Goal: Task Accomplishment & Management: Use online tool/utility

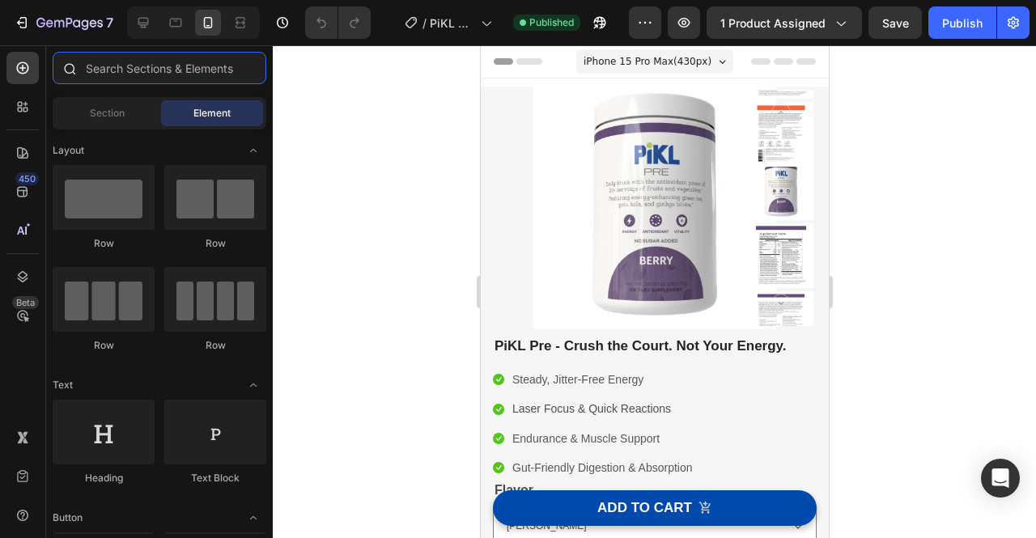
click at [146, 74] on input "text" at bounding box center [160, 68] width 214 height 32
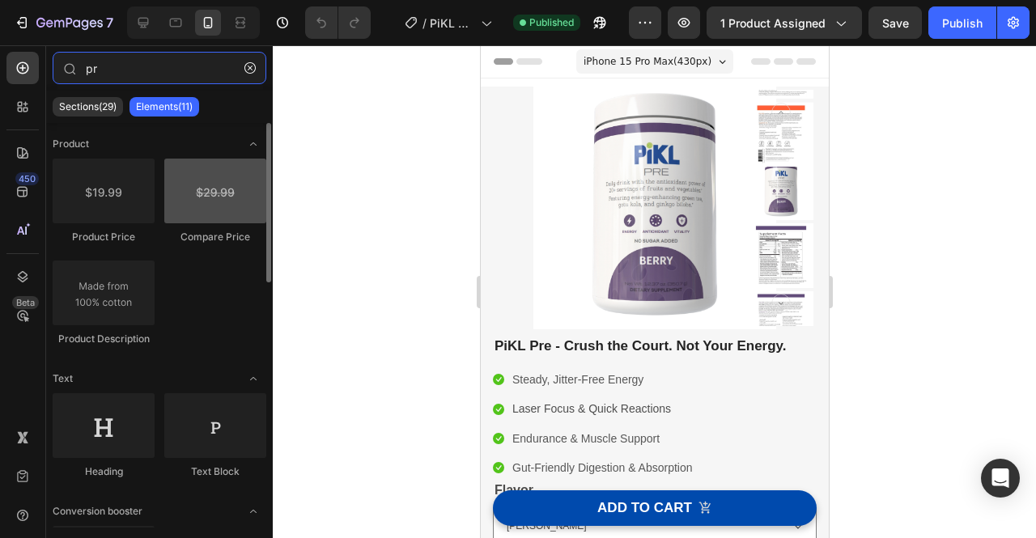
type input "p"
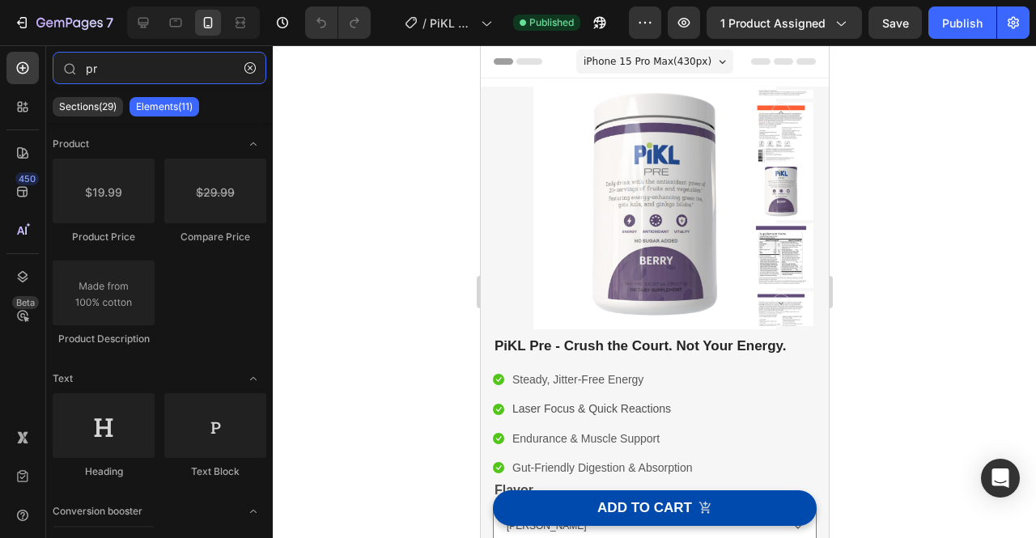
type input "p"
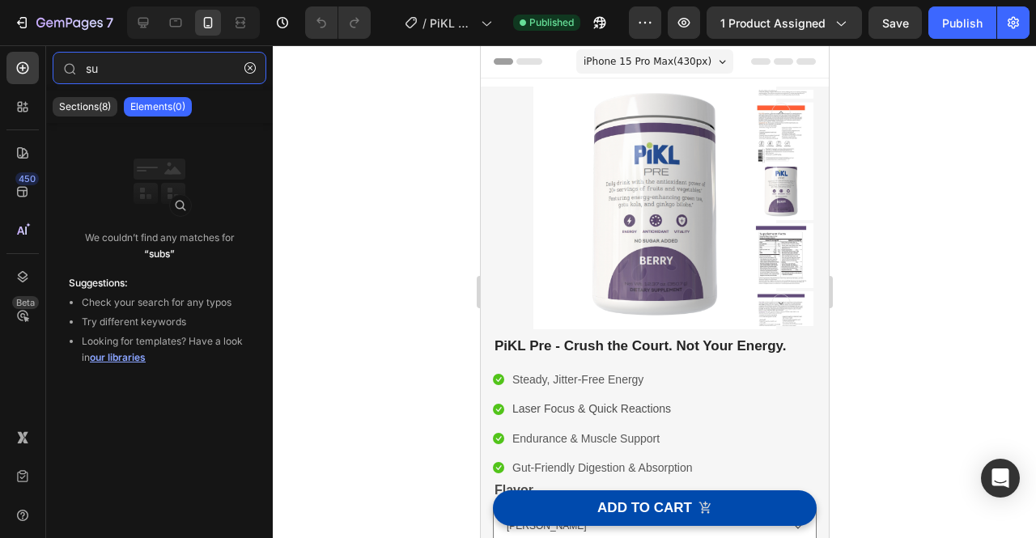
type input "s"
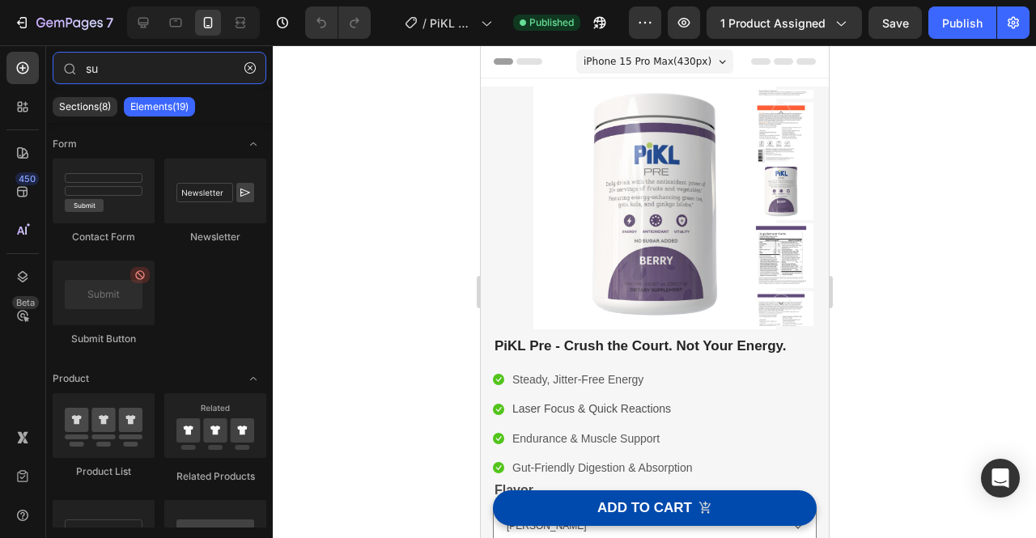
type input "s"
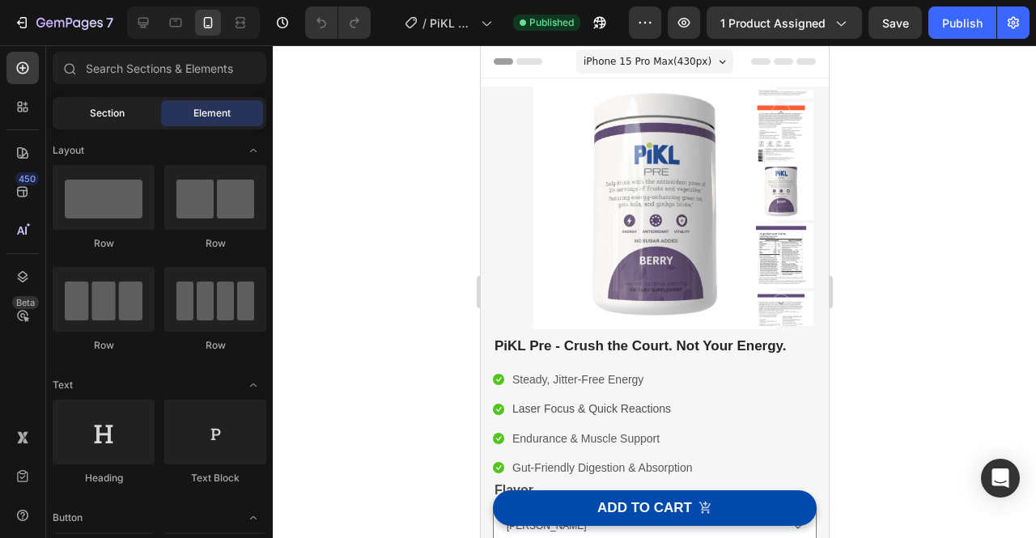
click at [94, 125] on div "Section" at bounding box center [107, 113] width 102 height 26
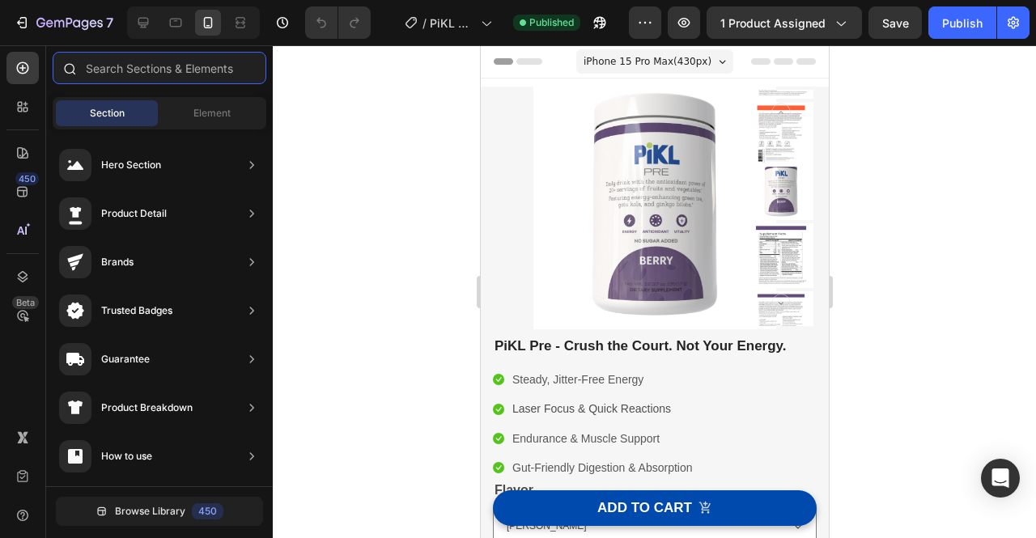
click at [161, 65] on input "text" at bounding box center [160, 68] width 214 height 32
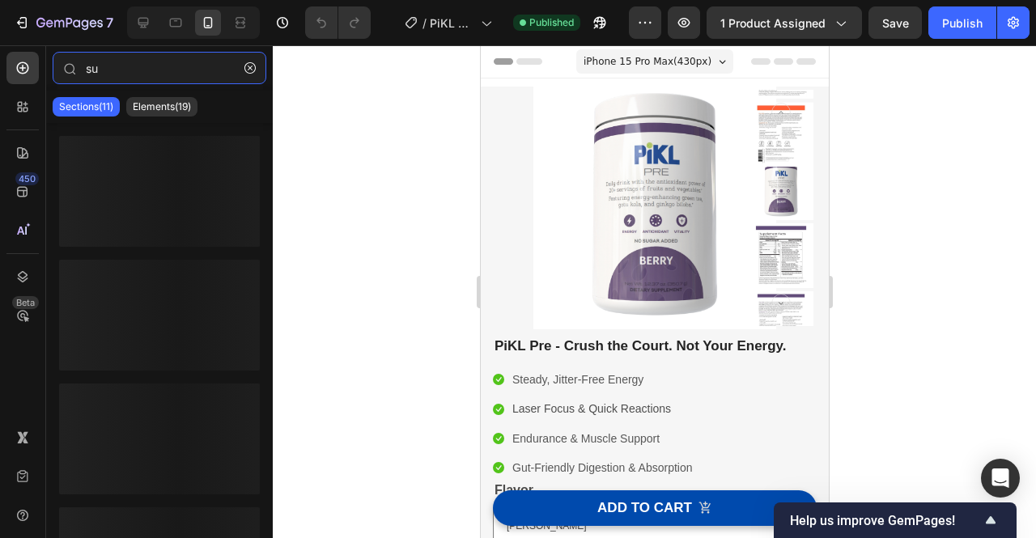
type input "s"
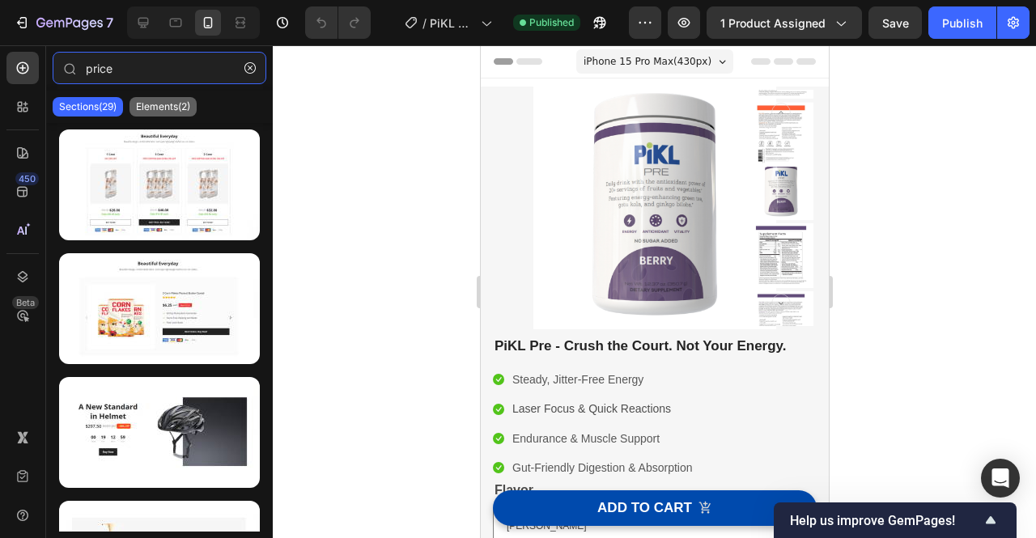
type input "price"
click at [167, 114] on div "Elements(2)" at bounding box center [162, 106] width 67 height 19
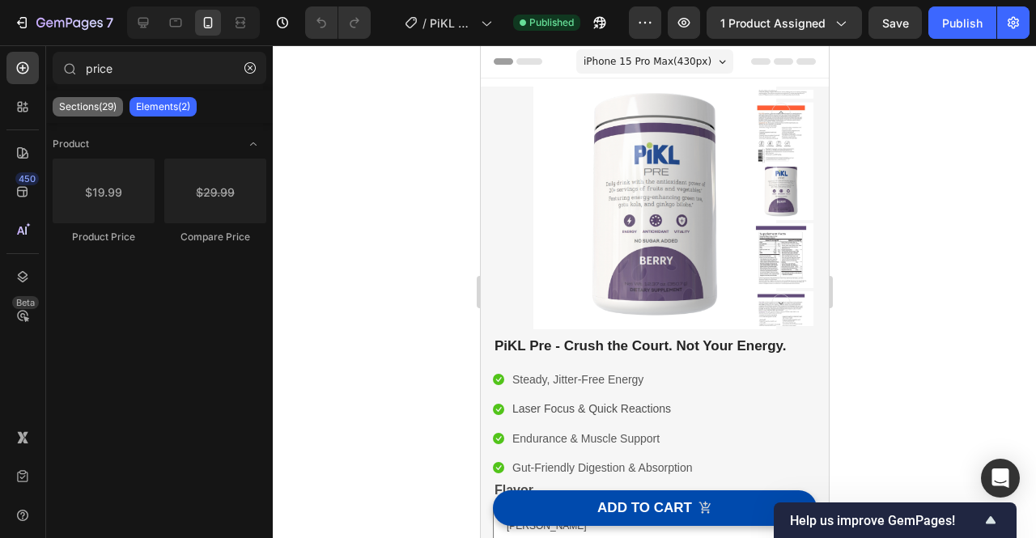
click at [101, 109] on p "Sections(29)" at bounding box center [87, 106] width 57 height 13
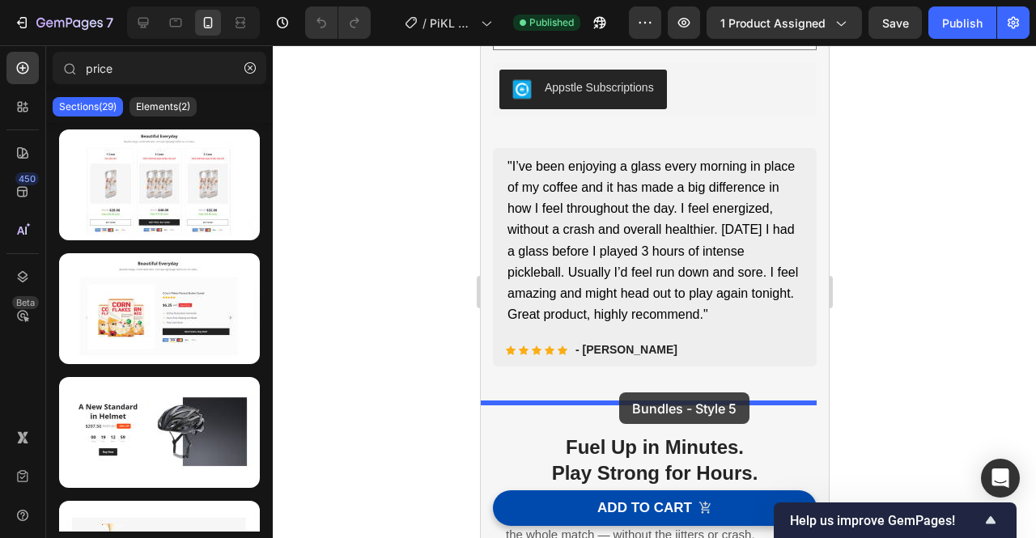
scroll to position [583, 0]
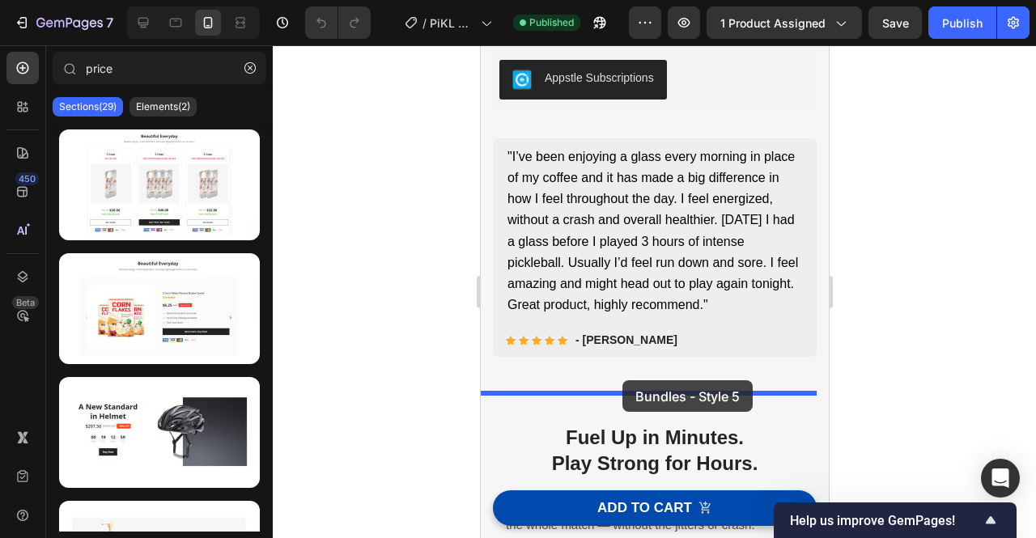
drag, startPoint x: 645, startPoint y: 244, endPoint x: 621, endPoint y: 380, distance: 138.7
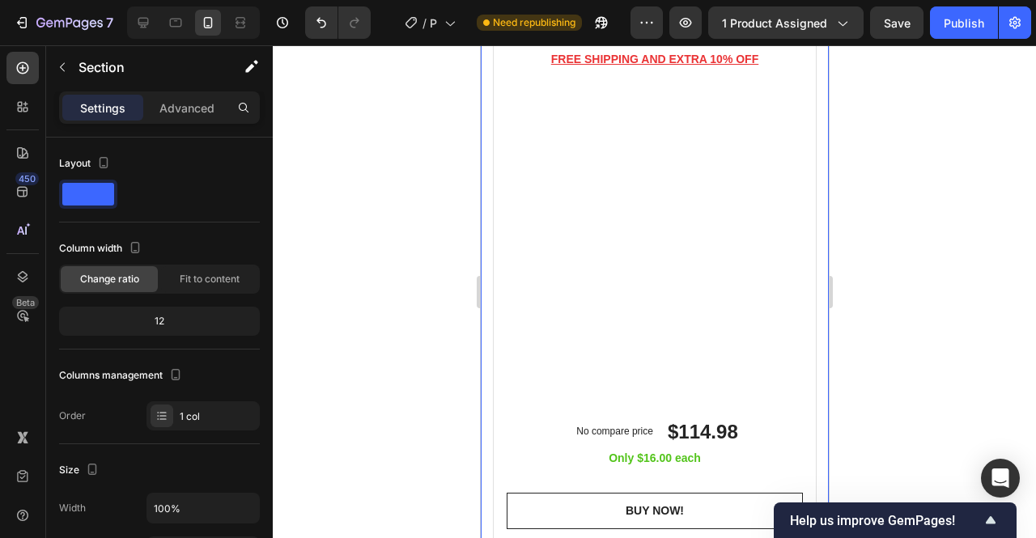
scroll to position [2753, 0]
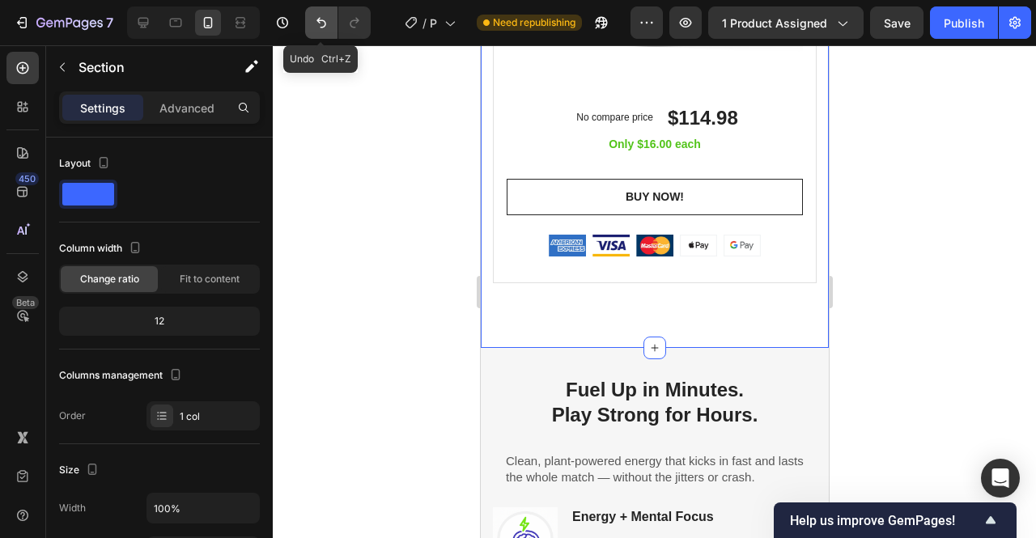
click at [311, 26] on button "Undo/Redo" at bounding box center [321, 22] width 32 height 32
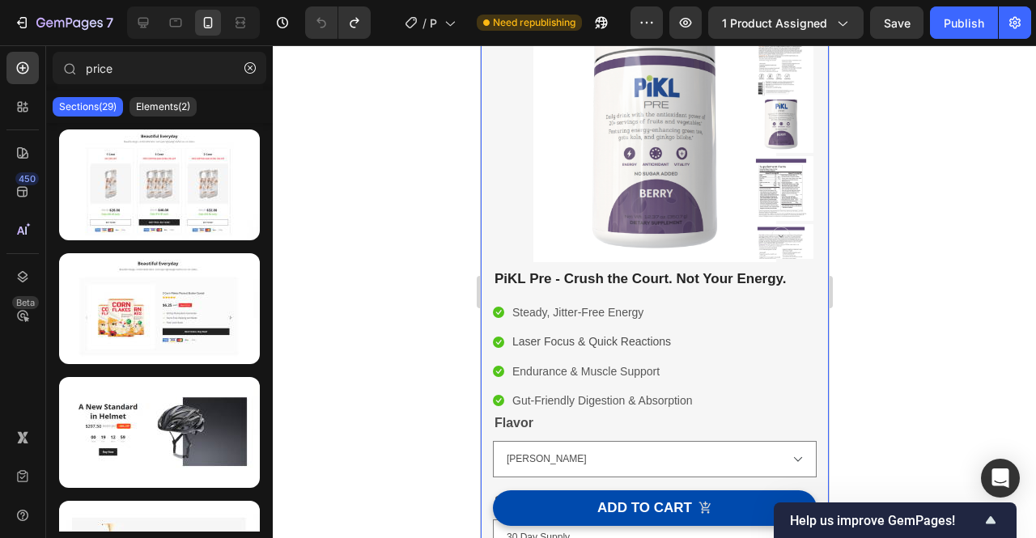
scroll to position [42, 0]
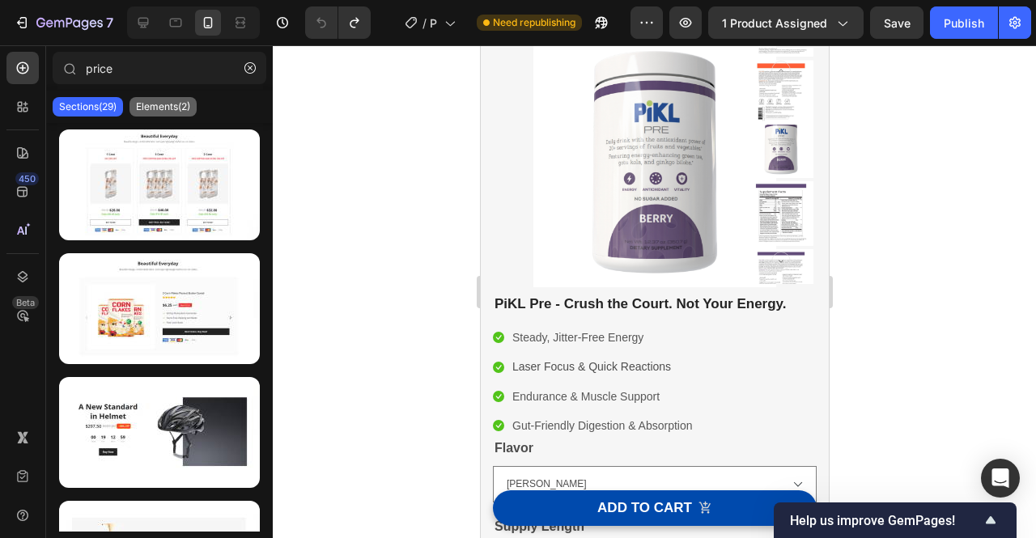
click at [176, 101] on p "Elements(2)" at bounding box center [163, 106] width 54 height 13
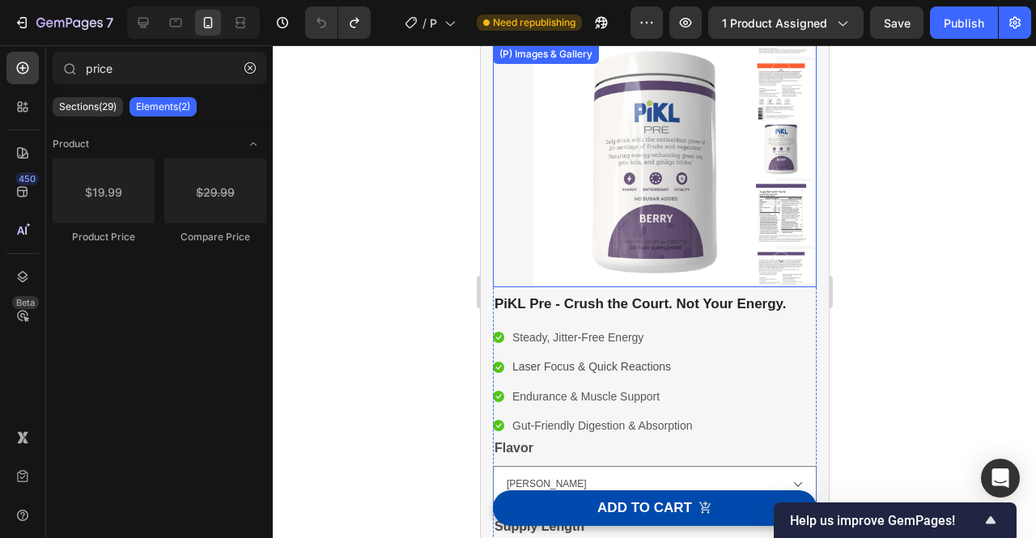
scroll to position [0, 0]
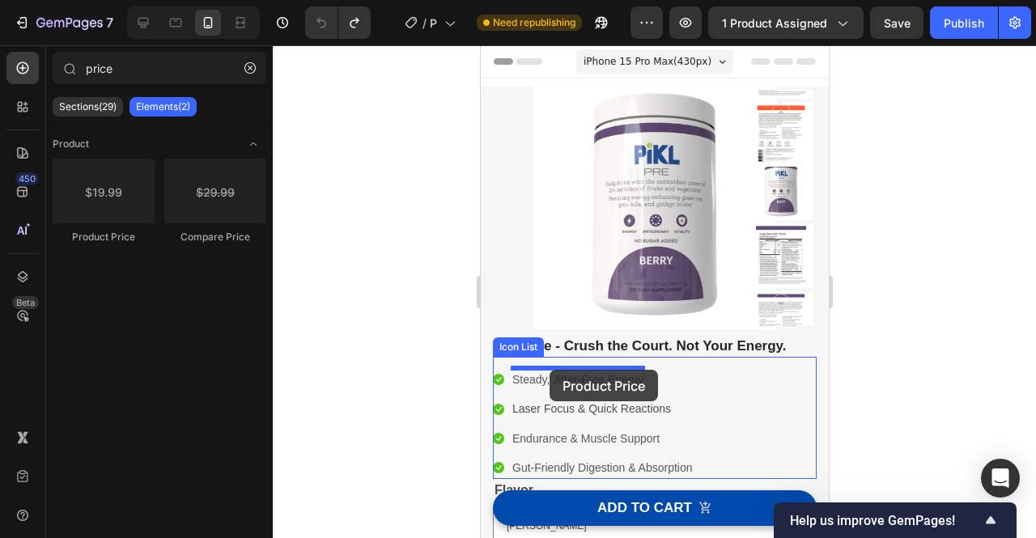
drag, startPoint x: 579, startPoint y: 247, endPoint x: 549, endPoint y: 370, distance: 126.6
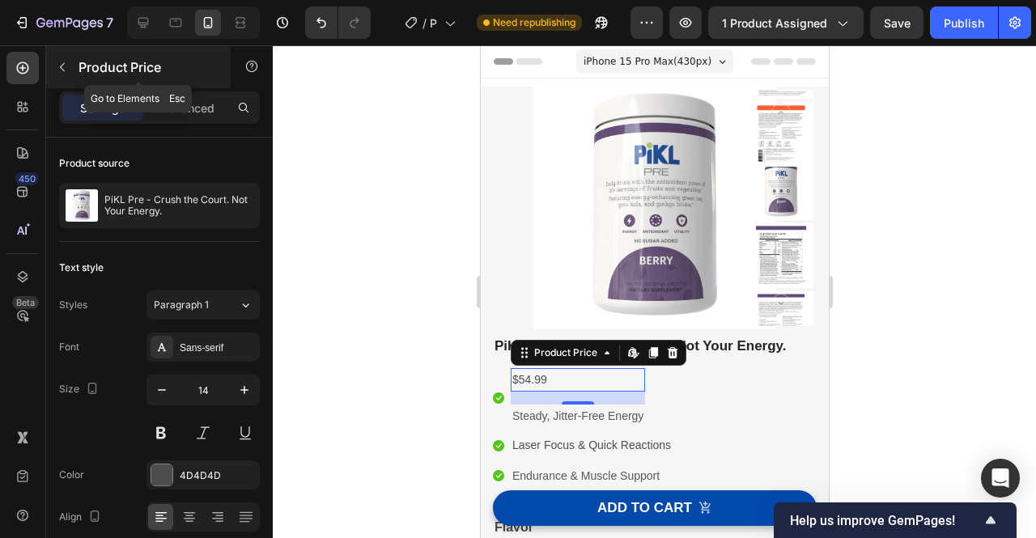
click at [59, 70] on icon "button" at bounding box center [62, 67] width 13 height 13
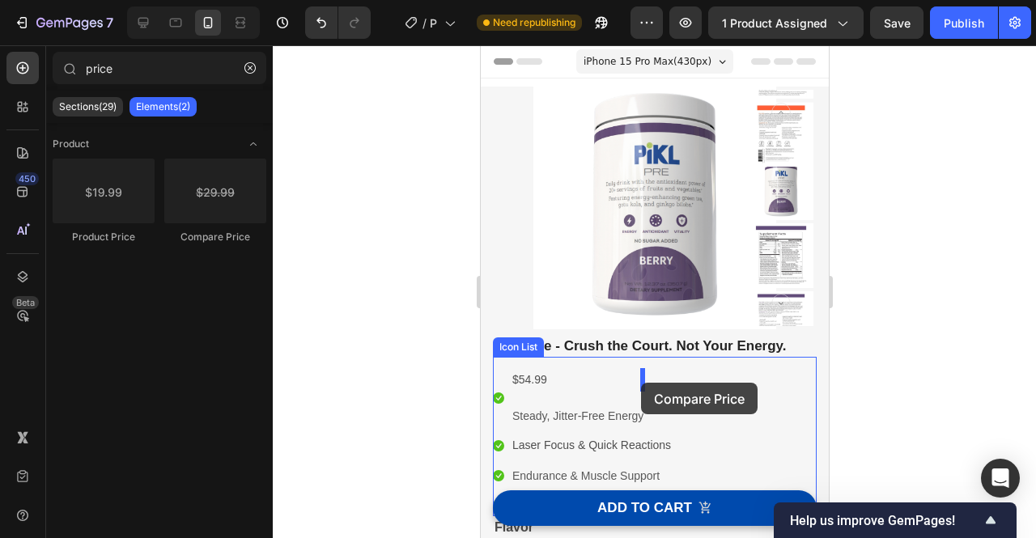
drag, startPoint x: 692, startPoint y: 248, endPoint x: 640, endPoint y: 383, distance: 144.0
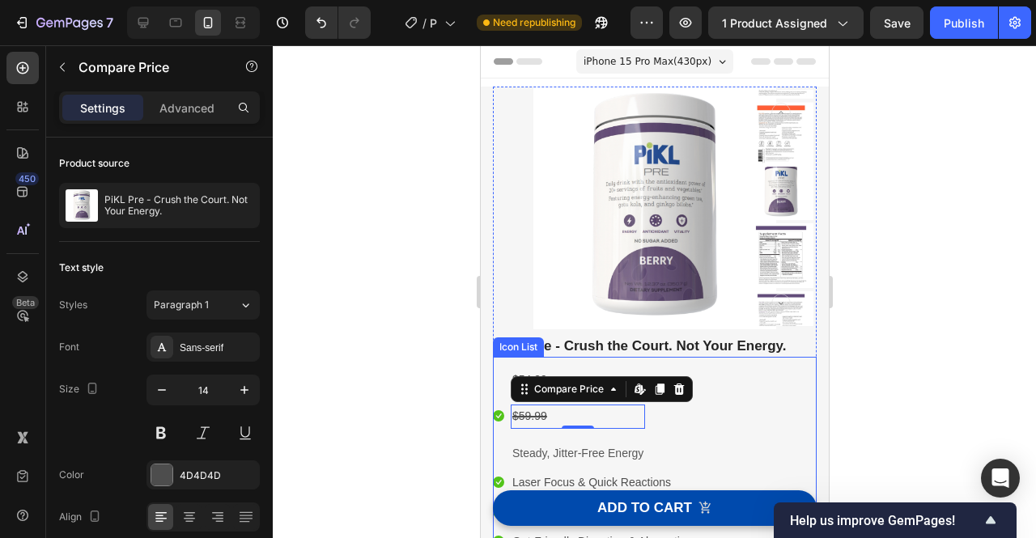
click at [723, 382] on div "Icon $54.99 Product Price Product Price $59.99 Compare Price Edit content in Sh…" at bounding box center [654, 460] width 324 height 184
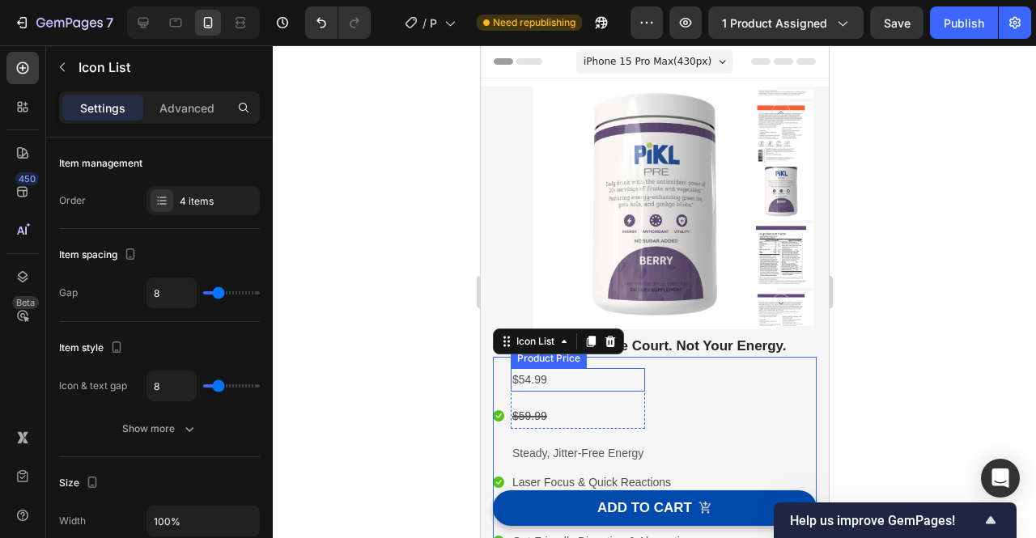
click at [529, 383] on div "$54.99" at bounding box center [577, 379] width 134 height 23
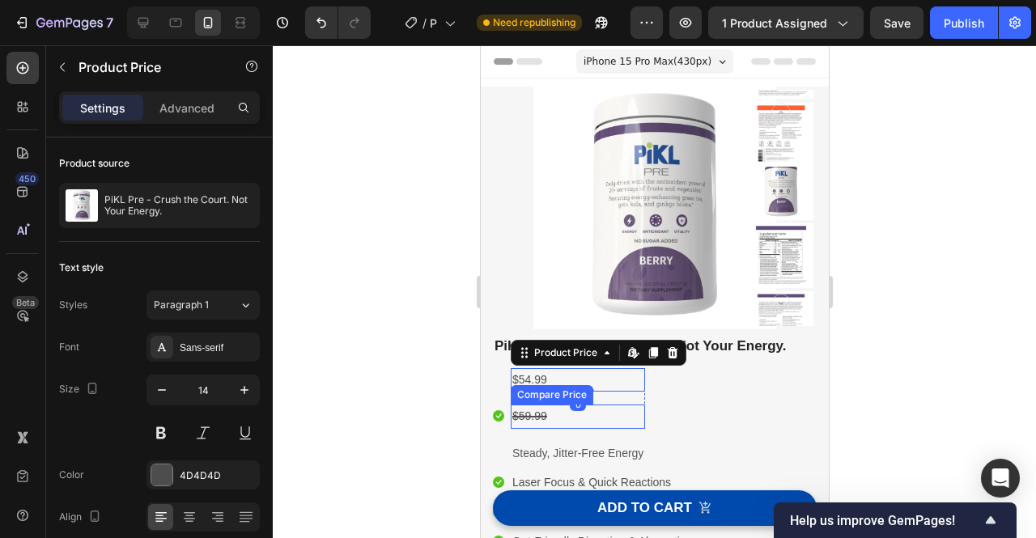
click at [529, 413] on div "$59.99" at bounding box center [577, 416] width 134 height 23
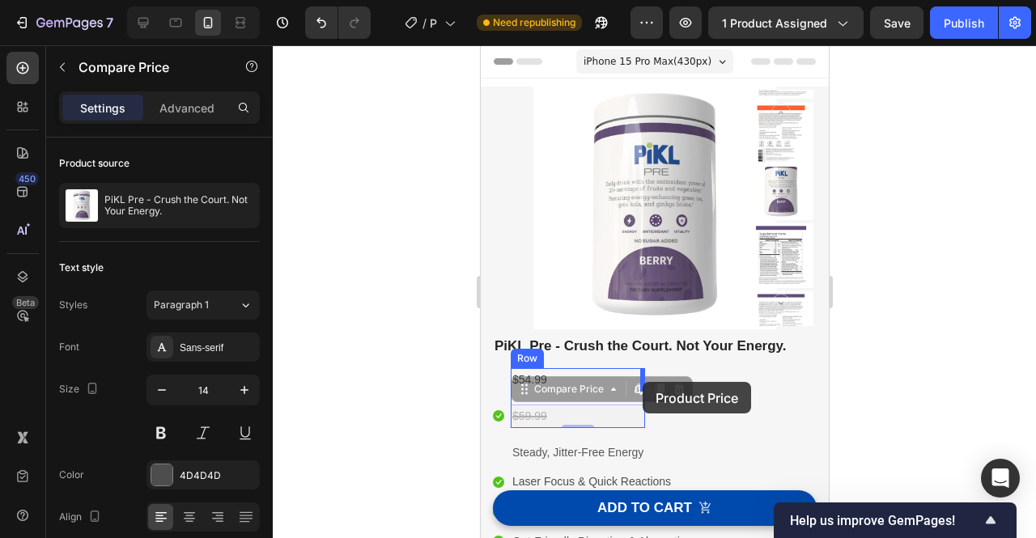
drag, startPoint x: 556, startPoint y: 414, endPoint x: 642, endPoint y: 383, distance: 91.4
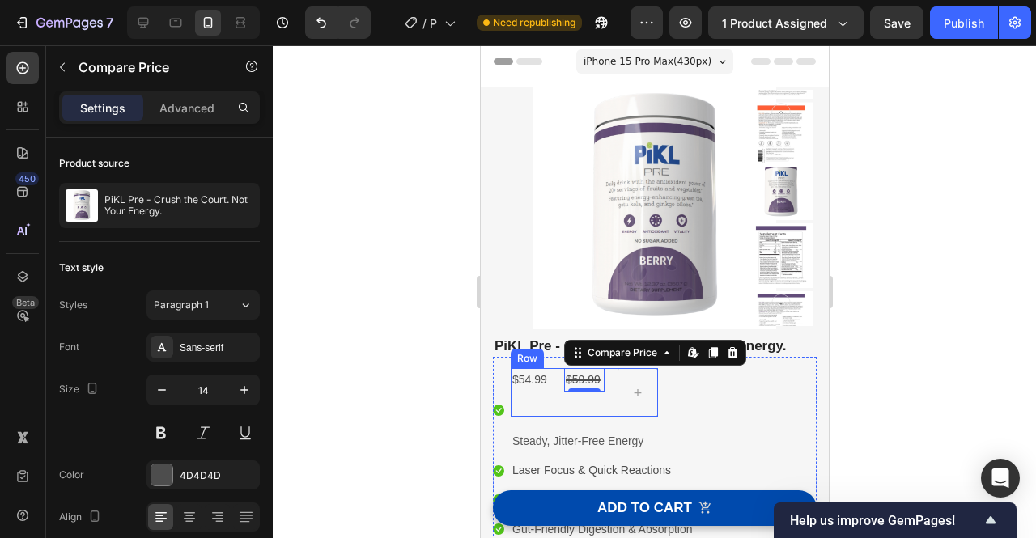
click at [604, 410] on div "$54.99 Product Price Product Price $59.99 Compare Price Edit content in Shopify…" at bounding box center [583, 392] width 147 height 49
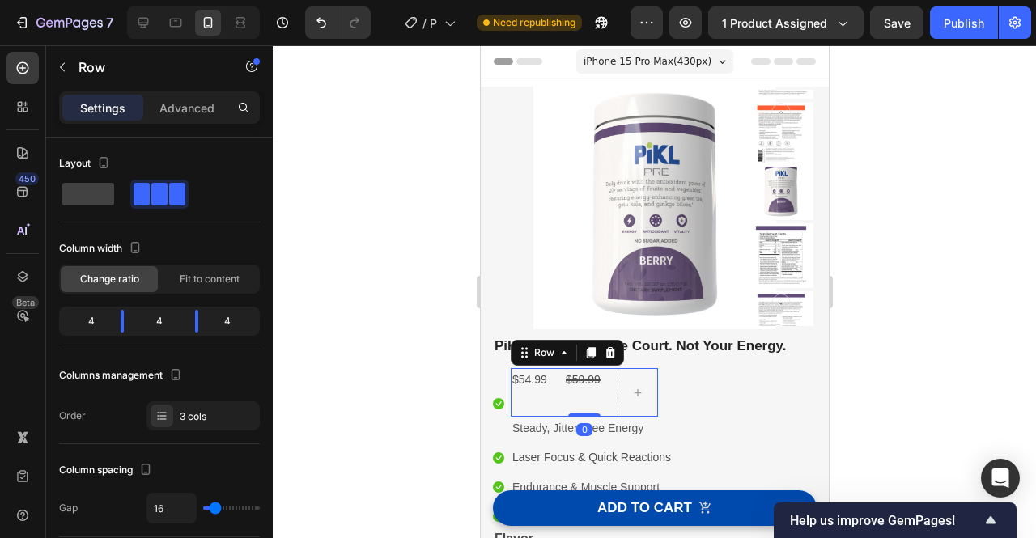
drag, startPoint x: 591, startPoint y: 426, endPoint x: 600, endPoint y: 368, distance: 58.8
click at [600, 368] on div "$54.99 Product Price Product Price $59.99 Compare Price Compare Price Row 0" at bounding box center [583, 392] width 147 height 49
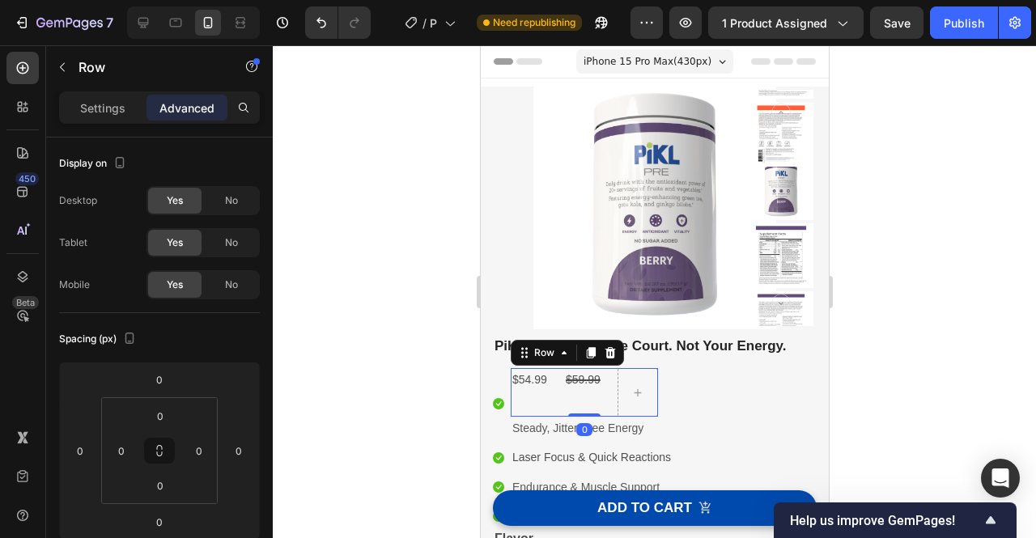
click at [533, 401] on div "$54.99 Product Price Product Price" at bounding box center [530, 392] width 40 height 49
drag, startPoint x: 583, startPoint y: 415, endPoint x: 587, endPoint y: 391, distance: 24.6
click at [587, 391] on div "$54.99 Product Price Product Price $59.99 Compare Price Compare Price Row 0" at bounding box center [583, 392] width 147 height 49
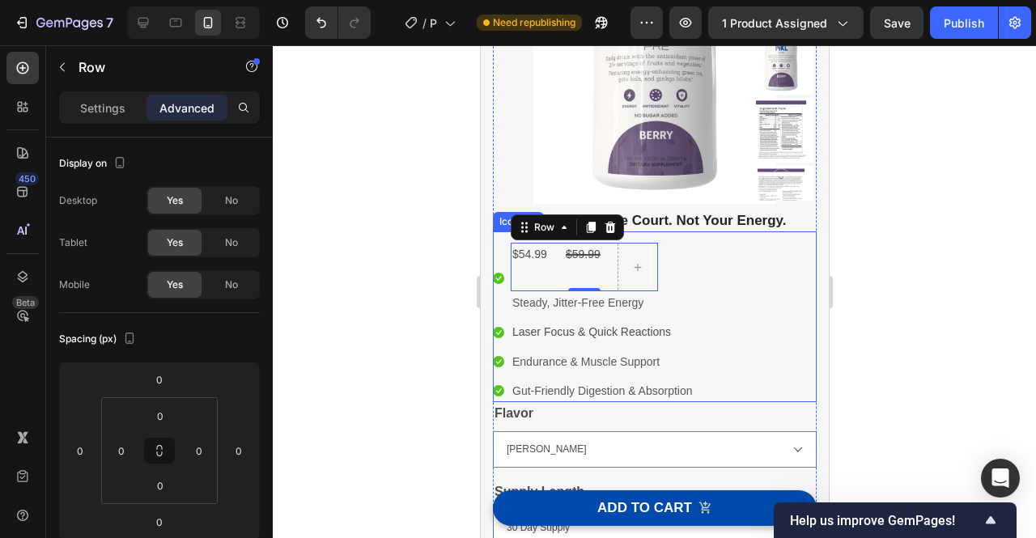
scroll to position [154, 0]
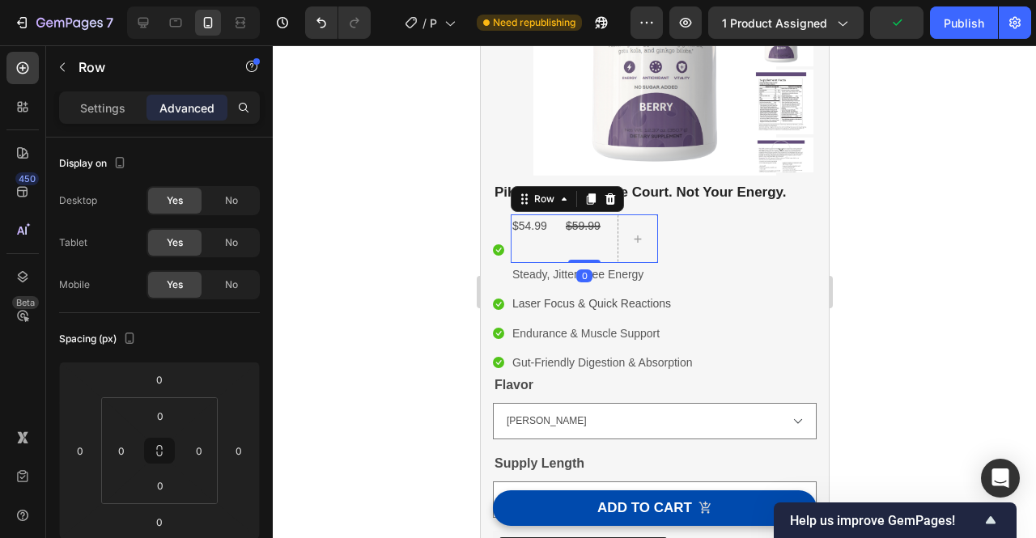
drag, startPoint x: 578, startPoint y: 260, endPoint x: 591, endPoint y: 235, distance: 28.2
click at [591, 235] on div "$54.99 Product Price Product Price $59.99 Compare Price Compare Price Row 0" at bounding box center [583, 238] width 147 height 49
click at [530, 250] on div "$54.99 Product Price Product Price" at bounding box center [530, 238] width 40 height 49
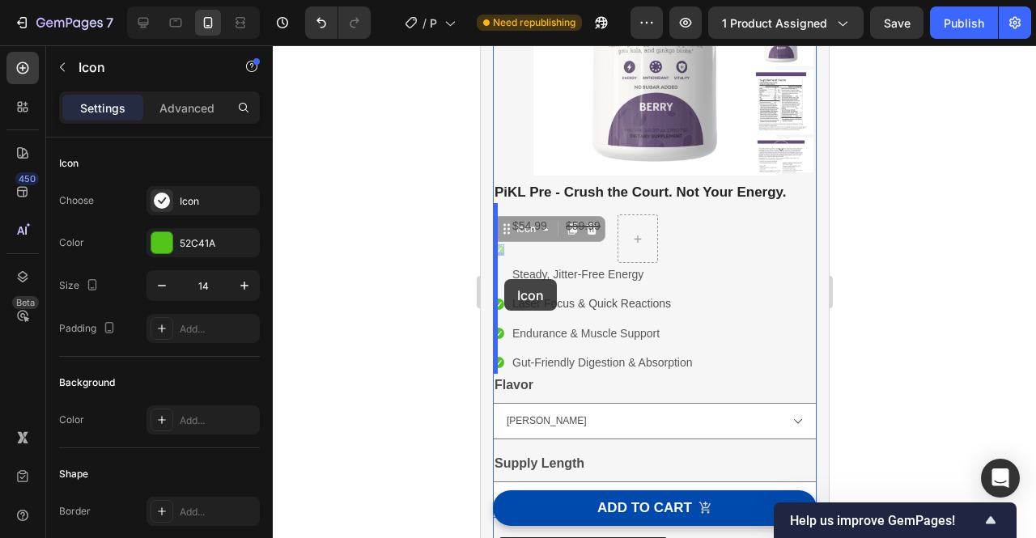
drag, startPoint x: 496, startPoint y: 246, endPoint x: 502, endPoint y: 279, distance: 33.8
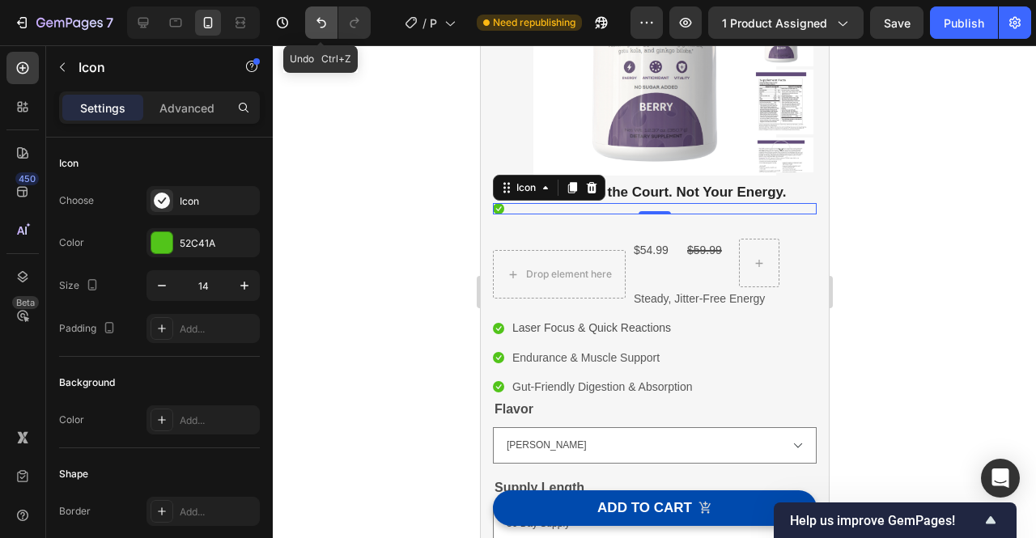
click at [316, 25] on icon "Undo/Redo" at bounding box center [321, 23] width 16 height 16
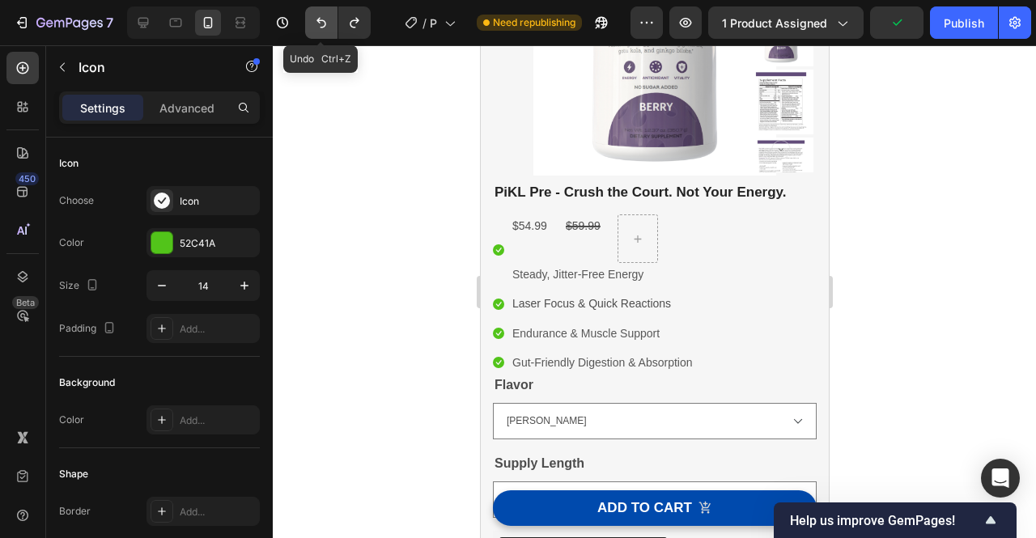
click at [318, 26] on icon "Undo/Redo" at bounding box center [321, 23] width 16 height 16
click at [318, 25] on icon "Undo/Redo" at bounding box center [321, 23] width 16 height 16
click at [320, 27] on icon "Undo/Redo" at bounding box center [321, 23] width 10 height 11
click at [320, 27] on icon "Undo/Redo" at bounding box center [321, 23] width 16 height 16
click at [320, 26] on icon "Undo/Redo" at bounding box center [321, 23] width 16 height 16
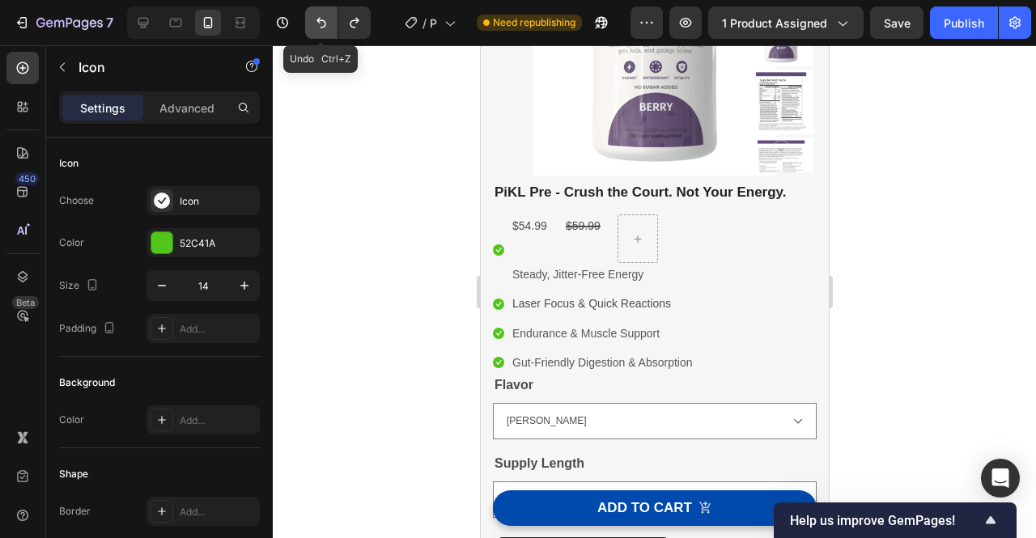
click at [320, 26] on icon "Undo/Redo" at bounding box center [321, 23] width 16 height 16
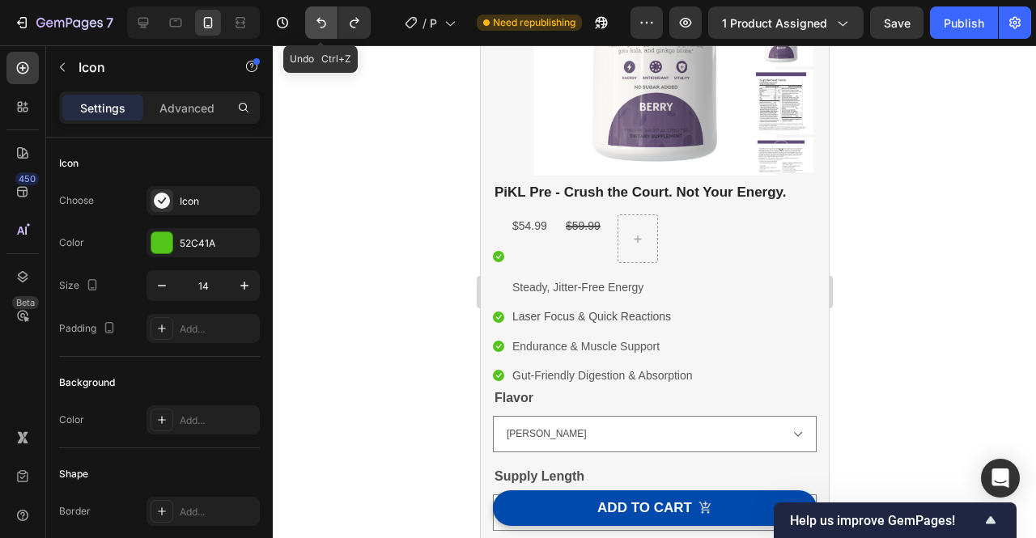
click at [320, 26] on icon "Undo/Redo" at bounding box center [321, 23] width 16 height 16
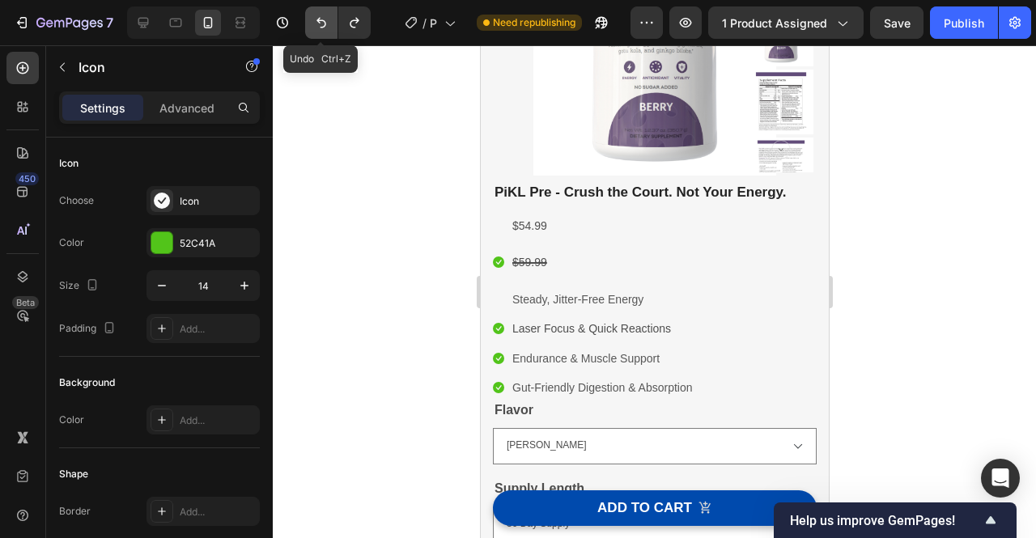
click at [320, 26] on icon "Undo/Redo" at bounding box center [321, 23] width 16 height 16
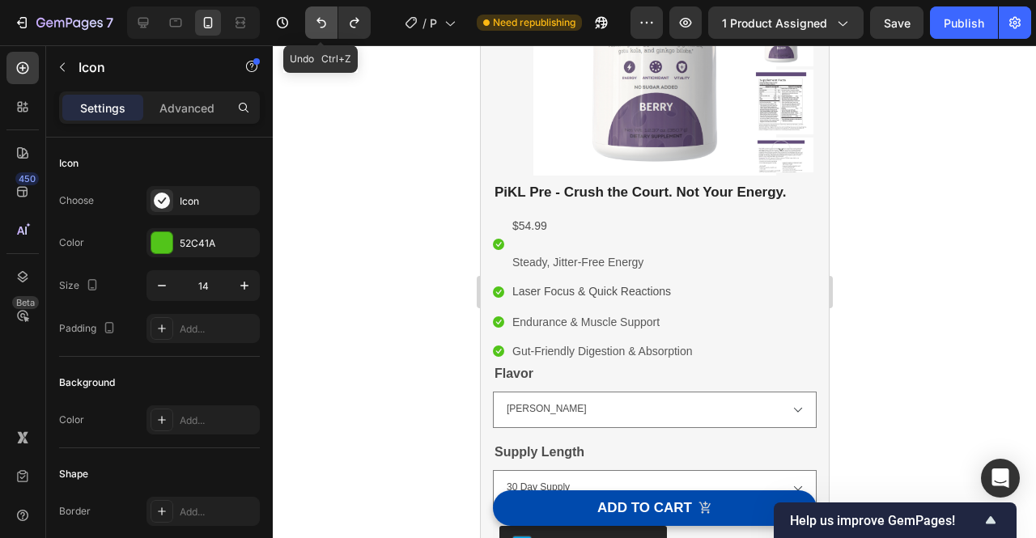
click at [320, 26] on icon "Undo/Redo" at bounding box center [321, 23] width 16 height 16
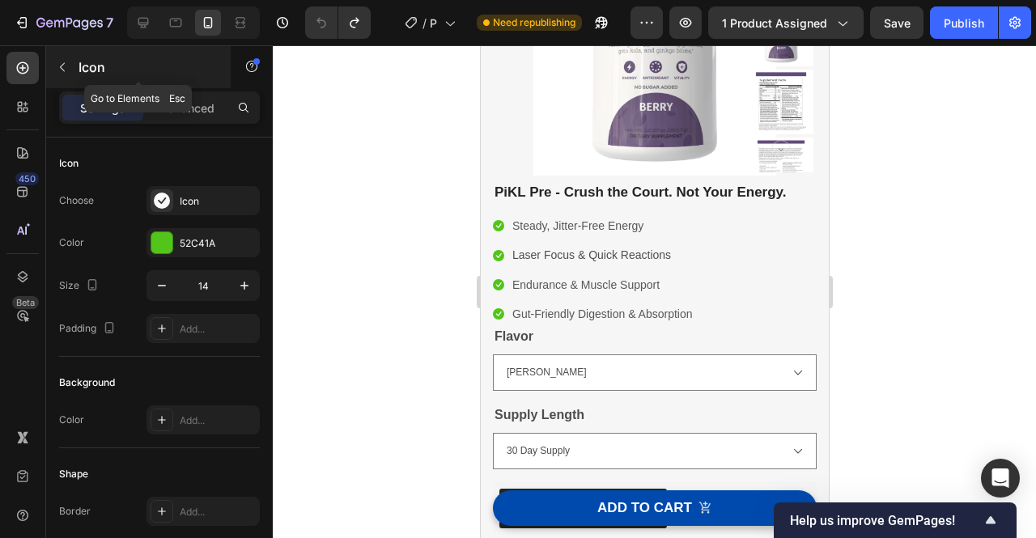
click at [61, 66] on icon "button" at bounding box center [62, 67] width 13 height 13
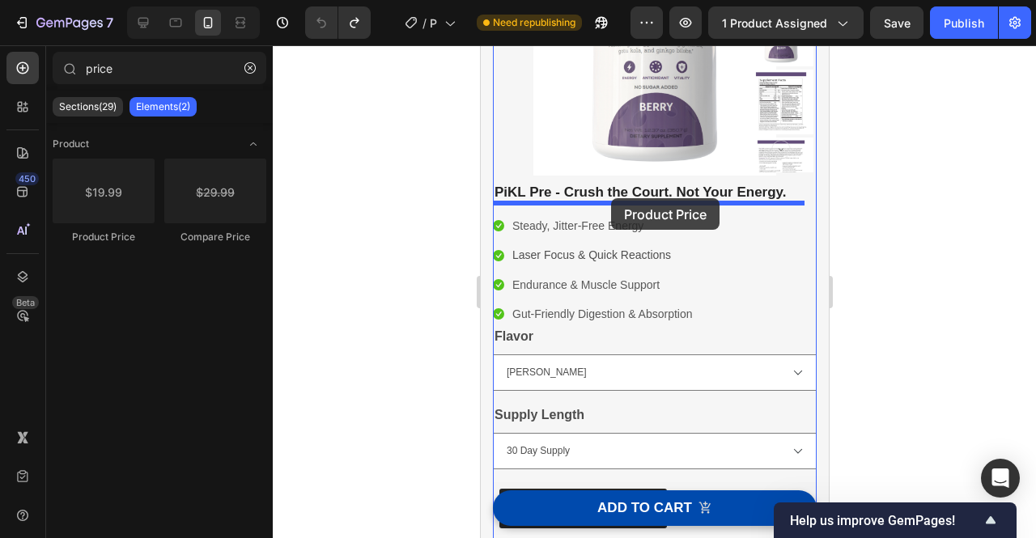
drag, startPoint x: 586, startPoint y: 242, endPoint x: 610, endPoint y: 198, distance: 50.0
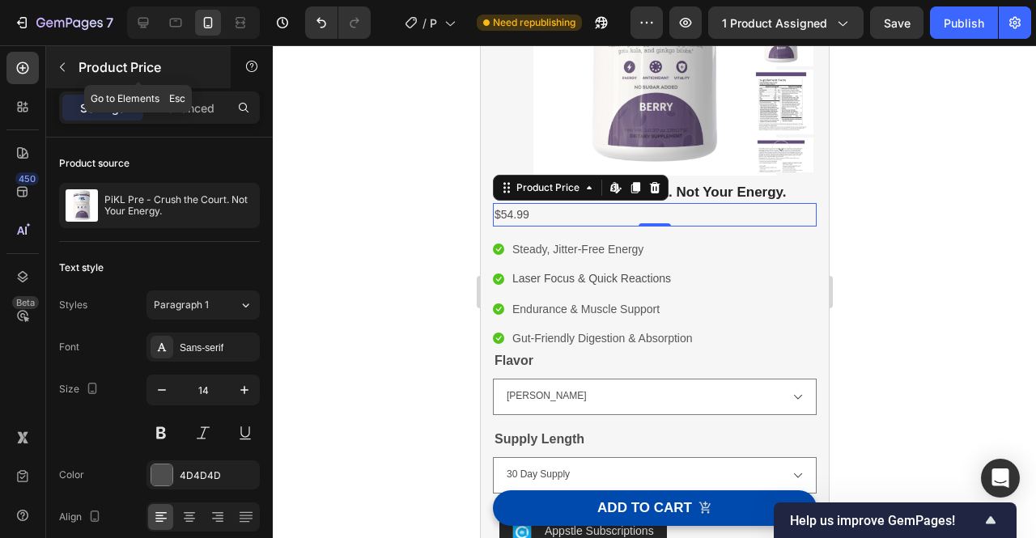
click at [61, 62] on icon "button" at bounding box center [62, 67] width 13 height 13
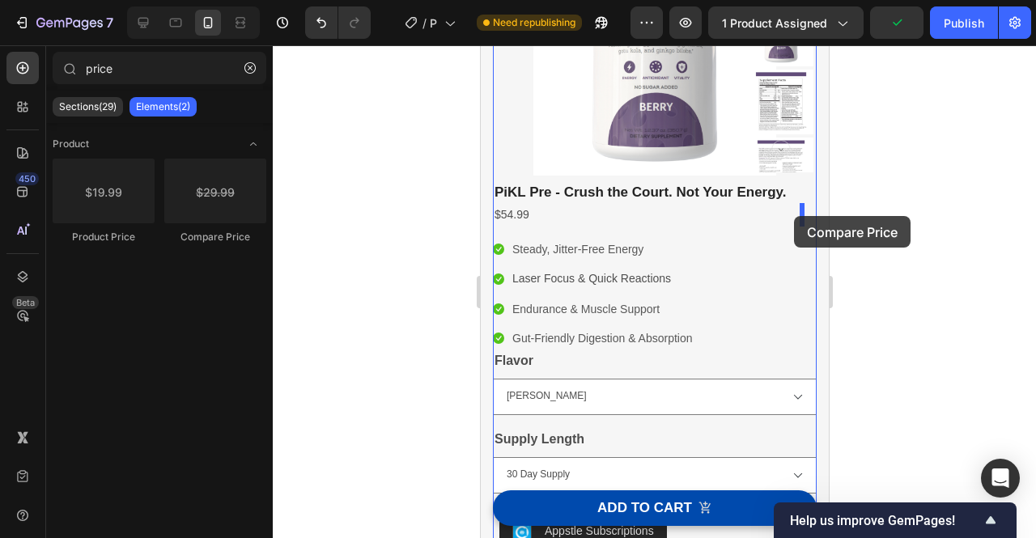
drag, startPoint x: 680, startPoint y: 239, endPoint x: 793, endPoint y: 217, distance: 115.4
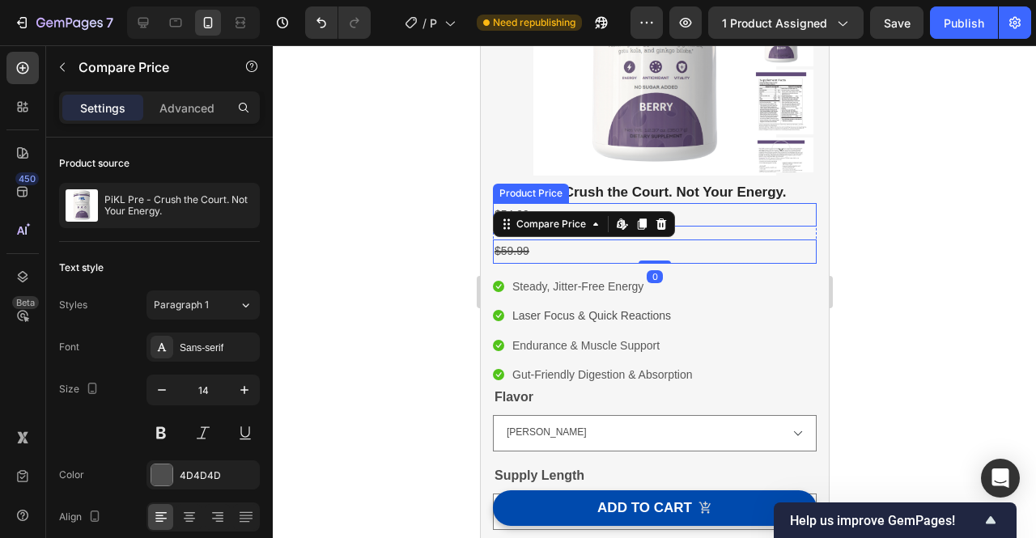
click at [933, 248] on div at bounding box center [654, 291] width 763 height 493
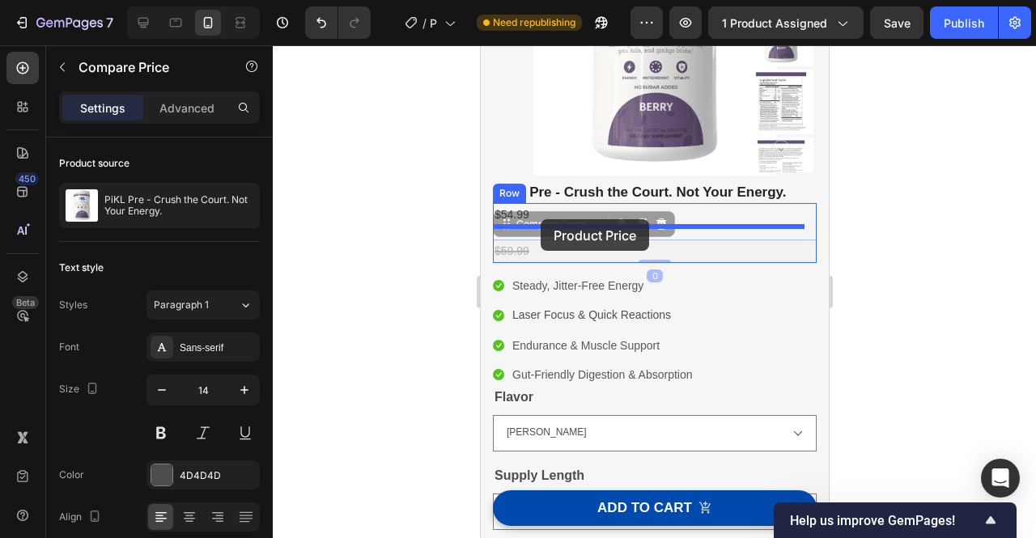
drag, startPoint x: 613, startPoint y: 250, endPoint x: 540, endPoint y: 219, distance: 79.8
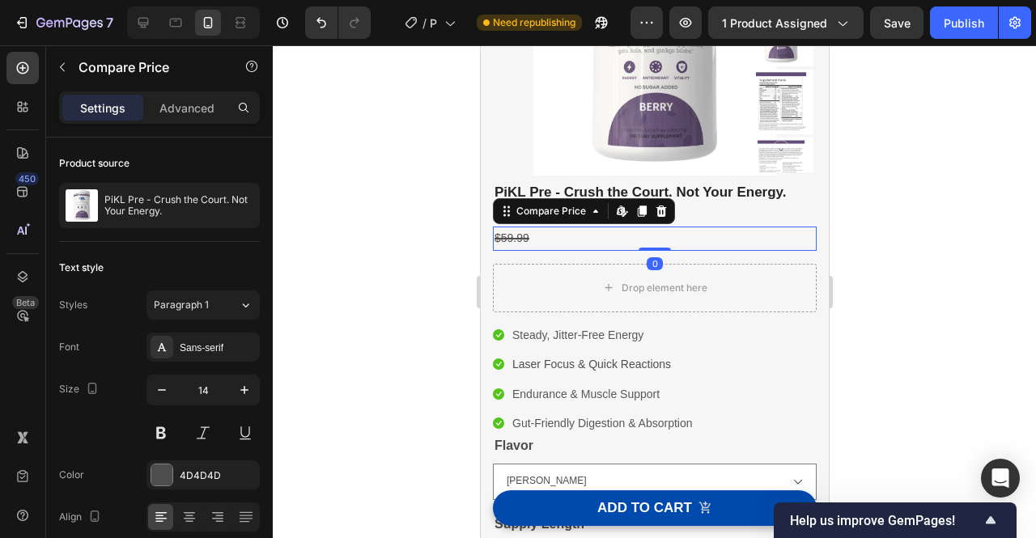
click at [924, 276] on div at bounding box center [654, 291] width 763 height 493
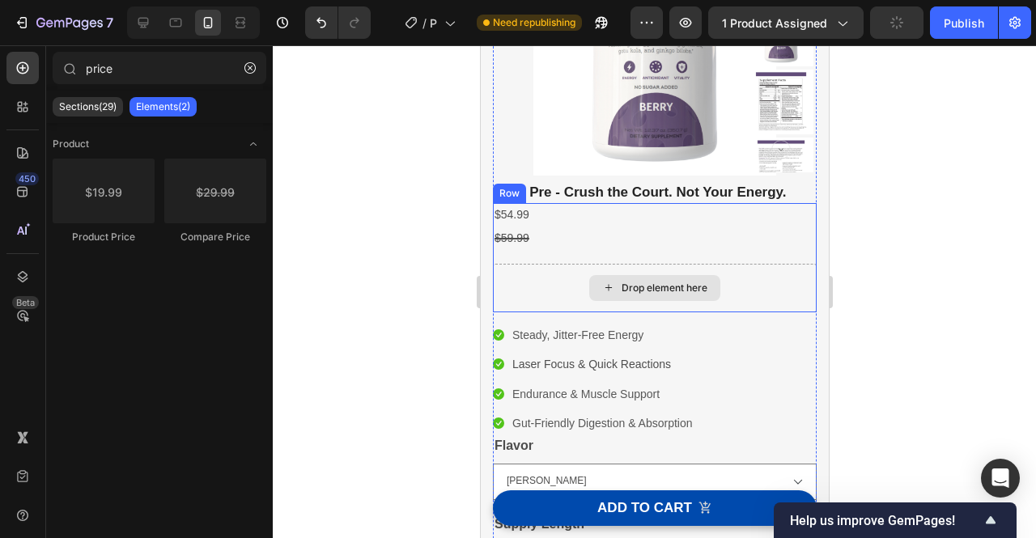
click at [756, 296] on div "Drop element here" at bounding box center [654, 288] width 324 height 49
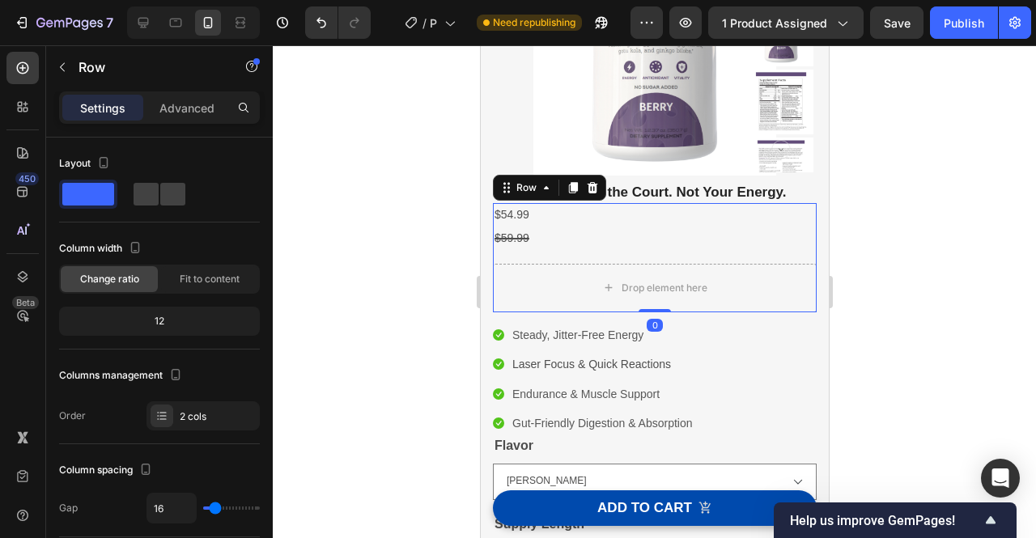
drag, startPoint x: 646, startPoint y: 309, endPoint x: 647, endPoint y: 230, distance: 79.3
click at [647, 230] on div "$54.99 Product Price Product Price $59.99 Compare Price Compare Price Drop elem…" at bounding box center [654, 257] width 324 height 108
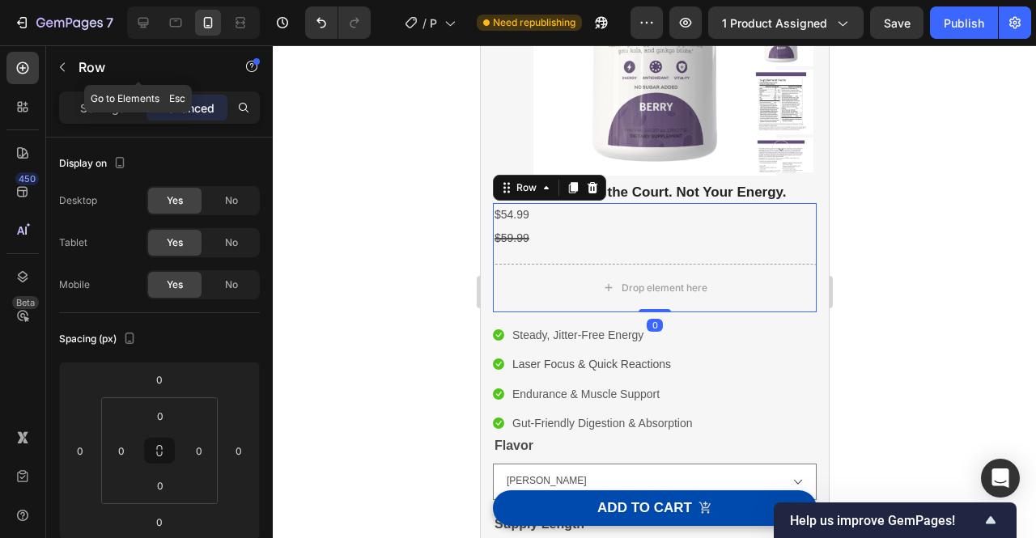
click at [60, 72] on icon "button" at bounding box center [62, 67] width 13 height 13
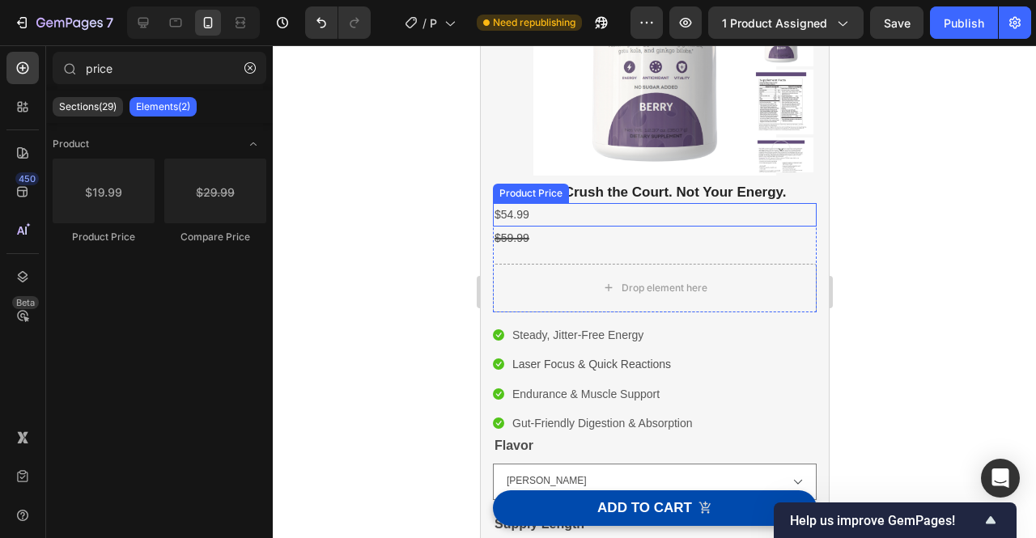
click at [665, 216] on div "$54.99" at bounding box center [654, 214] width 324 height 23
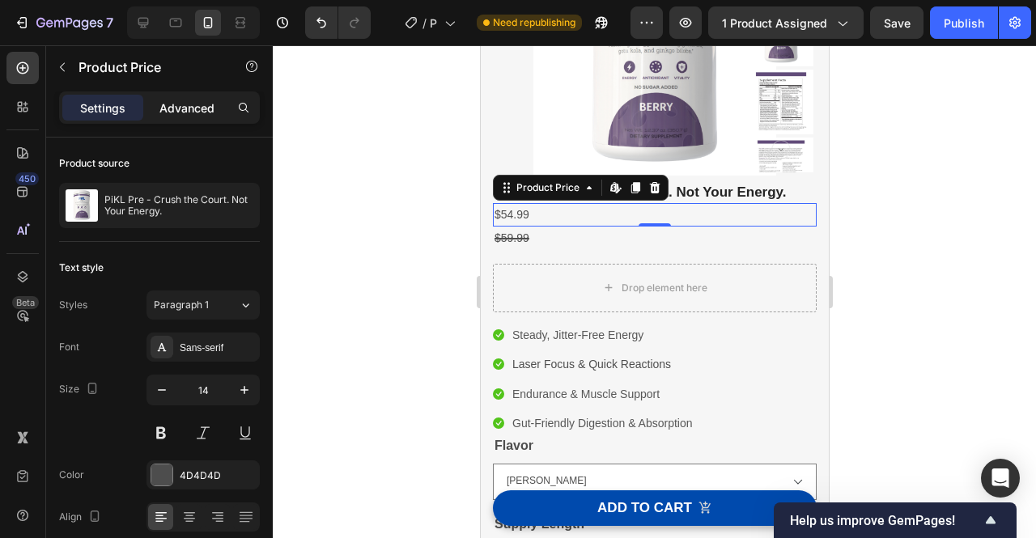
click at [193, 111] on p "Advanced" at bounding box center [186, 108] width 55 height 17
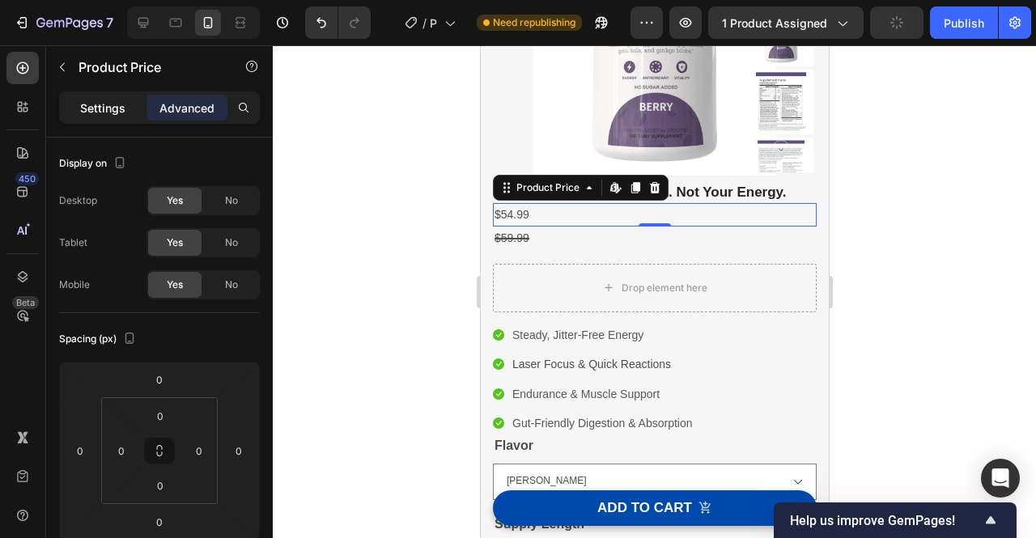
click at [121, 108] on p "Settings" at bounding box center [102, 108] width 45 height 17
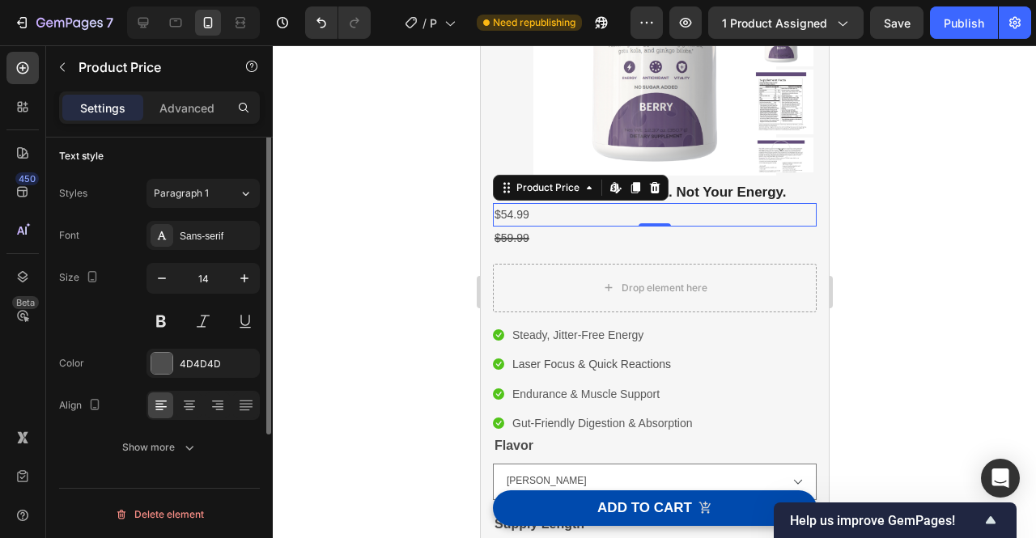
scroll to position [0, 0]
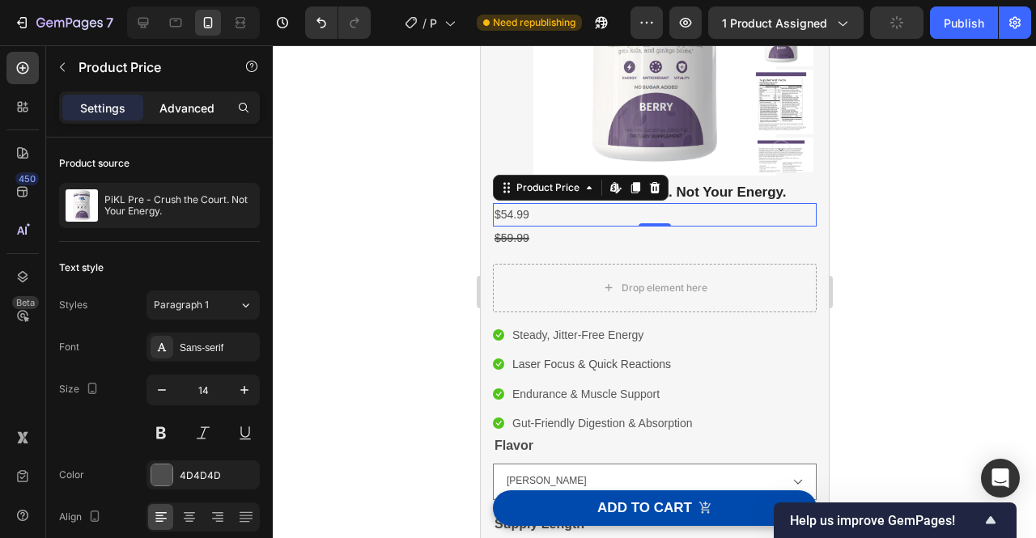
click at [184, 111] on p "Advanced" at bounding box center [186, 108] width 55 height 17
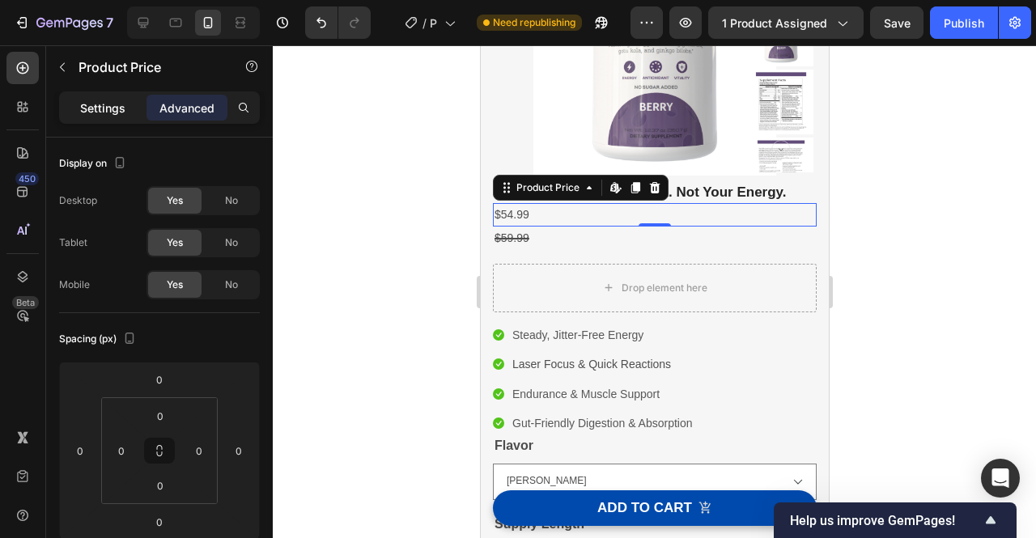
click at [104, 114] on p "Settings" at bounding box center [102, 108] width 45 height 17
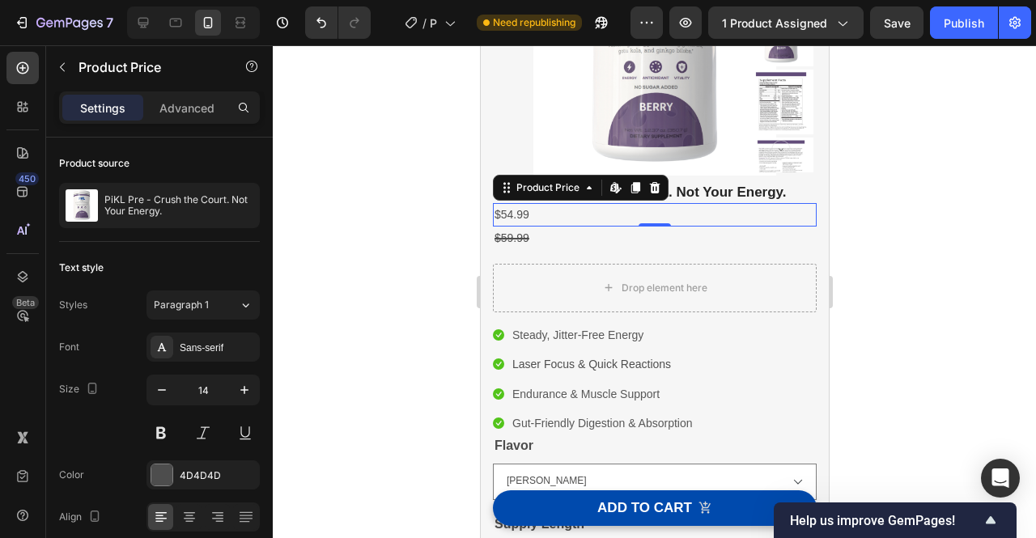
click at [621, 212] on div "$54.99" at bounding box center [654, 214] width 324 height 23
click at [573, 236] on div "$59.99" at bounding box center [654, 238] width 324 height 23
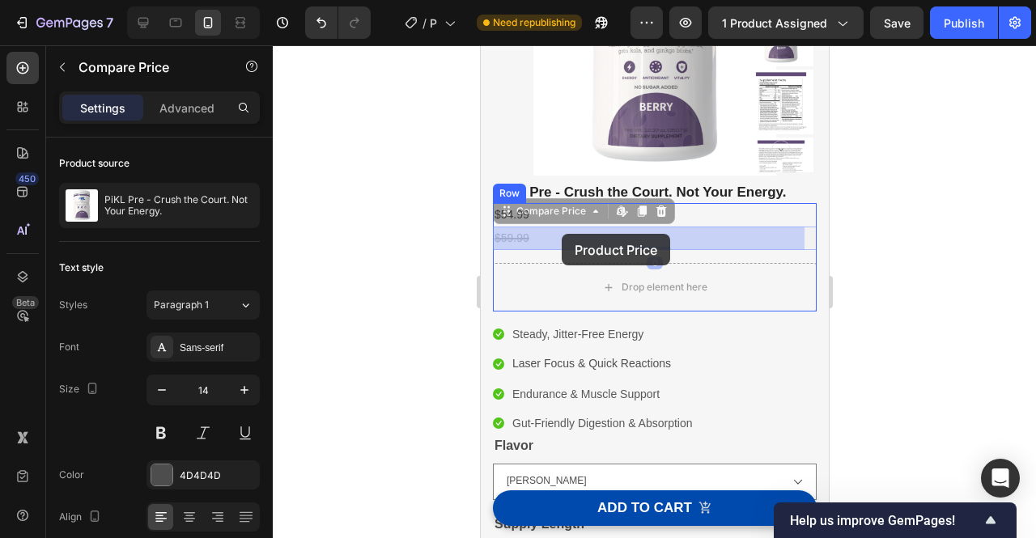
drag, startPoint x: 570, startPoint y: 237, endPoint x: 561, endPoint y: 235, distance: 9.0
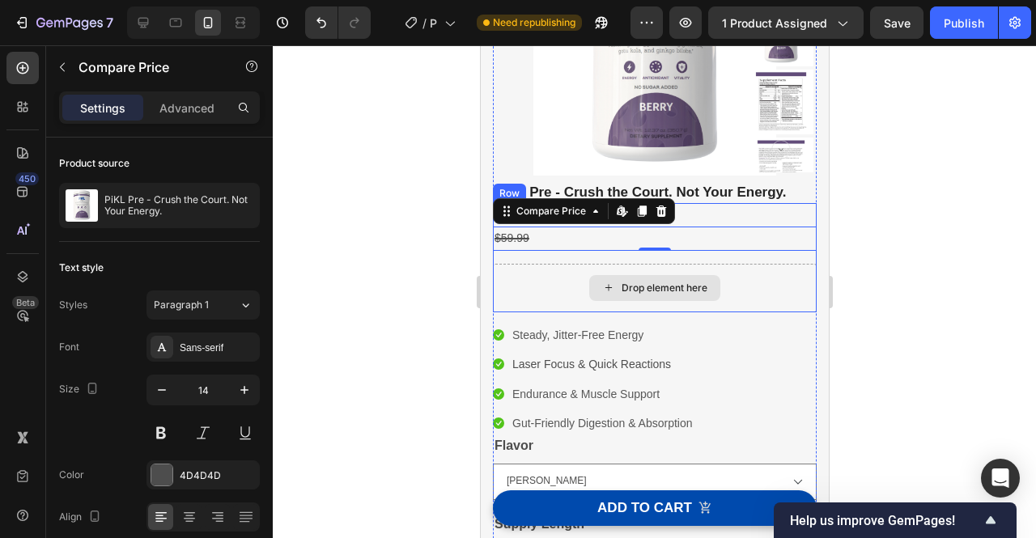
click at [569, 276] on div "Drop element here" at bounding box center [654, 288] width 324 height 49
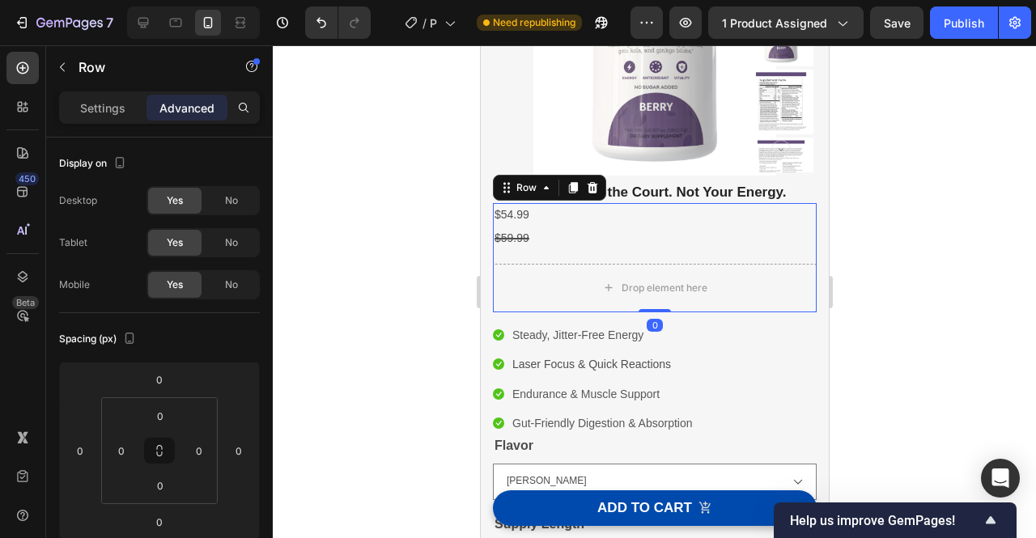
drag, startPoint x: 642, startPoint y: 309, endPoint x: 663, endPoint y: 229, distance: 82.8
click at [663, 229] on div "$54.99 Product Price Product Price $59.99 Compare Price Compare Price Drop elem…" at bounding box center [654, 257] width 324 height 108
click at [528, 195] on div "Row" at bounding box center [525, 187] width 59 height 19
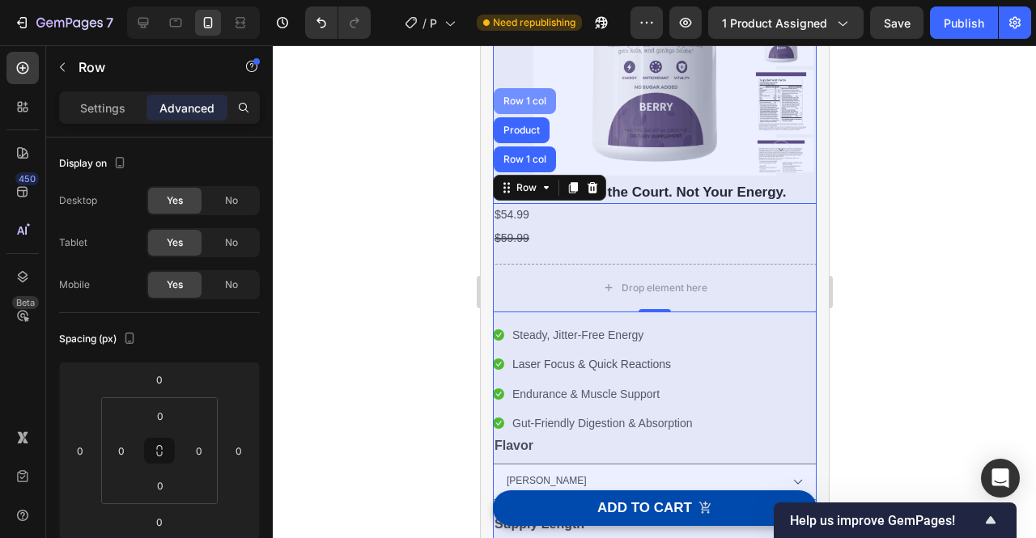
click at [532, 102] on div "Row 1 col" at bounding box center [523, 101] width 49 height 10
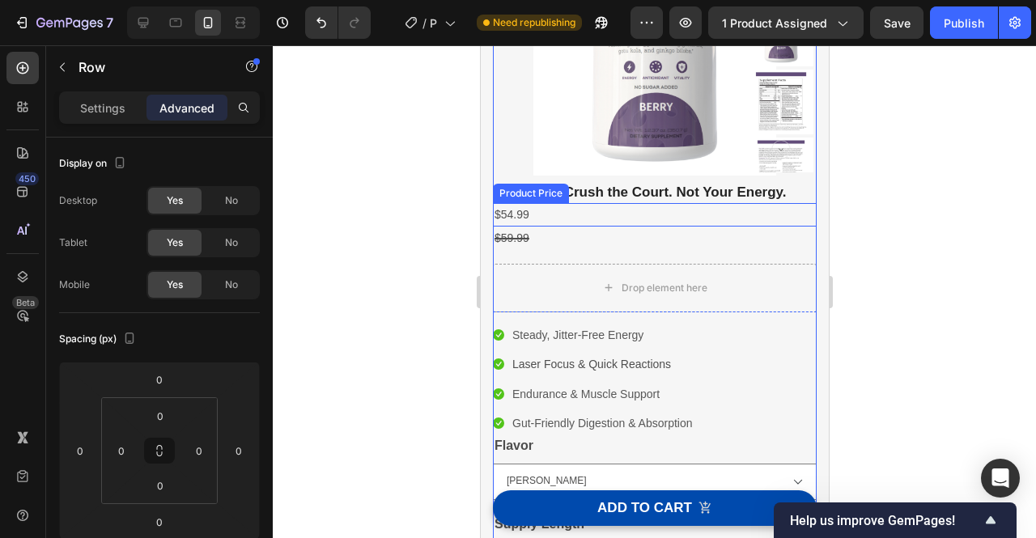
click at [519, 215] on div "$54.99" at bounding box center [654, 214] width 324 height 23
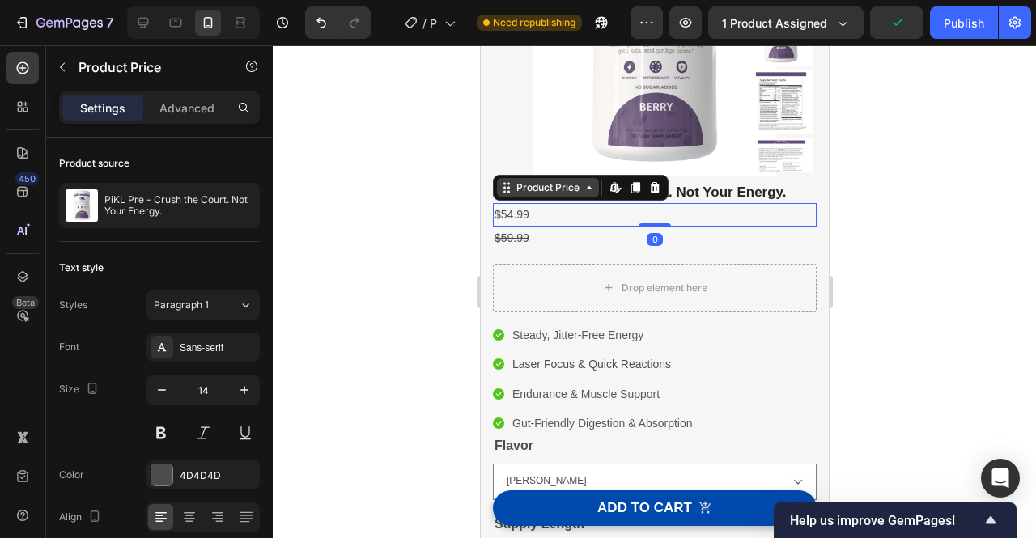
click at [591, 194] on div "Product Price" at bounding box center [547, 187] width 102 height 19
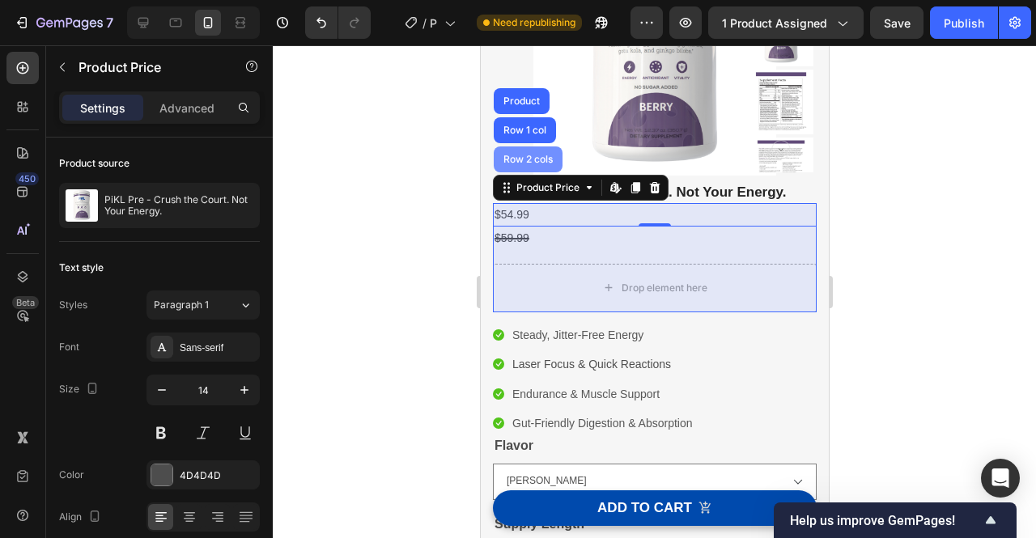
click at [532, 160] on div "Row 2 cols" at bounding box center [527, 160] width 56 height 10
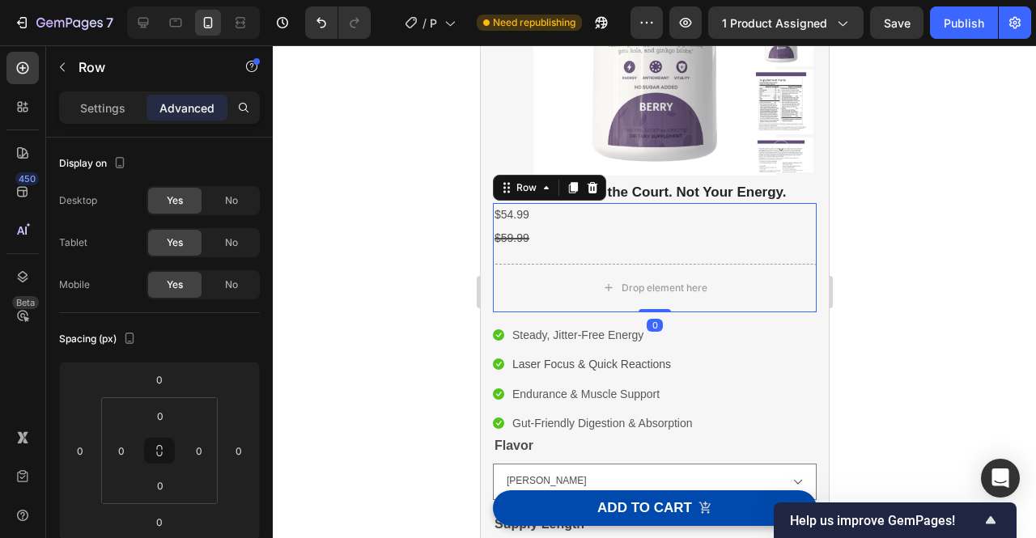
drag, startPoint x: 659, startPoint y: 310, endPoint x: 663, endPoint y: 244, distance: 66.5
click at [663, 244] on div "$54.99 Product Price Product Price $59.99 Compare Price Compare Price Drop elem…" at bounding box center [654, 257] width 324 height 108
click at [583, 249] on div "$59.99" at bounding box center [654, 238] width 324 height 23
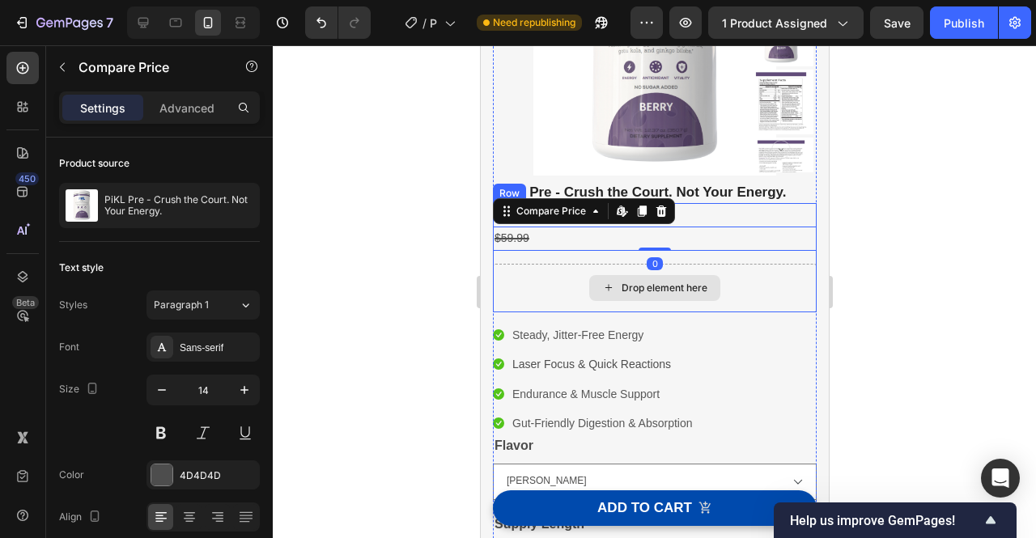
click at [593, 265] on div "Drop element here" at bounding box center [654, 288] width 324 height 49
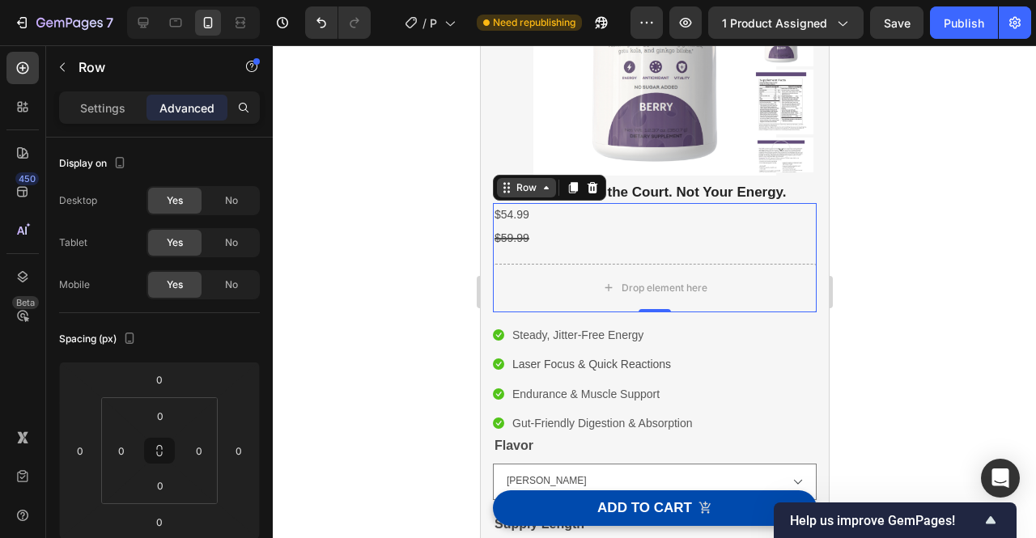
click at [545, 189] on icon at bounding box center [545, 187] width 5 height 3
click at [545, 192] on icon at bounding box center [545, 187] width 13 height 13
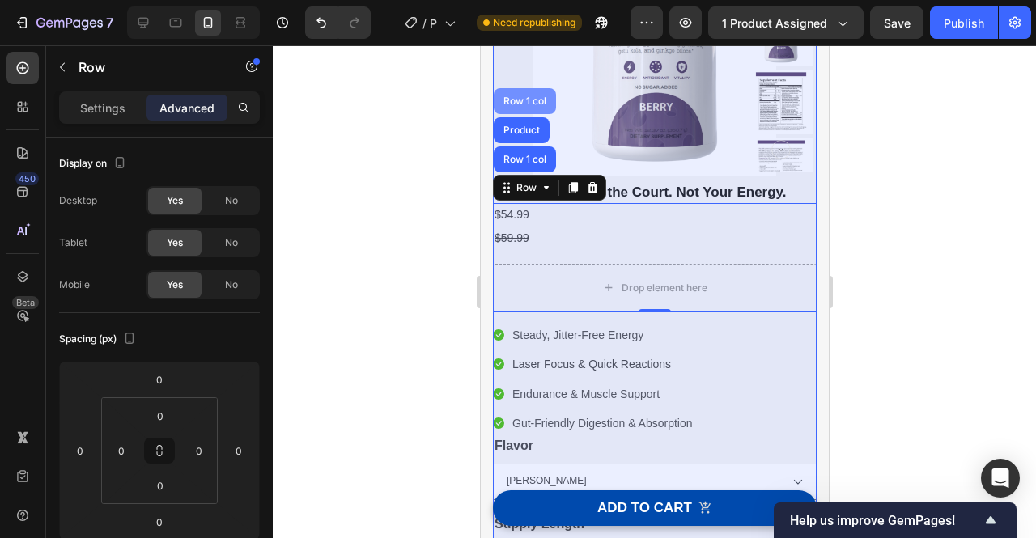
click at [517, 102] on div "Row 1 col" at bounding box center [523, 101] width 49 height 10
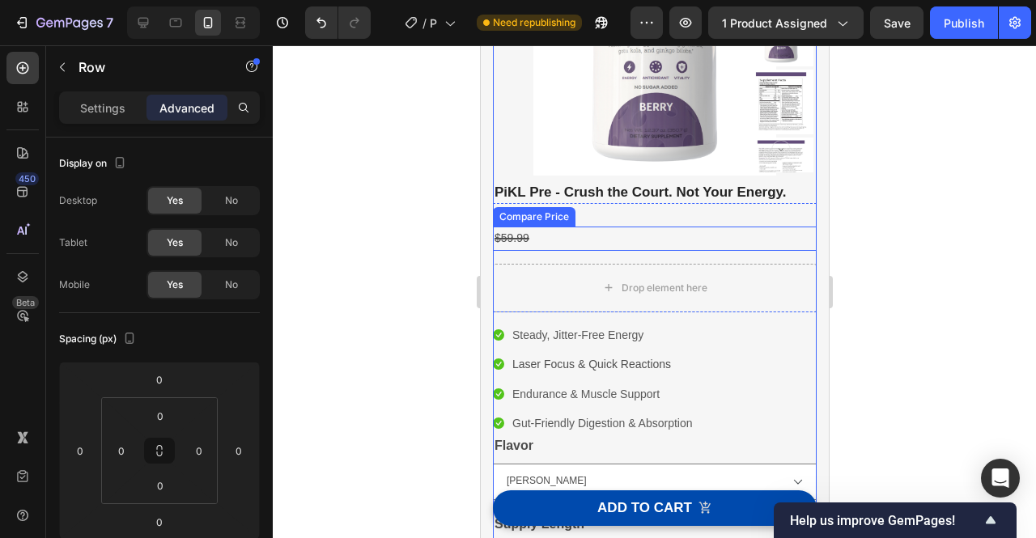
click at [549, 232] on div "$59.99" at bounding box center [654, 238] width 324 height 23
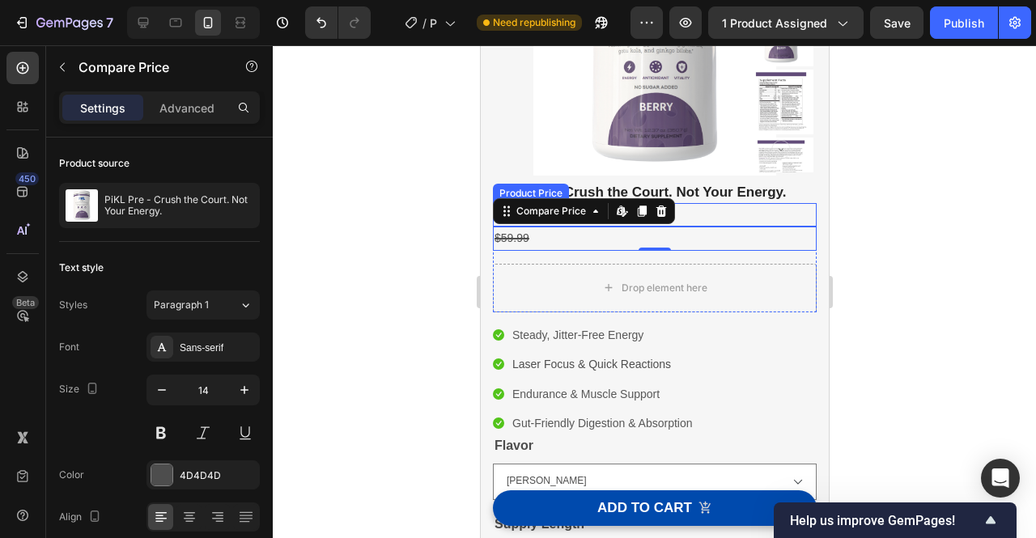
click at [776, 218] on div "$54.99" at bounding box center [654, 214] width 324 height 23
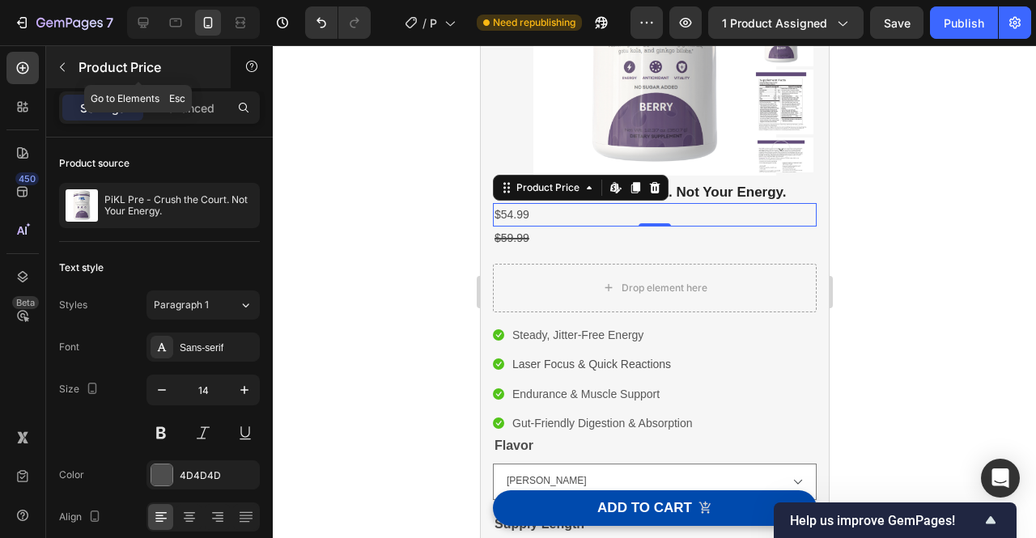
click at [66, 72] on icon "button" at bounding box center [62, 67] width 13 height 13
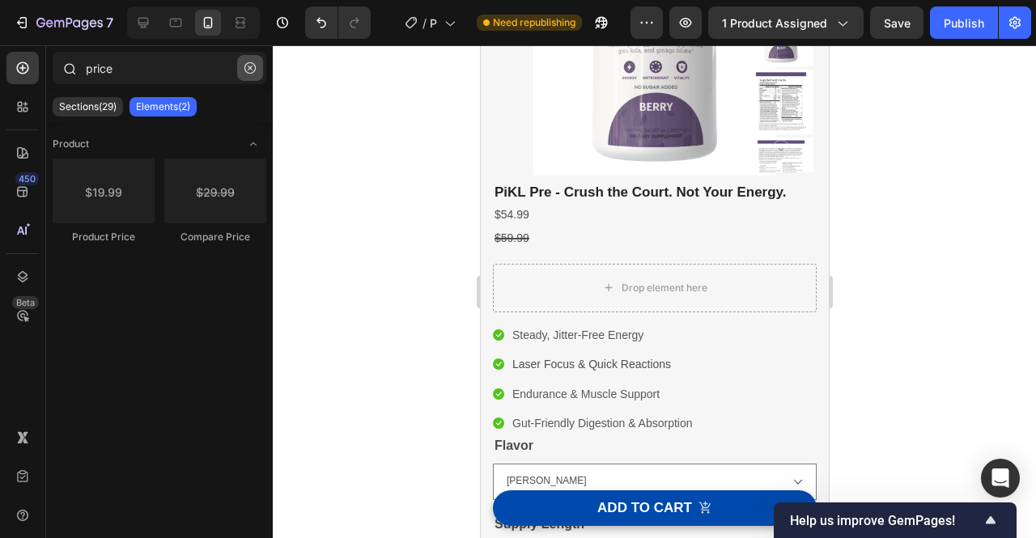
click at [251, 70] on icon "button" at bounding box center [250, 68] width 5 height 5
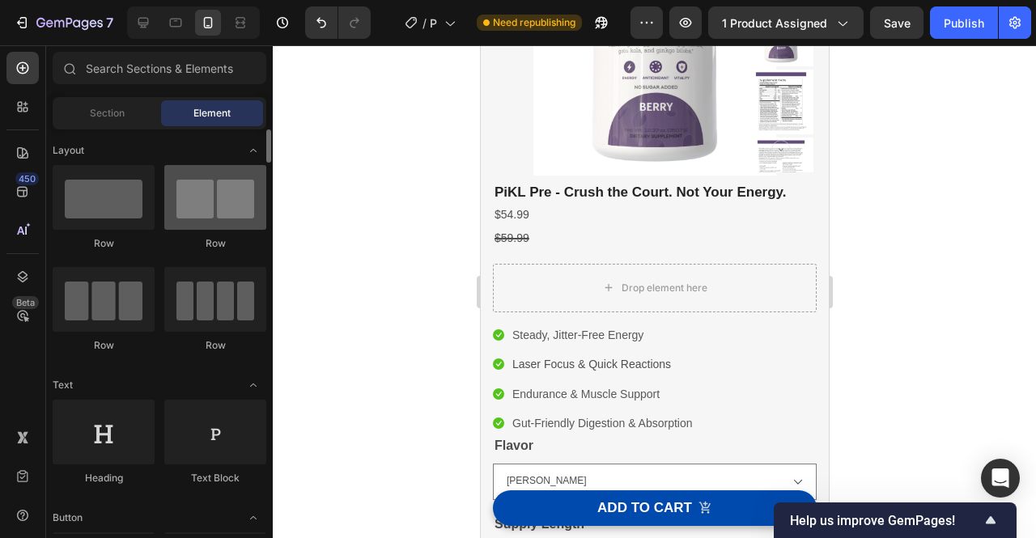
click at [238, 194] on div at bounding box center [215, 197] width 102 height 65
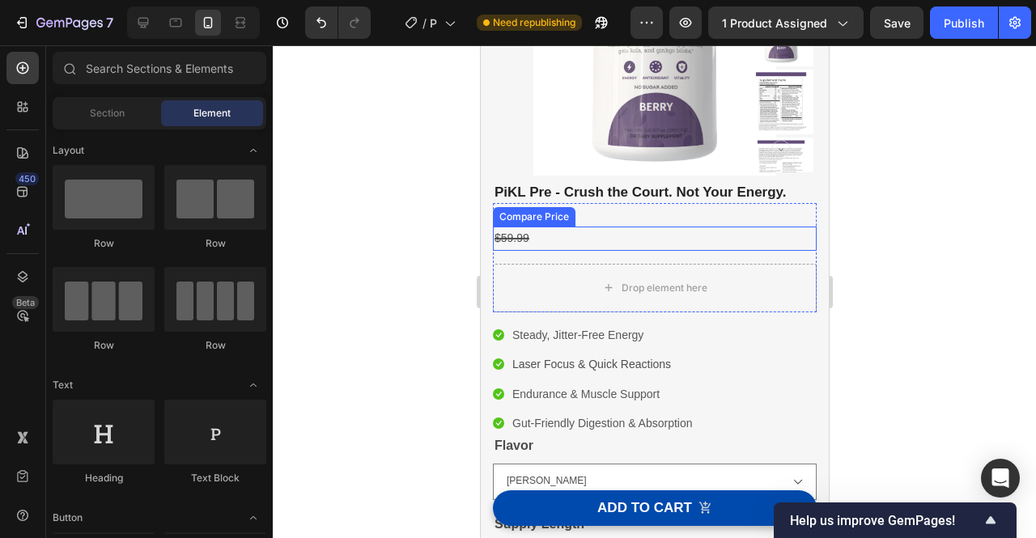
click at [600, 242] on div "$59.99" at bounding box center [654, 238] width 324 height 23
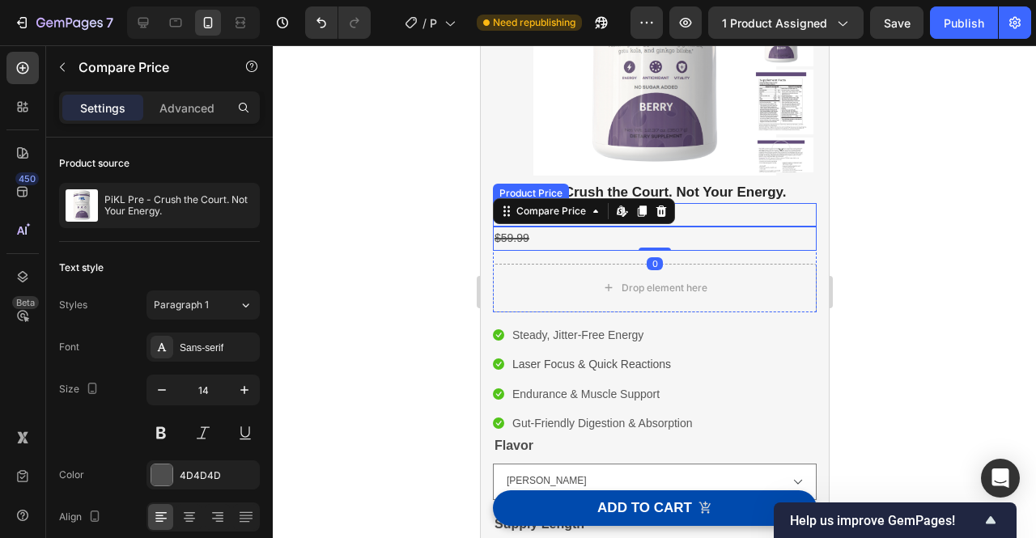
click at [707, 214] on div "$54.99" at bounding box center [654, 214] width 324 height 23
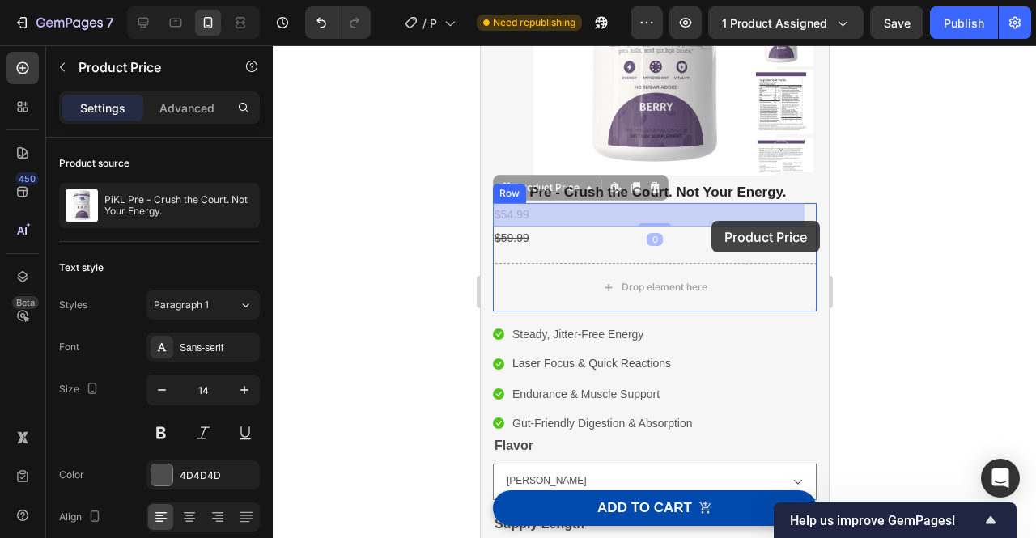
drag, startPoint x: 699, startPoint y: 223, endPoint x: 710, endPoint y: 221, distance: 11.4
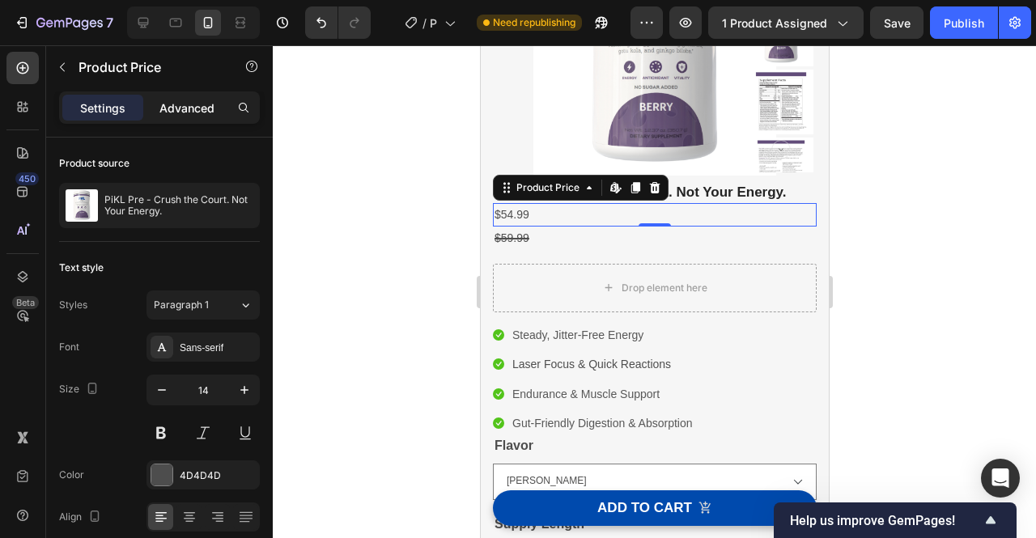
click at [200, 106] on p "Advanced" at bounding box center [186, 108] width 55 height 17
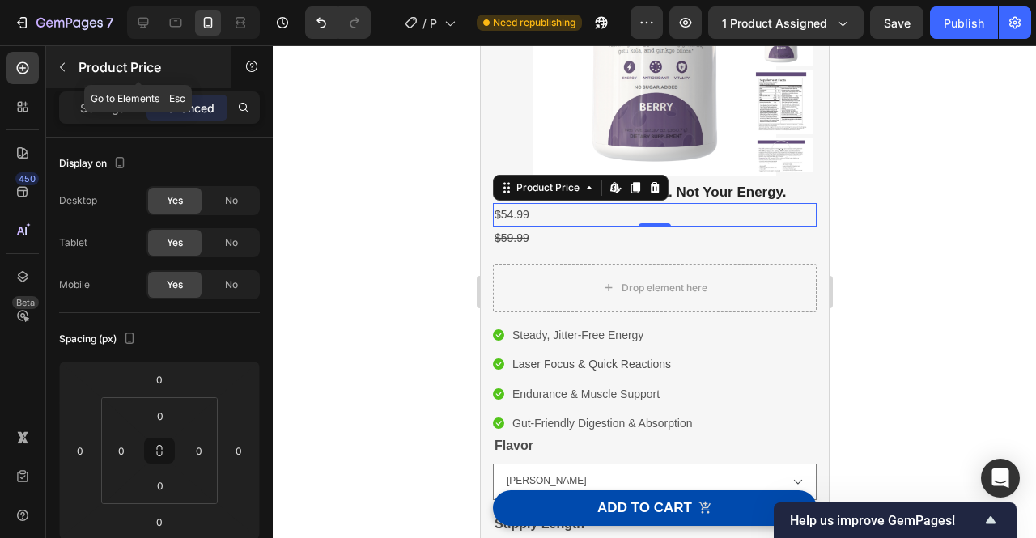
click at [60, 68] on icon "button" at bounding box center [62, 67] width 13 height 13
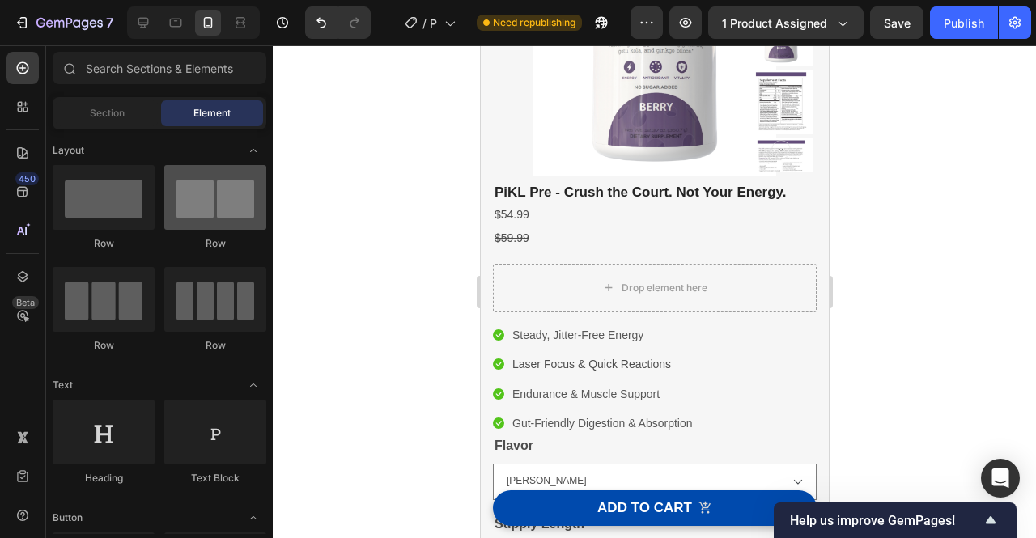
click at [208, 211] on div at bounding box center [215, 197] width 102 height 65
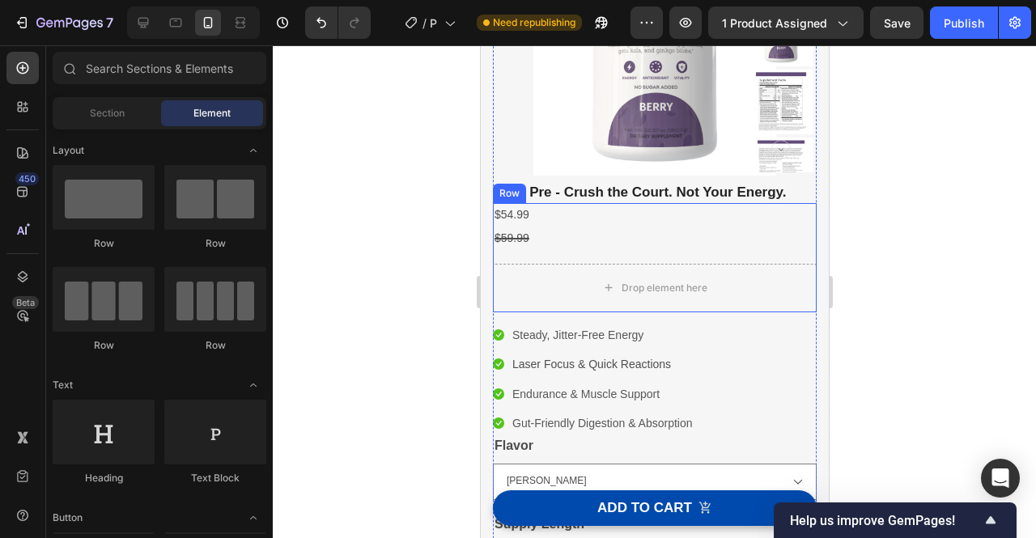
click at [577, 253] on div "$54.99 Product Price Product Price $59.99 Compare Price Compare Price Drop elem…" at bounding box center [654, 257] width 324 height 108
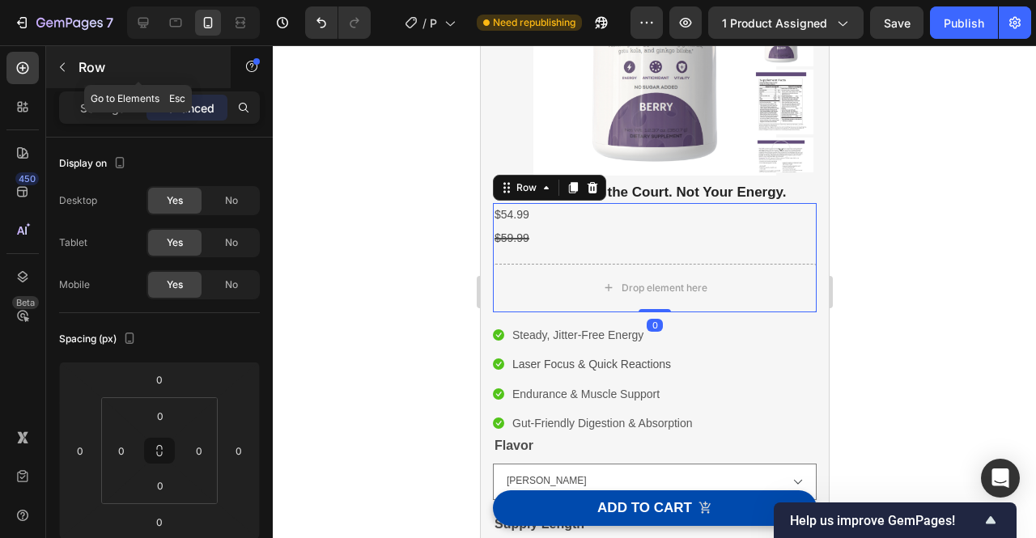
click at [60, 76] on button "button" at bounding box center [62, 67] width 26 height 26
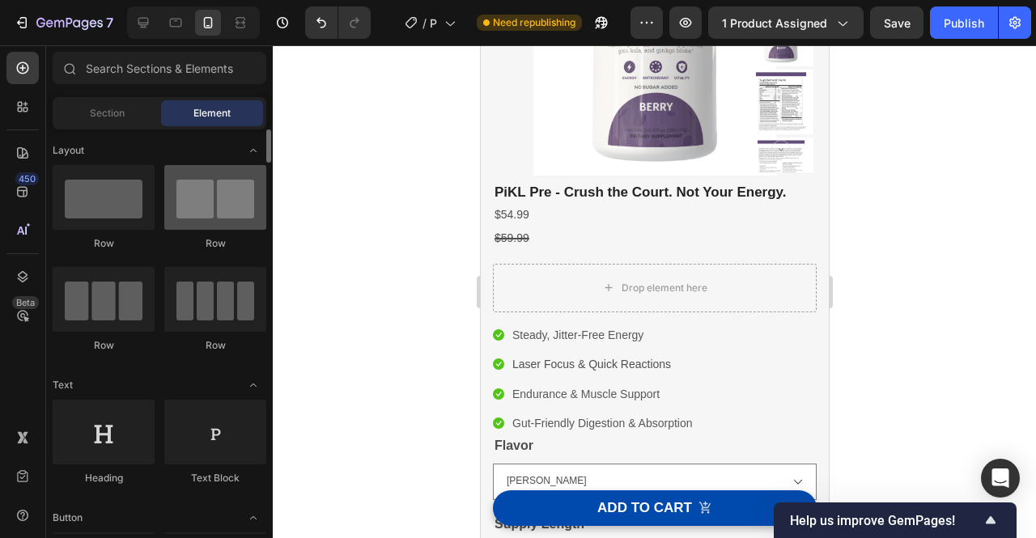
click at [235, 211] on div at bounding box center [215, 197] width 102 height 65
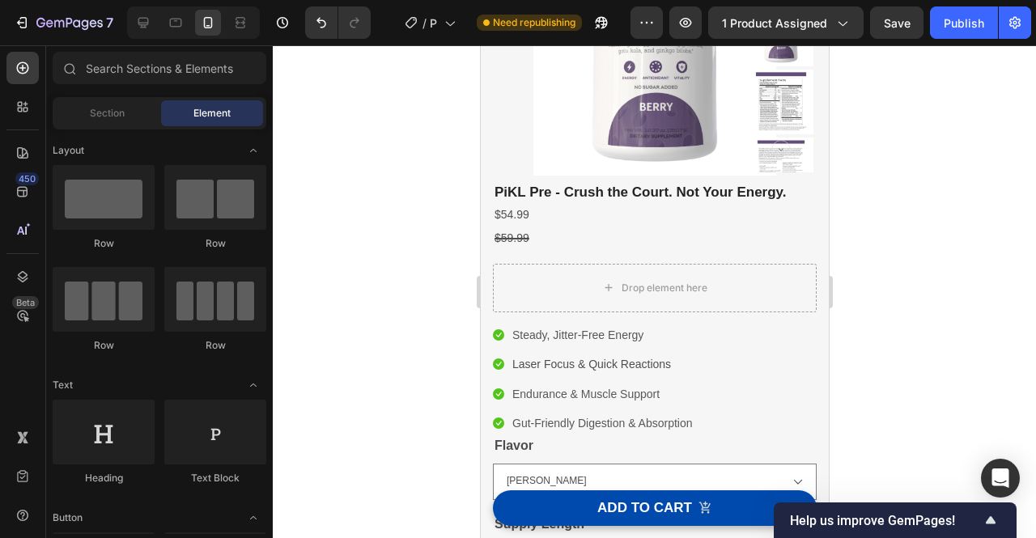
click at [979, 282] on div at bounding box center [654, 291] width 763 height 493
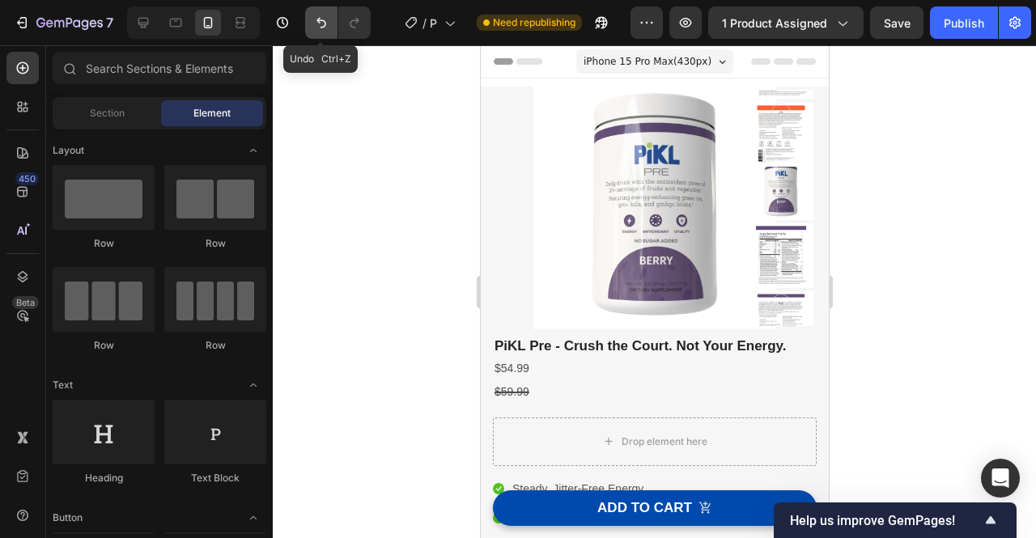
click at [314, 14] on button "Undo/Redo" at bounding box center [321, 22] width 32 height 32
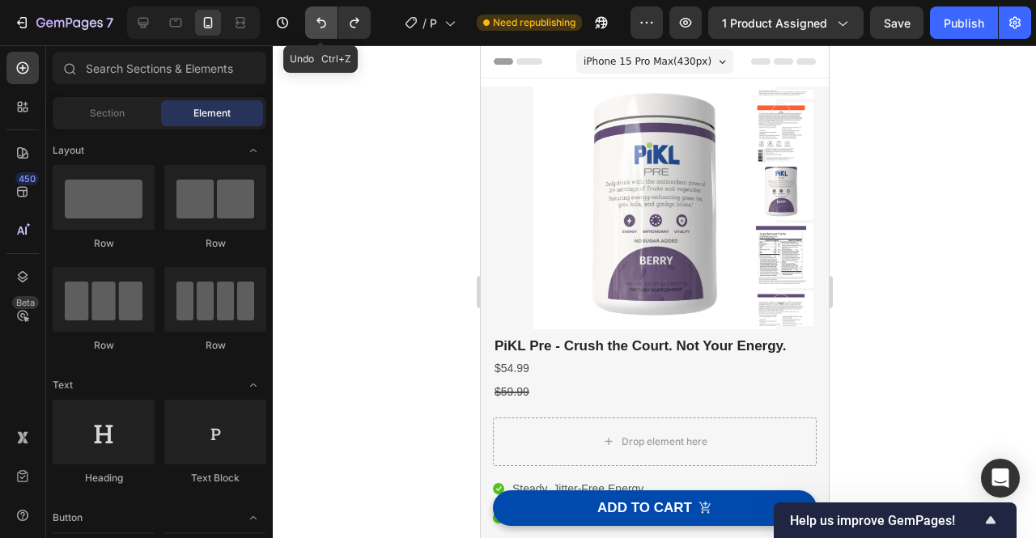
click at [314, 14] on button "Undo/Redo" at bounding box center [321, 22] width 32 height 32
click at [322, 35] on button "Undo/Redo" at bounding box center [321, 22] width 32 height 32
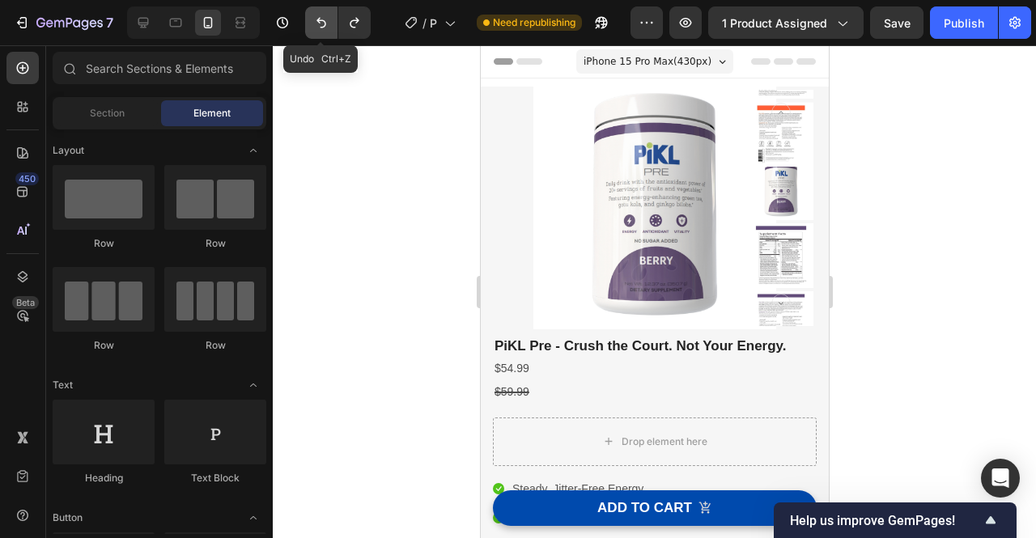
click at [322, 35] on button "Undo/Redo" at bounding box center [321, 22] width 32 height 32
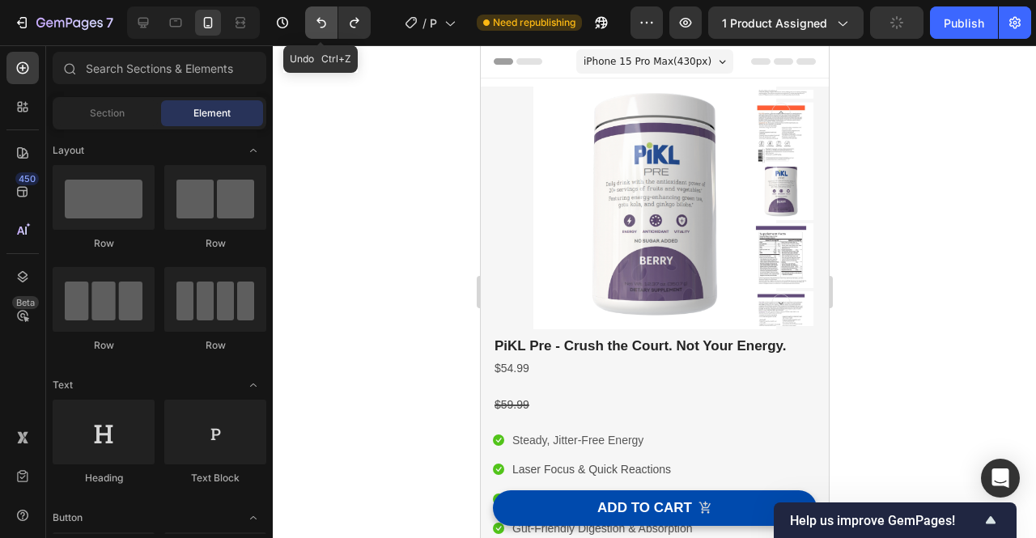
click at [322, 35] on button "Undo/Redo" at bounding box center [321, 22] width 32 height 32
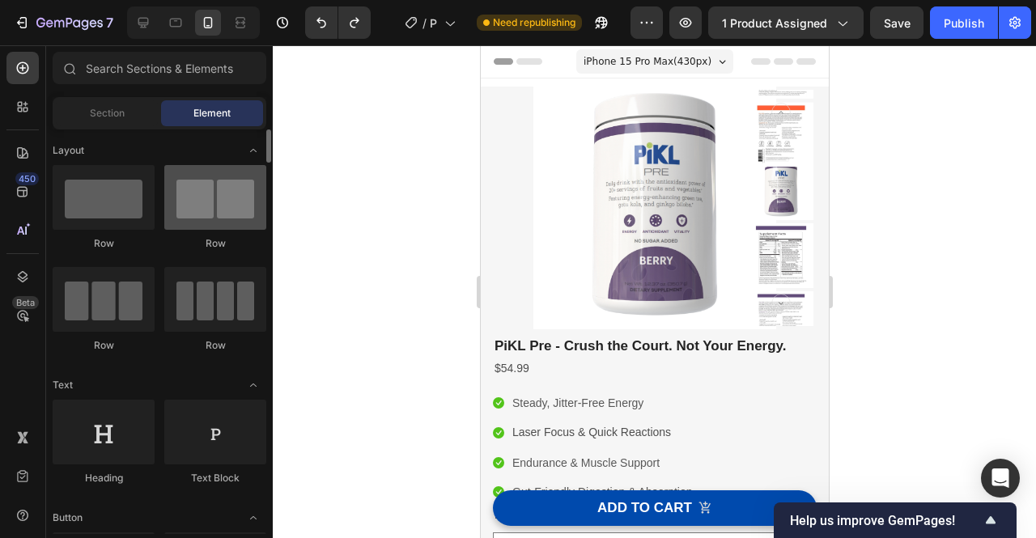
click at [240, 223] on div at bounding box center [215, 197] width 102 height 65
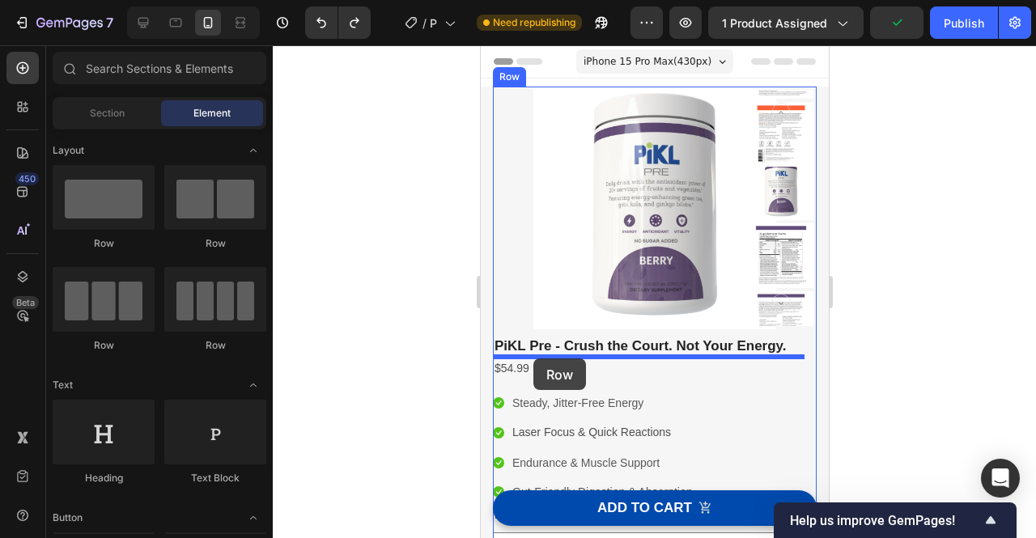
drag, startPoint x: 687, startPoint y: 248, endPoint x: 532, endPoint y: 358, distance: 189.7
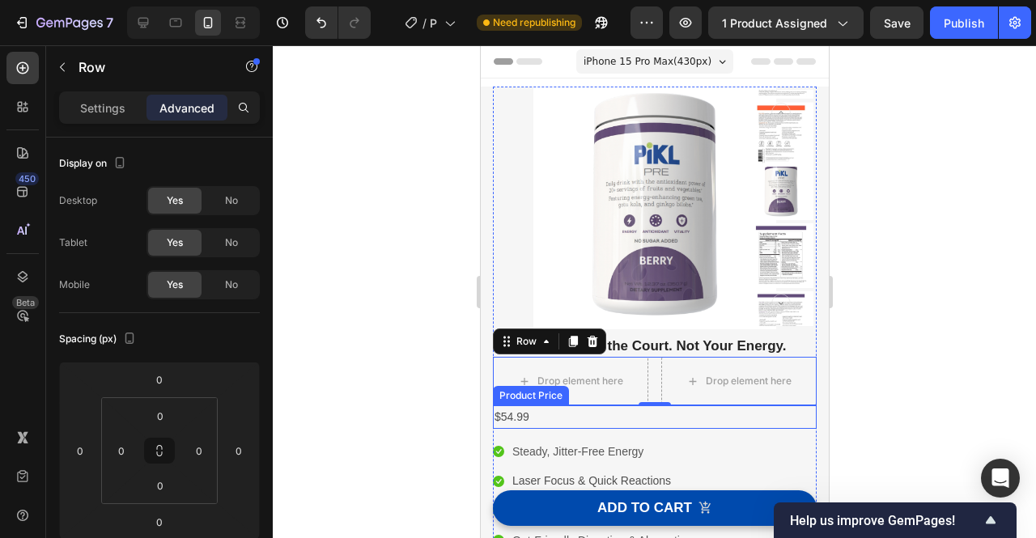
click at [515, 419] on div "$54.99" at bounding box center [654, 416] width 324 height 23
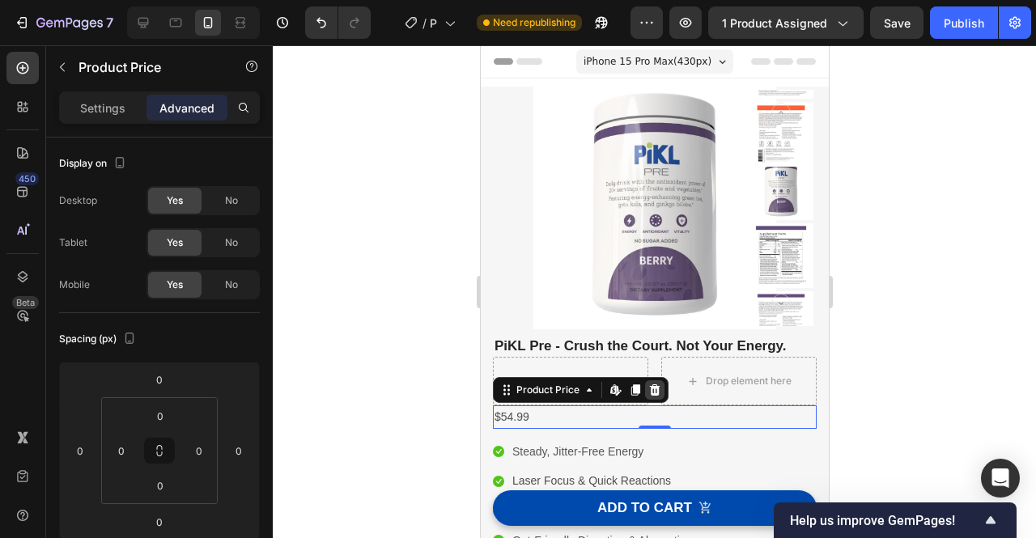
click at [659, 393] on icon at bounding box center [653, 390] width 13 height 13
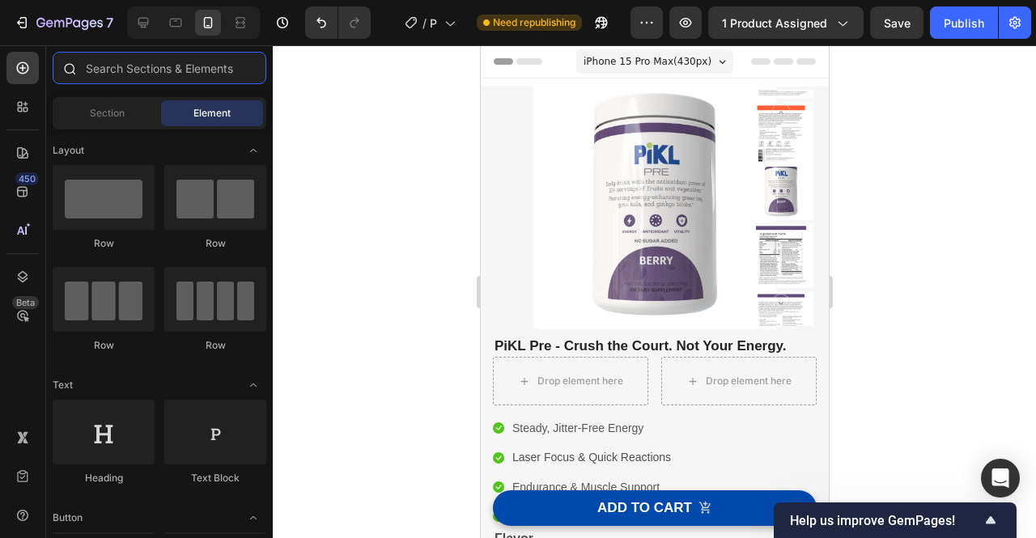
click at [149, 72] on input "text" at bounding box center [160, 68] width 214 height 32
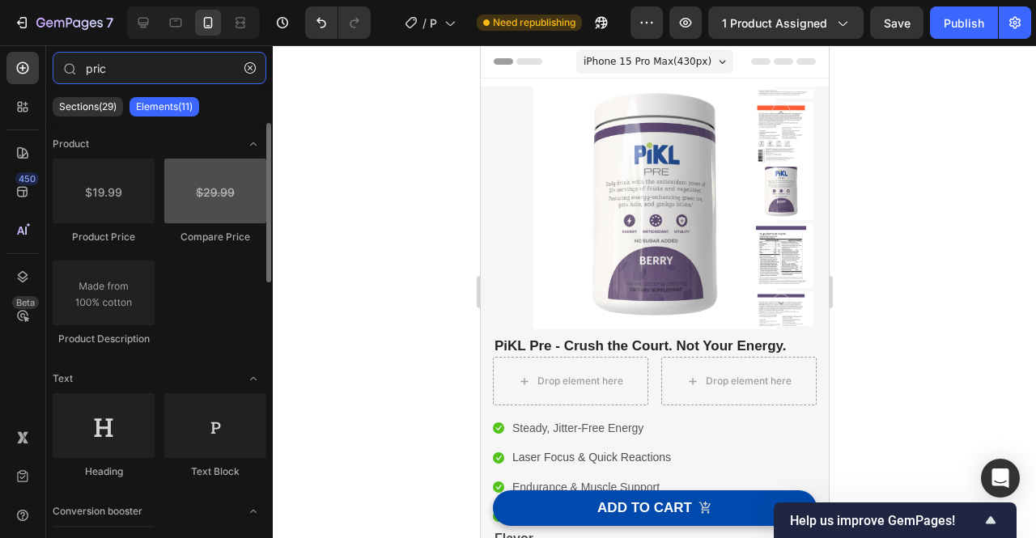
type input "pric"
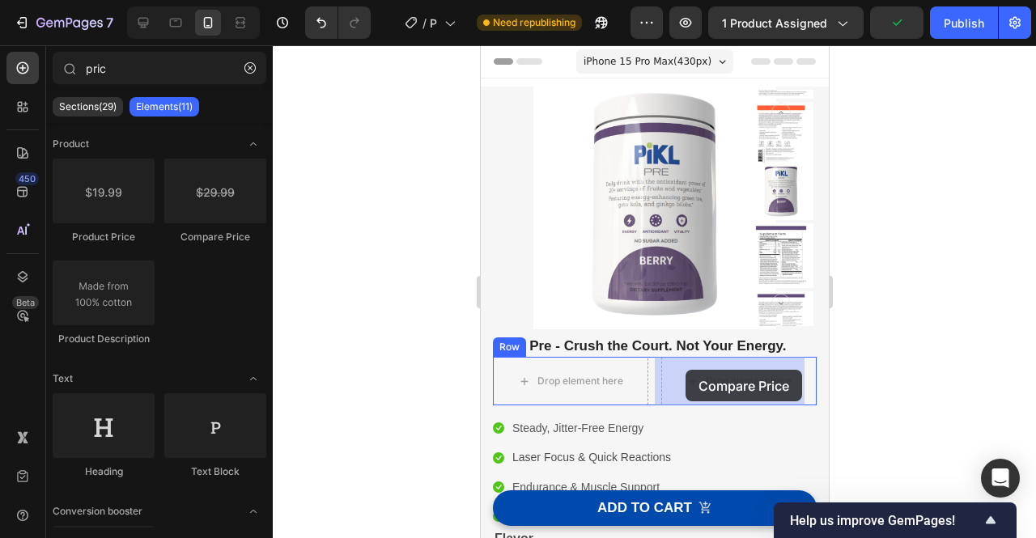
drag, startPoint x: 694, startPoint y: 243, endPoint x: 685, endPoint y: 370, distance: 127.4
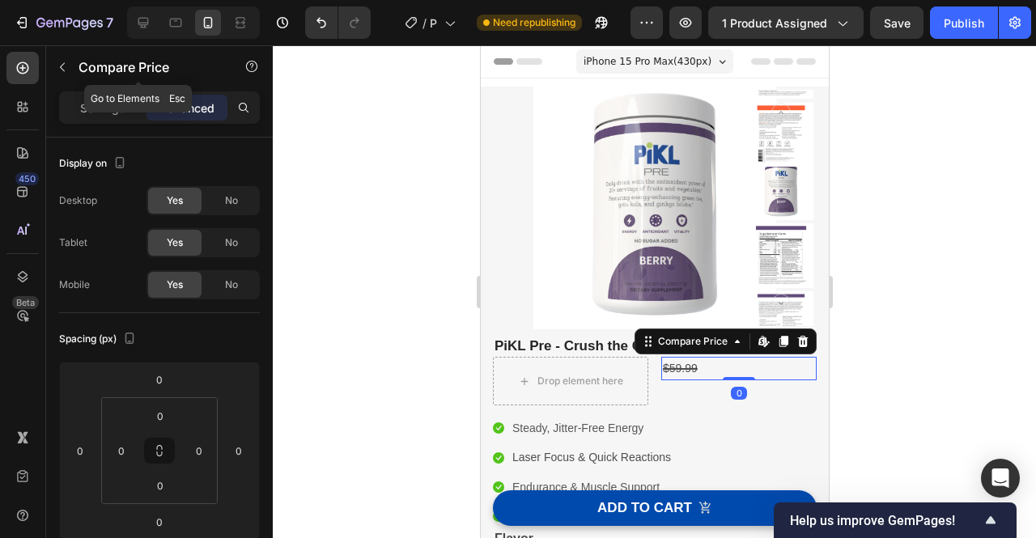
click at [62, 66] on icon "button" at bounding box center [62, 67] width 13 height 13
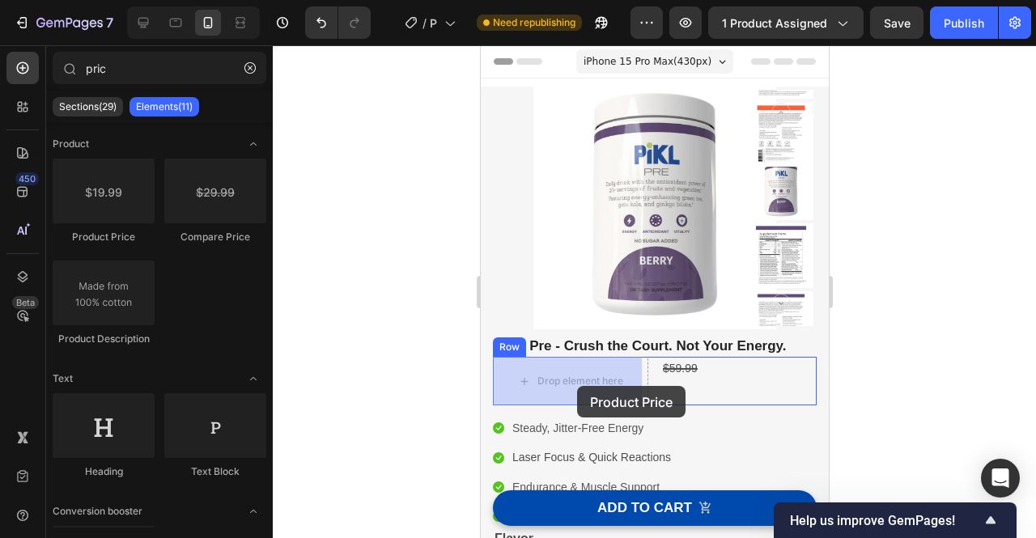
drag, startPoint x: 590, startPoint y: 235, endPoint x: 576, endPoint y: 386, distance: 151.9
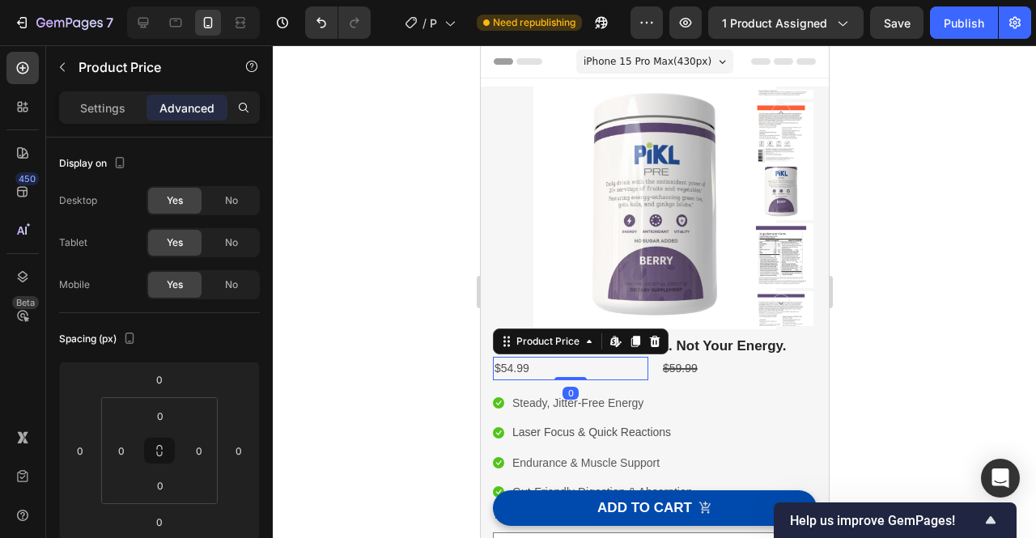
click at [925, 371] on div at bounding box center [654, 291] width 763 height 493
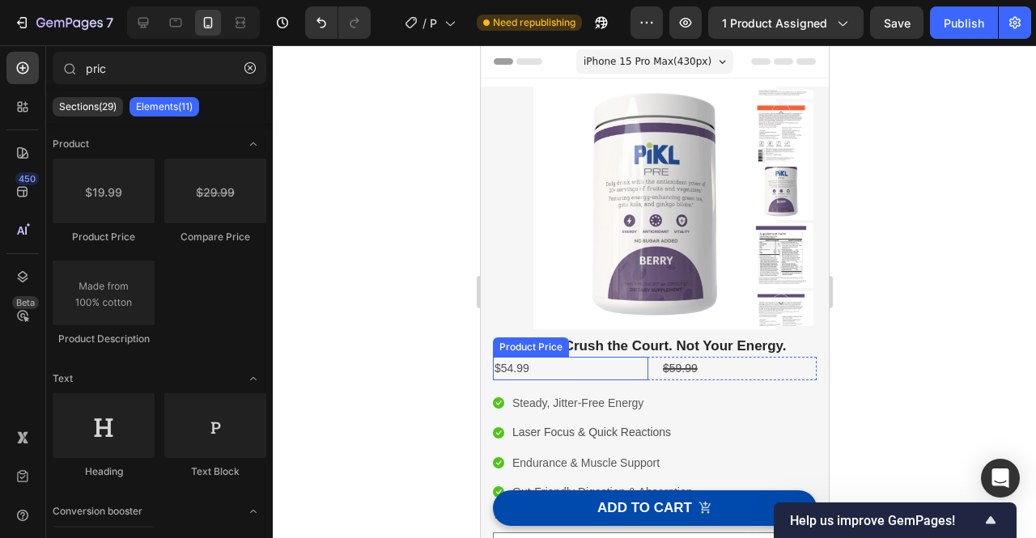
click at [620, 367] on div "$54.99" at bounding box center [569, 368] width 155 height 23
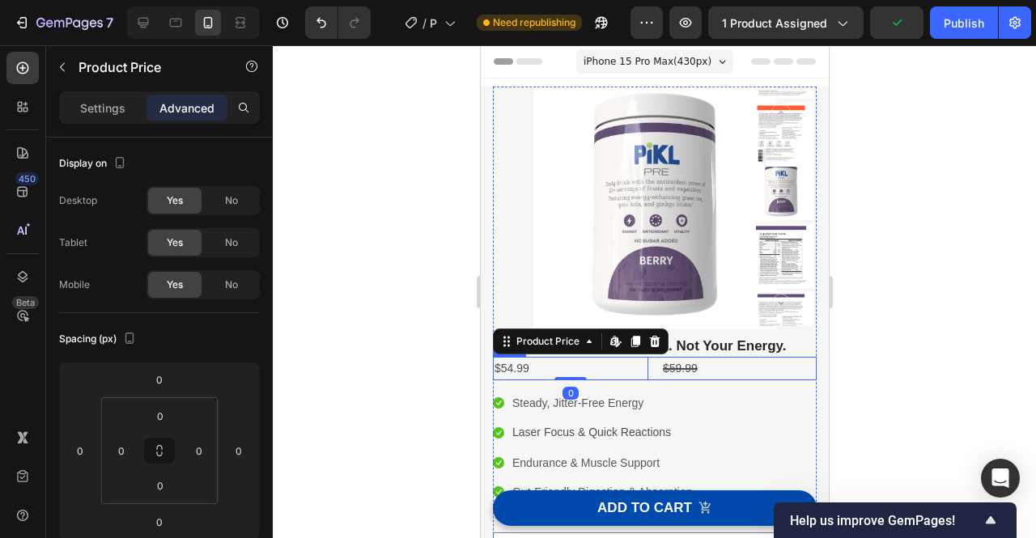
click at [651, 373] on div "$54.99 Product Price Edit content in Shopify 0 Product Price Edit content in Sh…" at bounding box center [654, 368] width 324 height 23
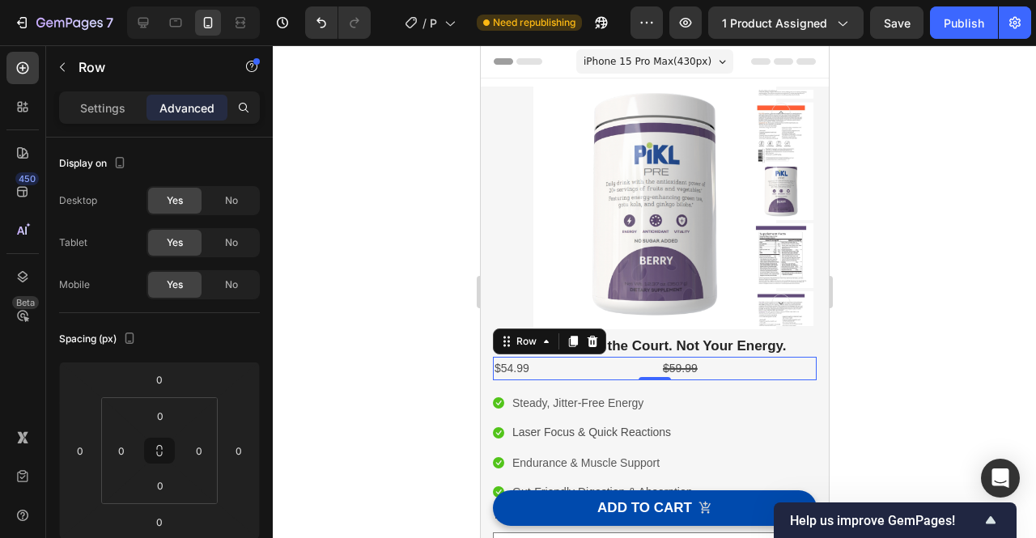
click at [905, 321] on div at bounding box center [654, 291] width 763 height 493
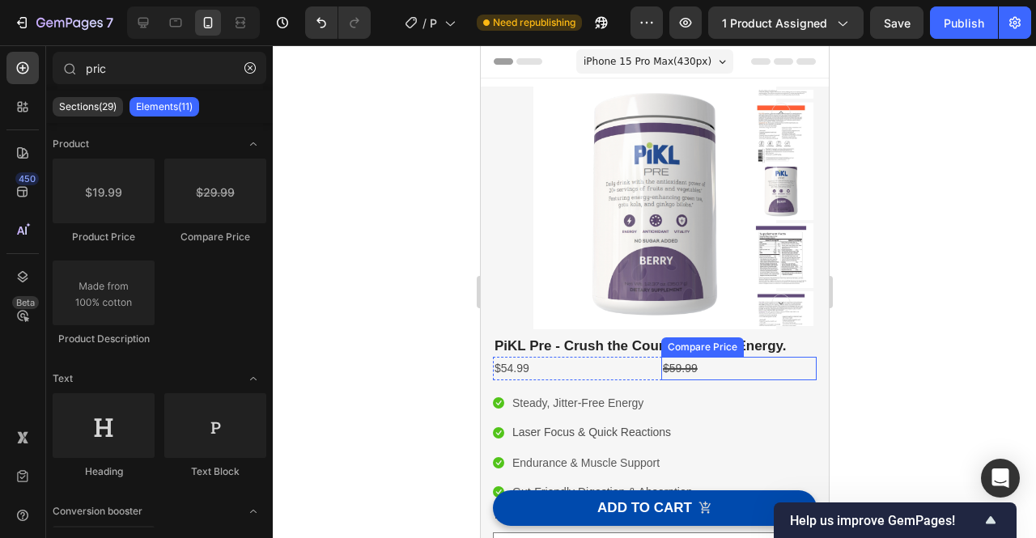
click at [710, 372] on div "$59.99" at bounding box center [737, 368] width 155 height 23
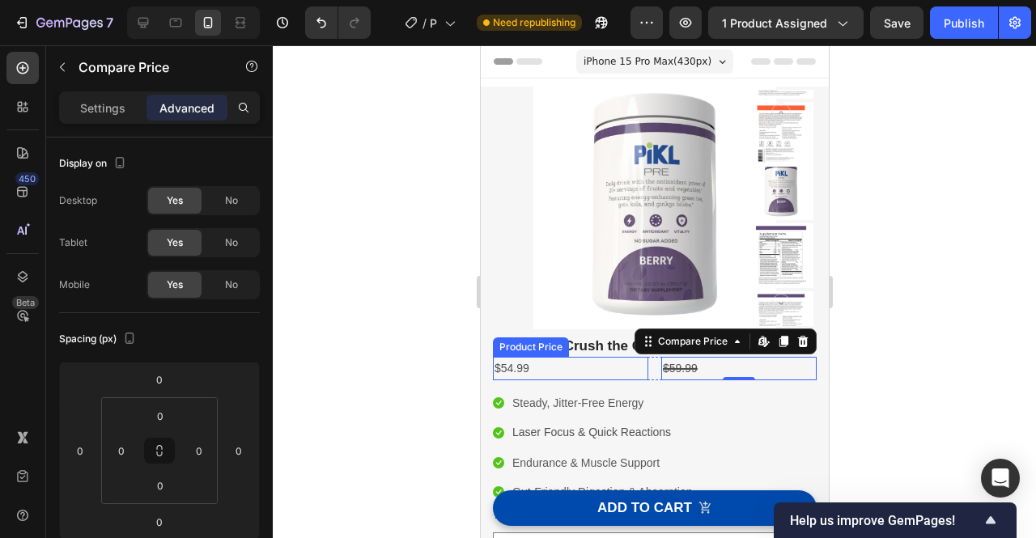
click at [524, 375] on div "$54.99" at bounding box center [569, 368] width 155 height 23
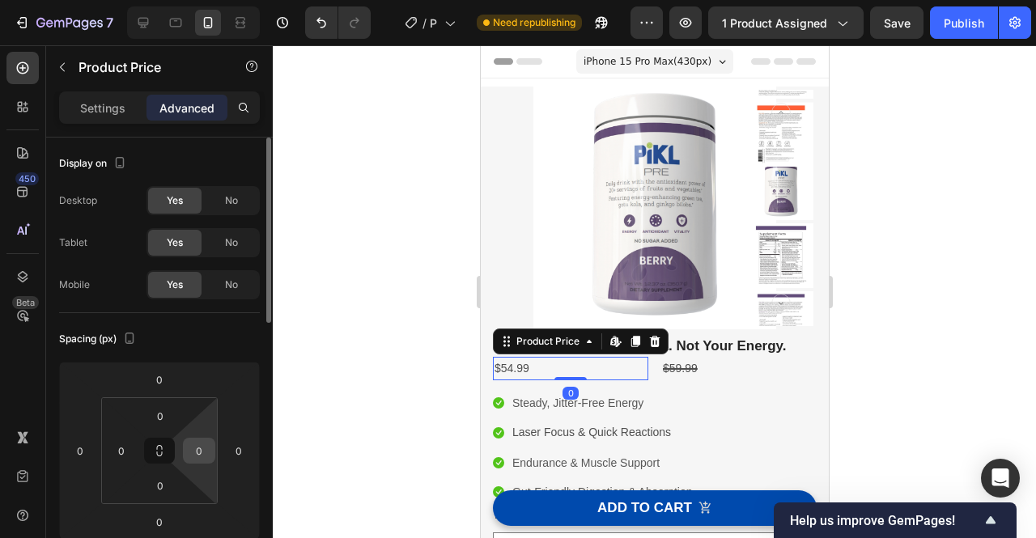
click at [199, 452] on input "0" at bounding box center [199, 451] width 24 height 24
type input "10"
click at [119, 456] on input "0" at bounding box center [121, 451] width 24 height 24
type input "1"
type input "0"
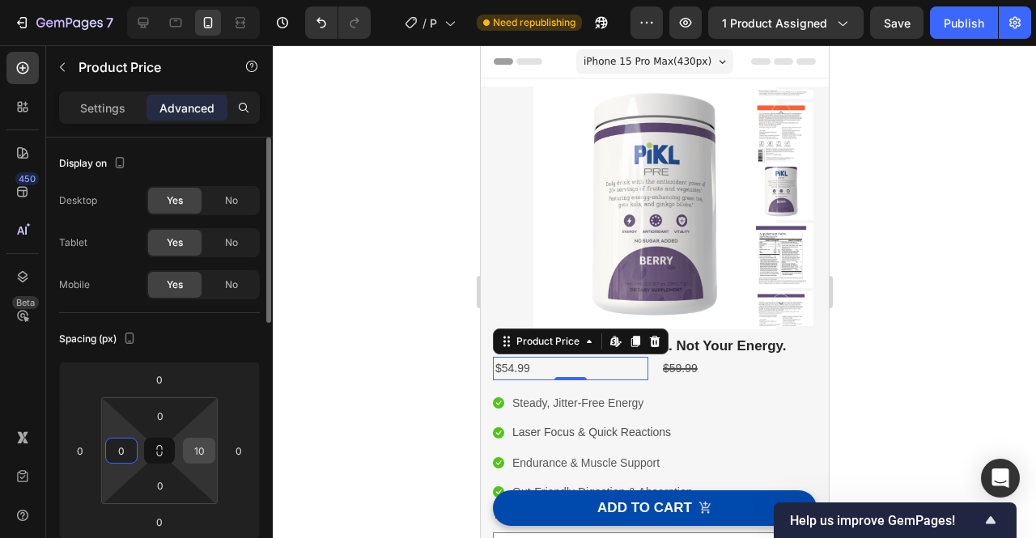
click at [206, 452] on input "10" at bounding box center [199, 451] width 24 height 24
type input "0"
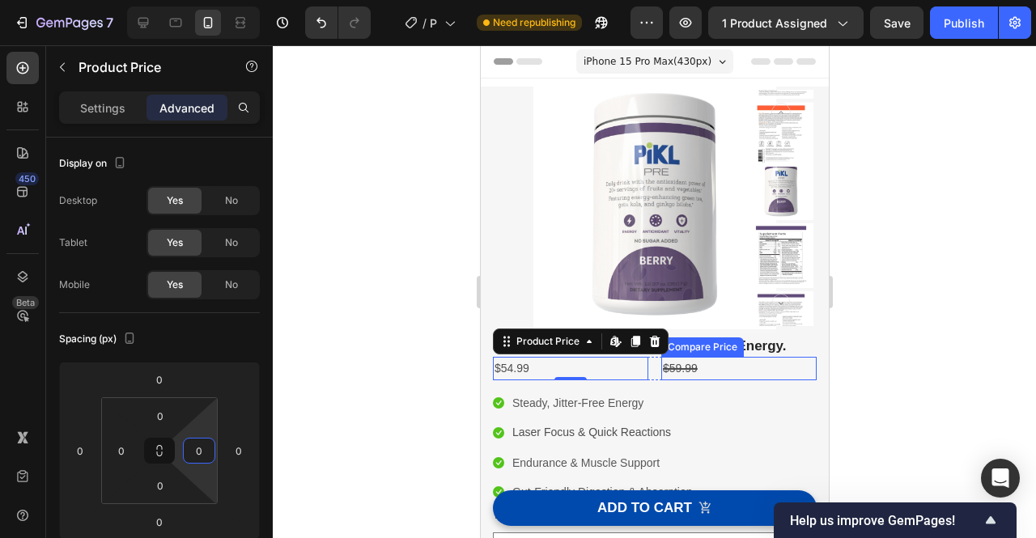
click at [669, 364] on div "$59.99" at bounding box center [737, 368] width 155 height 23
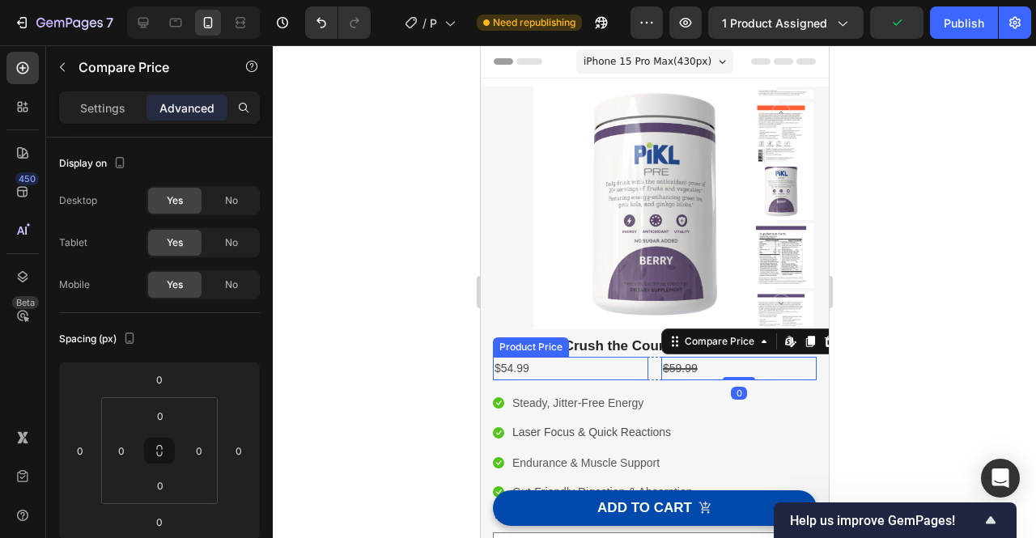
click at [548, 366] on div "$54.99" at bounding box center [569, 368] width 155 height 23
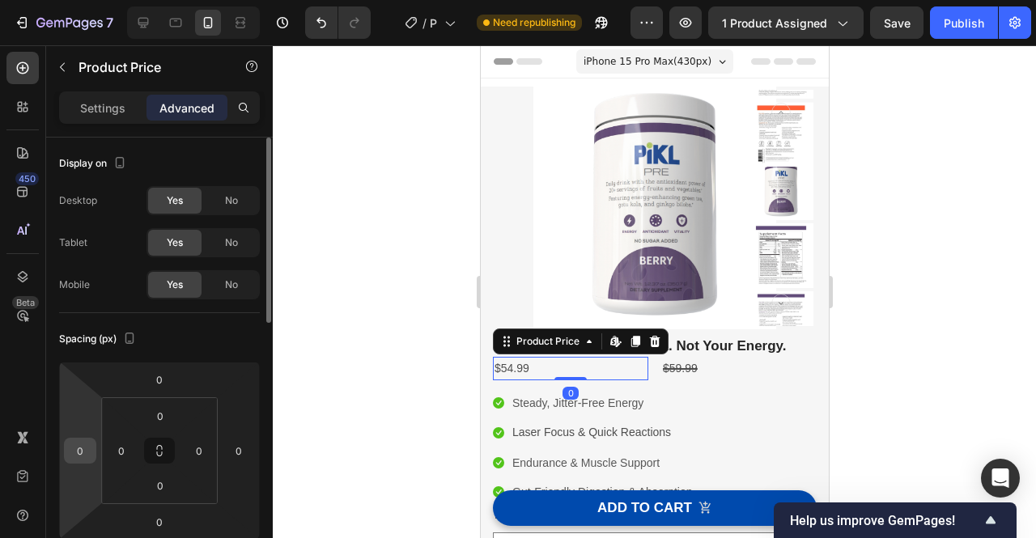
click at [79, 447] on input "0" at bounding box center [80, 451] width 24 height 24
type input "0"
click at [245, 446] on input "0" at bounding box center [239, 451] width 24 height 24
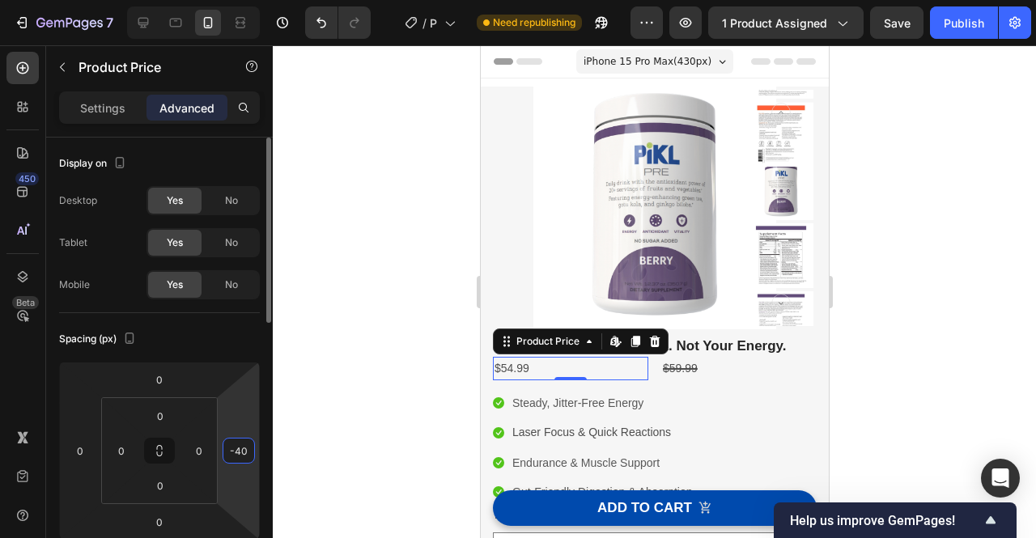
type input "-4"
type input "0"
click at [929, 260] on div at bounding box center [654, 291] width 763 height 493
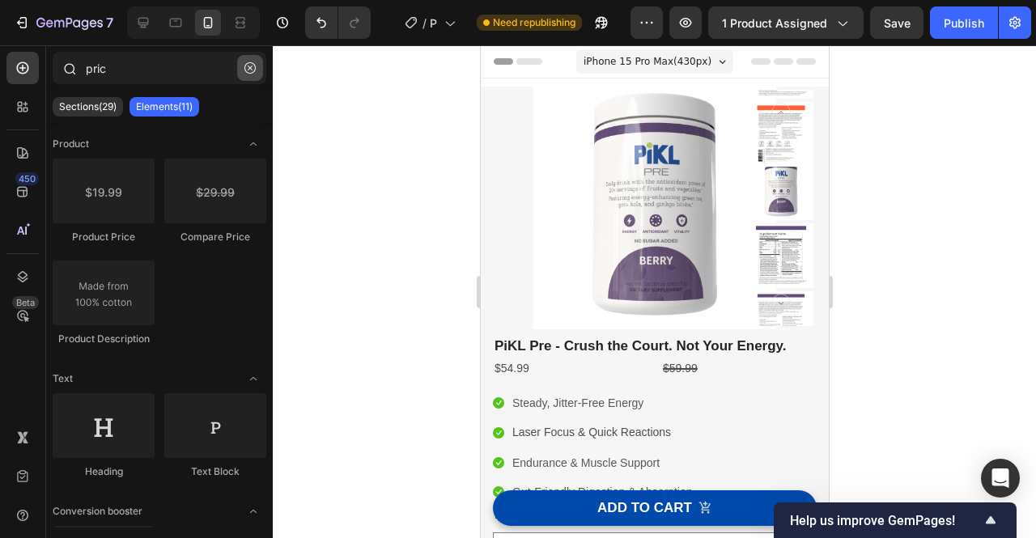
click at [246, 62] on icon "button" at bounding box center [249, 67] width 11 height 11
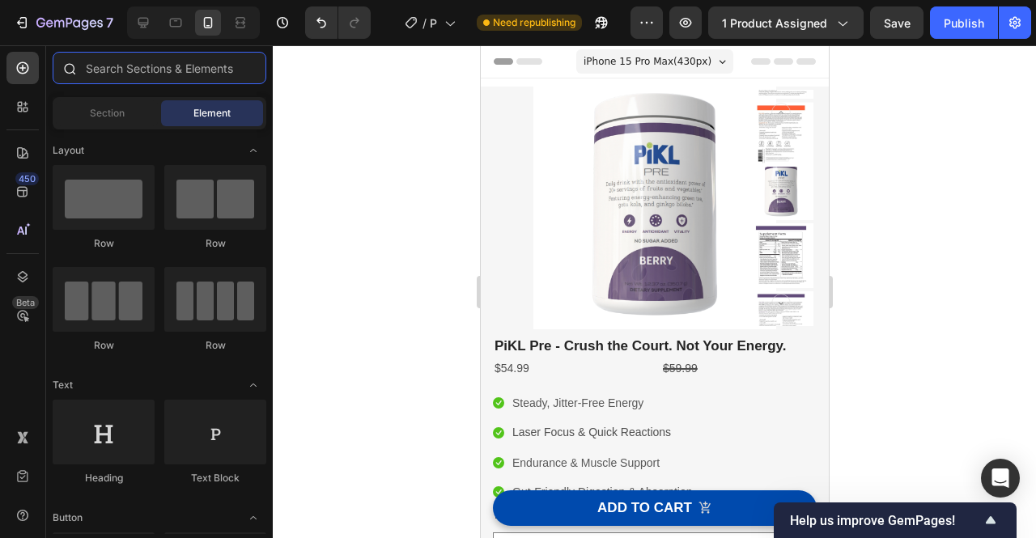
click at [156, 69] on input "text" at bounding box center [160, 68] width 214 height 32
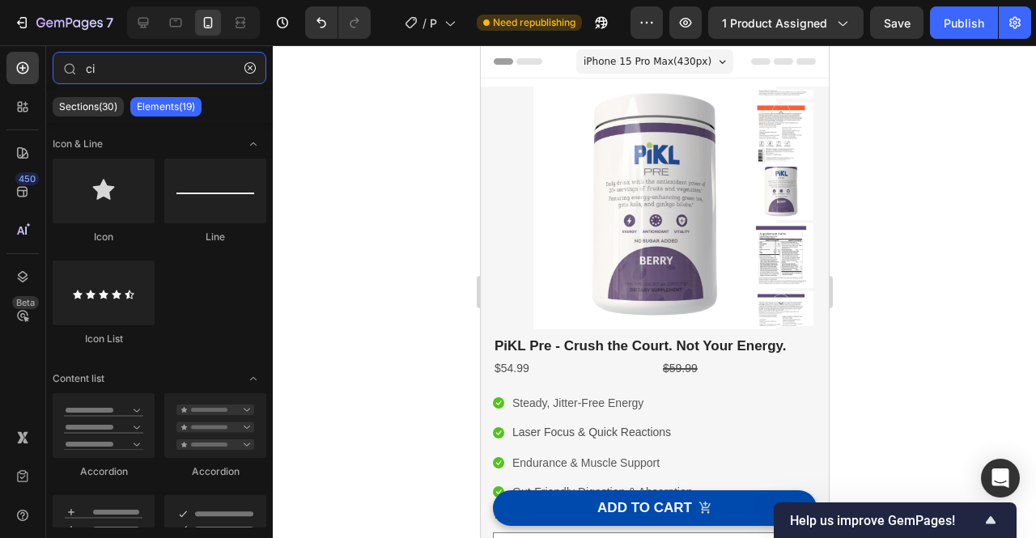
type input "c"
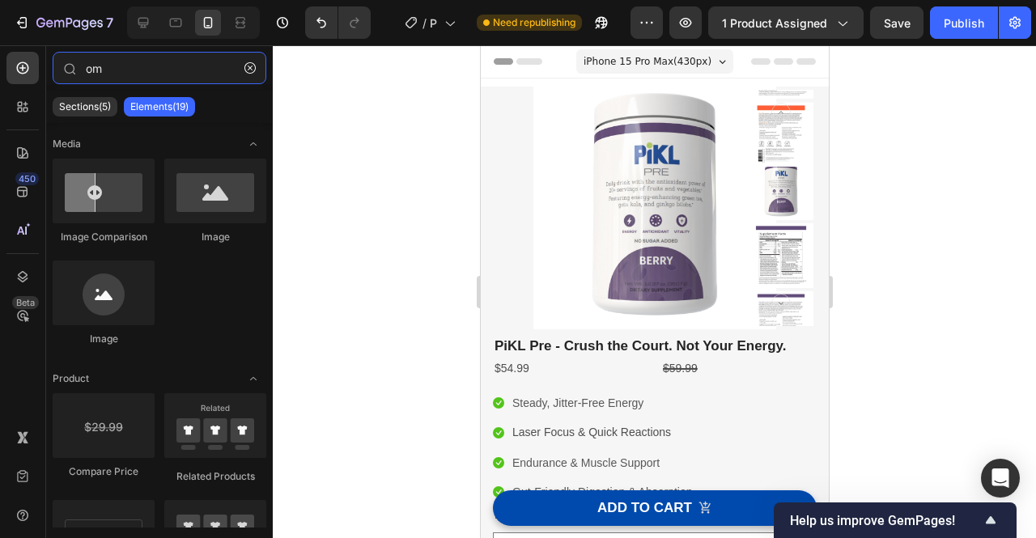
type input "o"
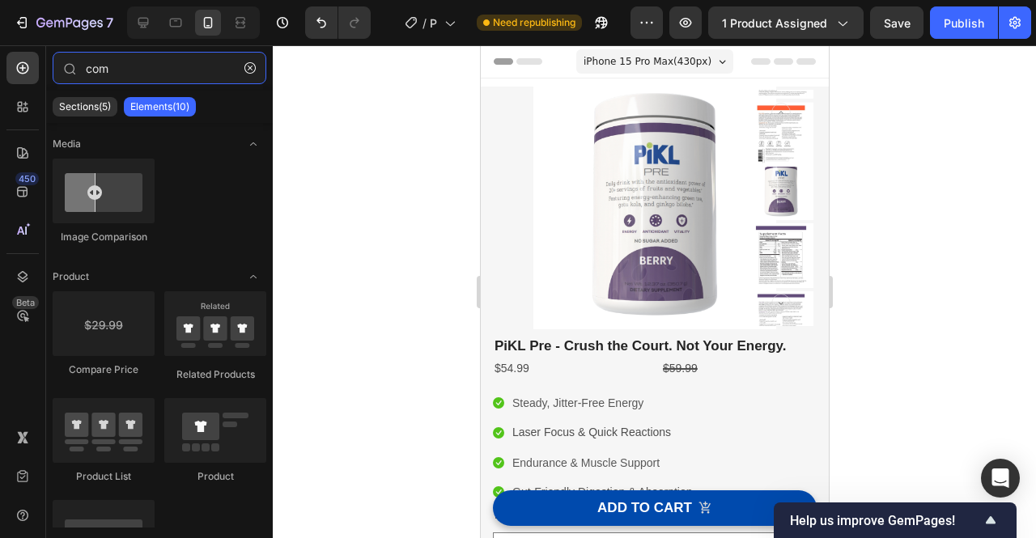
type input "comp"
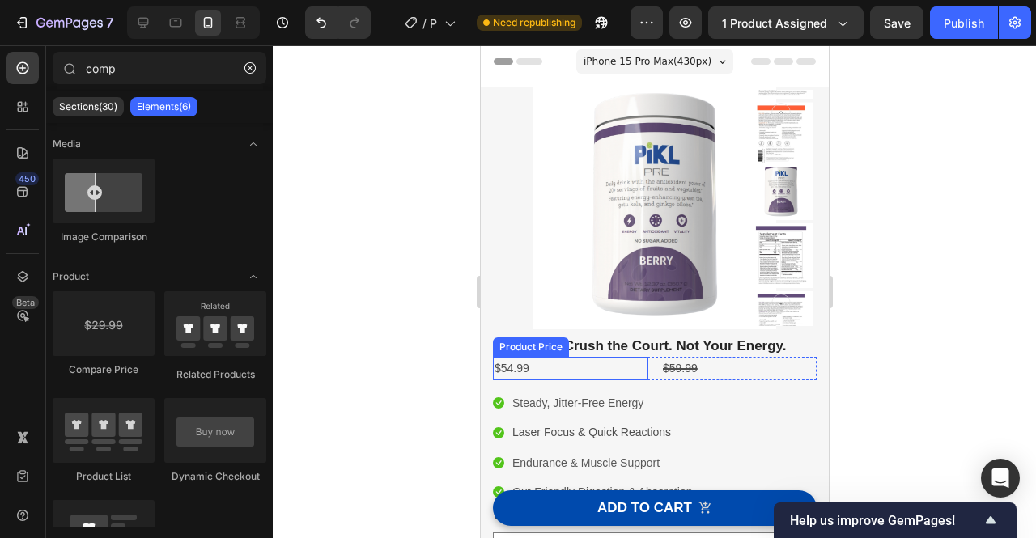
click at [616, 372] on div "$54.99" at bounding box center [569, 368] width 155 height 23
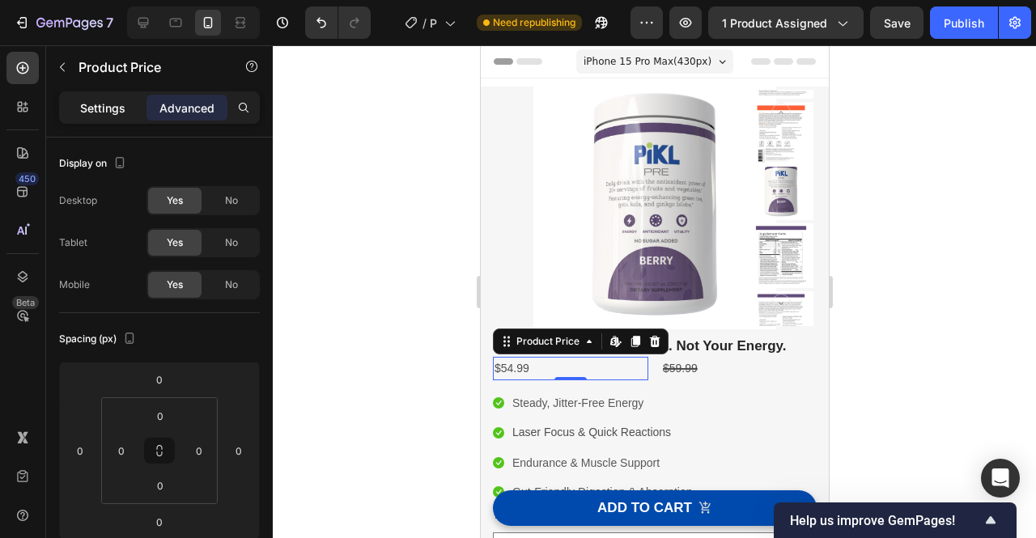
click at [100, 102] on p "Settings" at bounding box center [102, 108] width 45 height 17
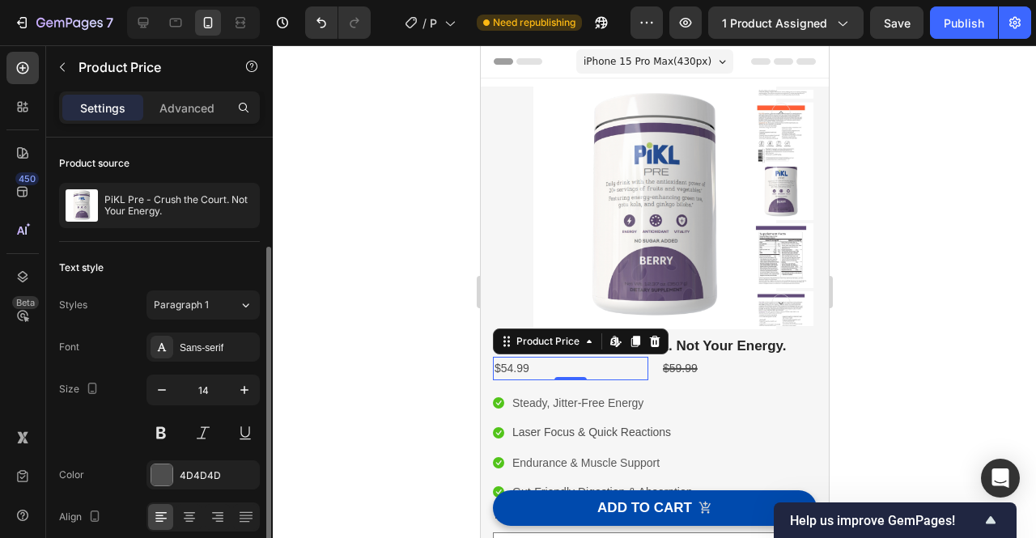
scroll to position [112, 0]
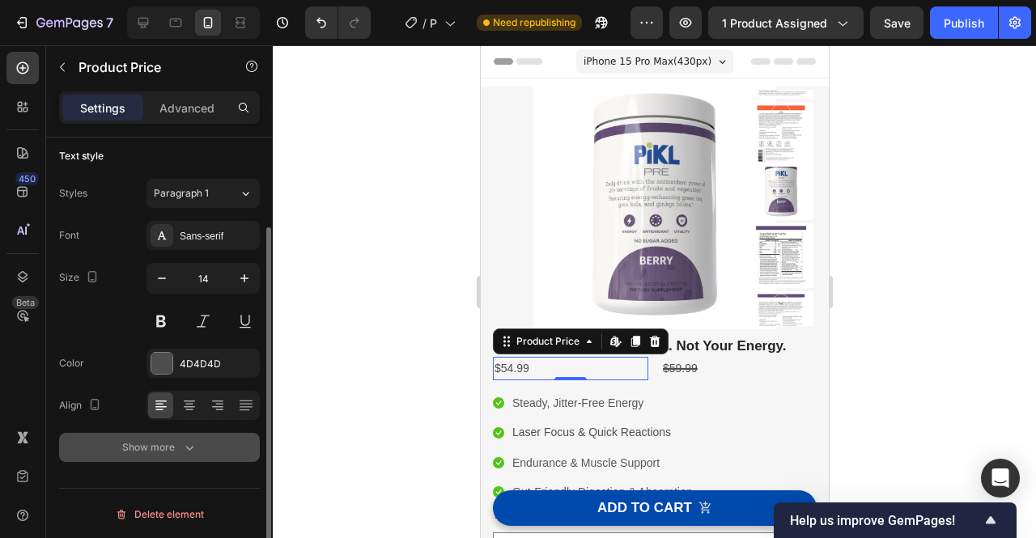
click at [128, 457] on button "Show more" at bounding box center [159, 447] width 201 height 29
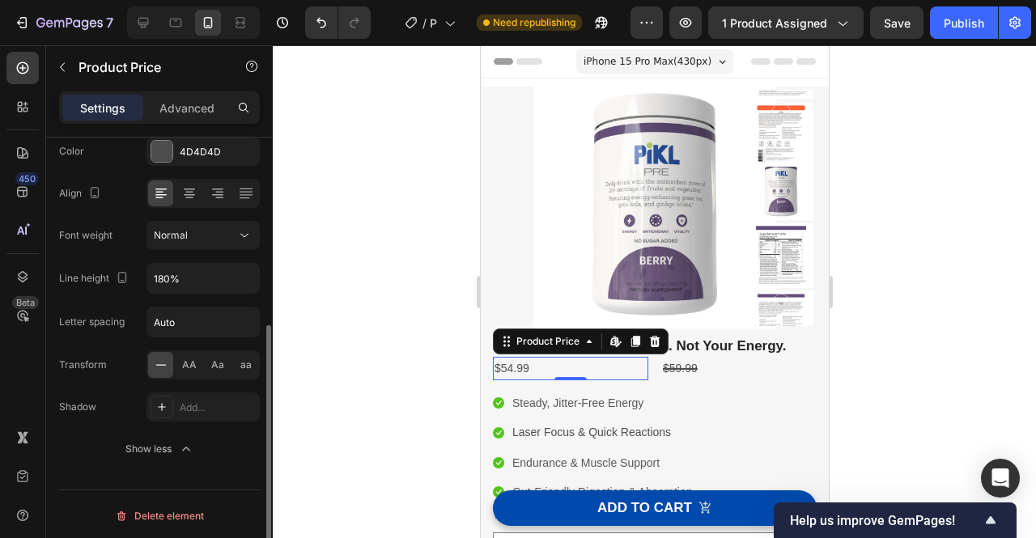
scroll to position [0, 0]
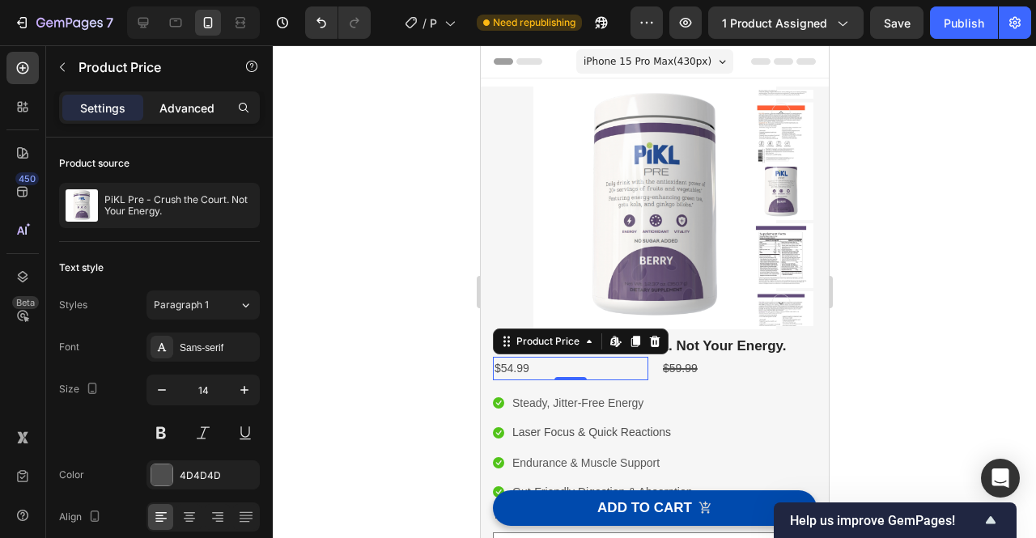
click at [210, 100] on p "Advanced" at bounding box center [186, 108] width 55 height 17
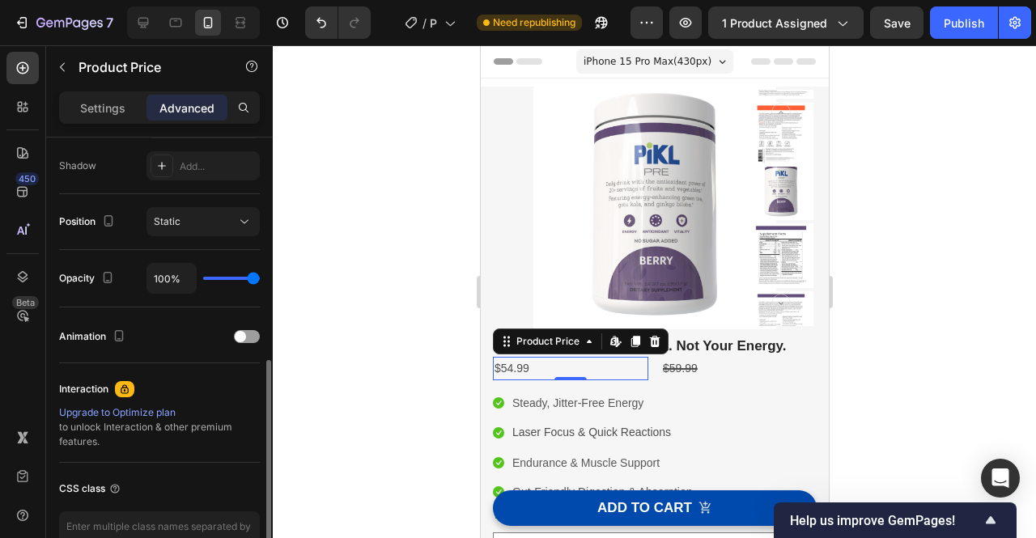
scroll to position [534, 0]
click at [929, 237] on div at bounding box center [654, 291] width 763 height 493
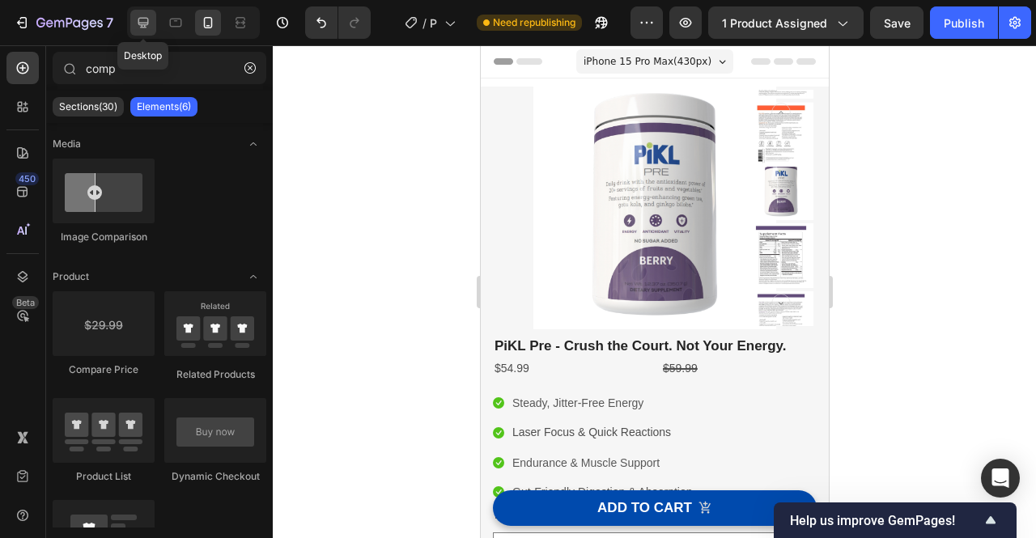
click at [147, 28] on icon at bounding box center [143, 23] width 16 height 16
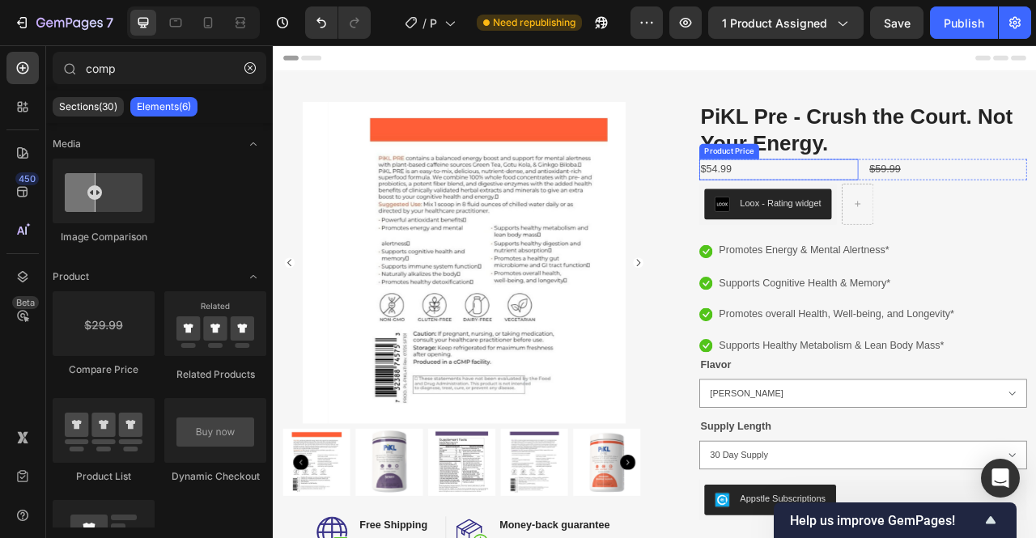
click at [981, 203] on div "$54.99" at bounding box center [916, 203] width 202 height 27
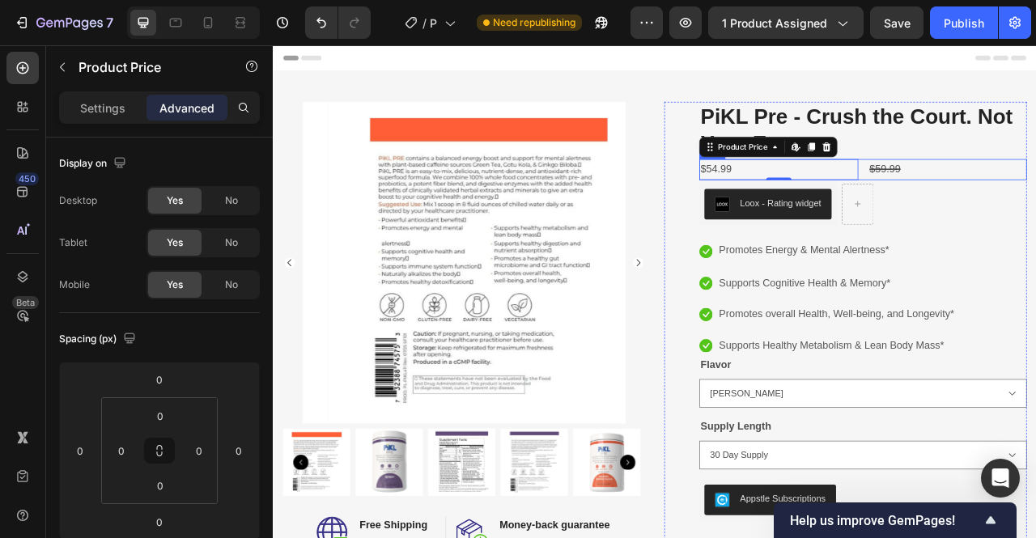
click at [1010, 206] on div "$54.99 Product Price Edit content in Shopify 0 Product Price Edit content in Sh…" at bounding box center [1023, 203] width 417 height 27
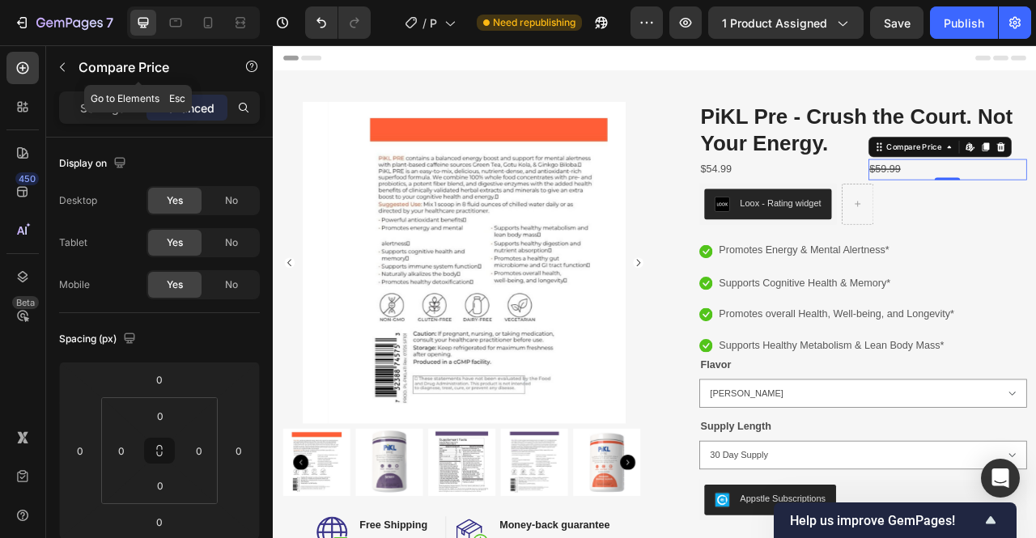
click at [66, 71] on icon "button" at bounding box center [62, 67] width 13 height 13
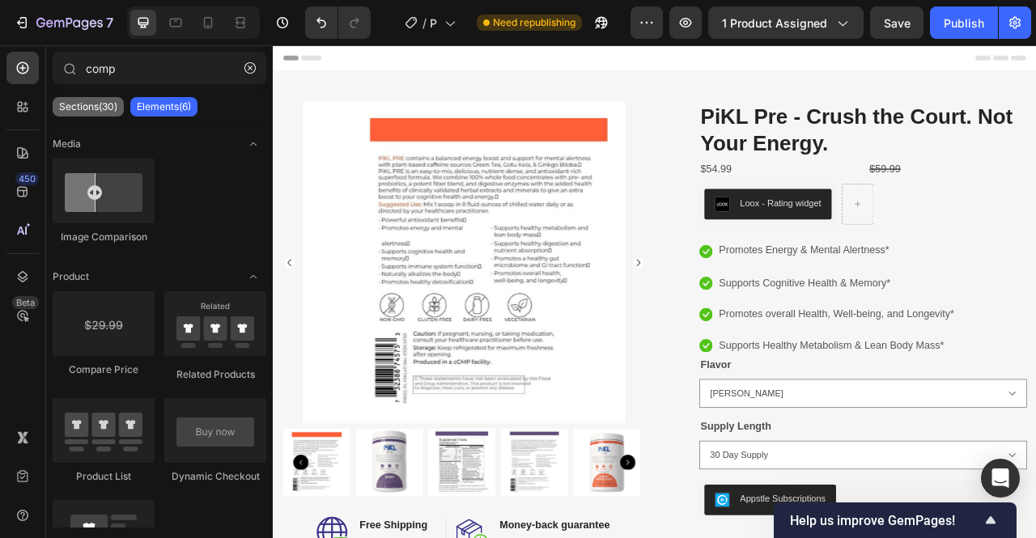
click at [105, 108] on p "Sections(30)" at bounding box center [88, 106] width 58 height 13
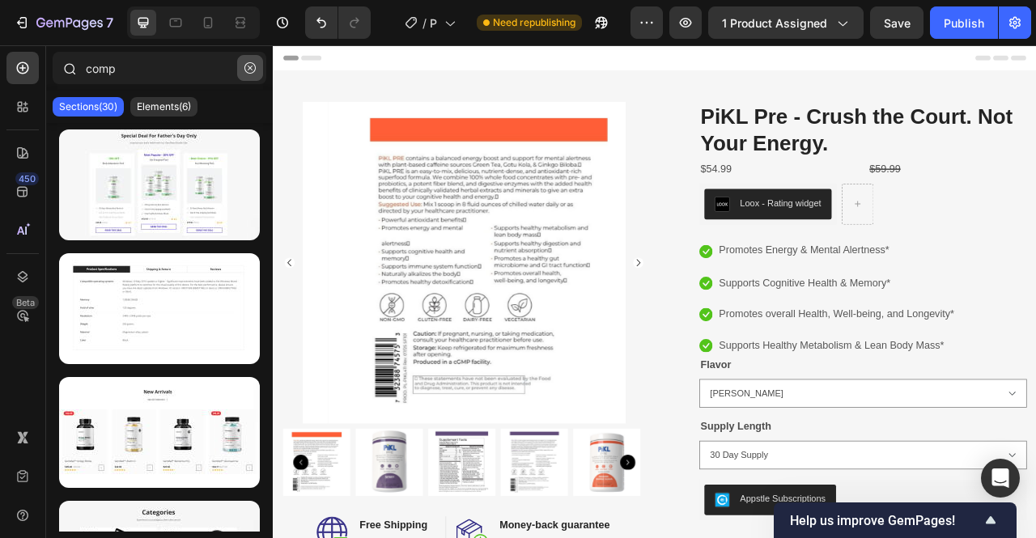
click at [253, 66] on icon "button" at bounding box center [249, 67] width 11 height 11
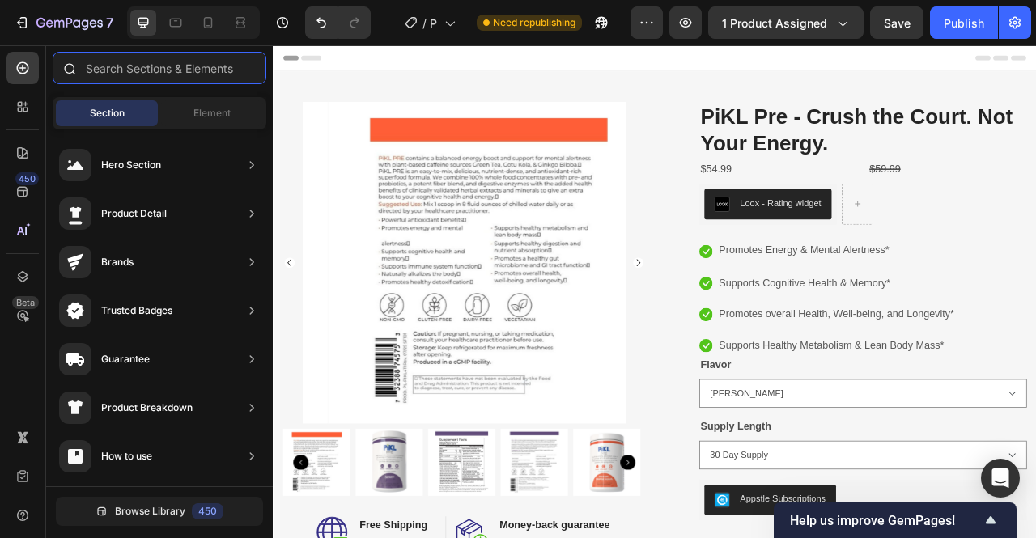
click at [199, 65] on input "text" at bounding box center [160, 68] width 214 height 32
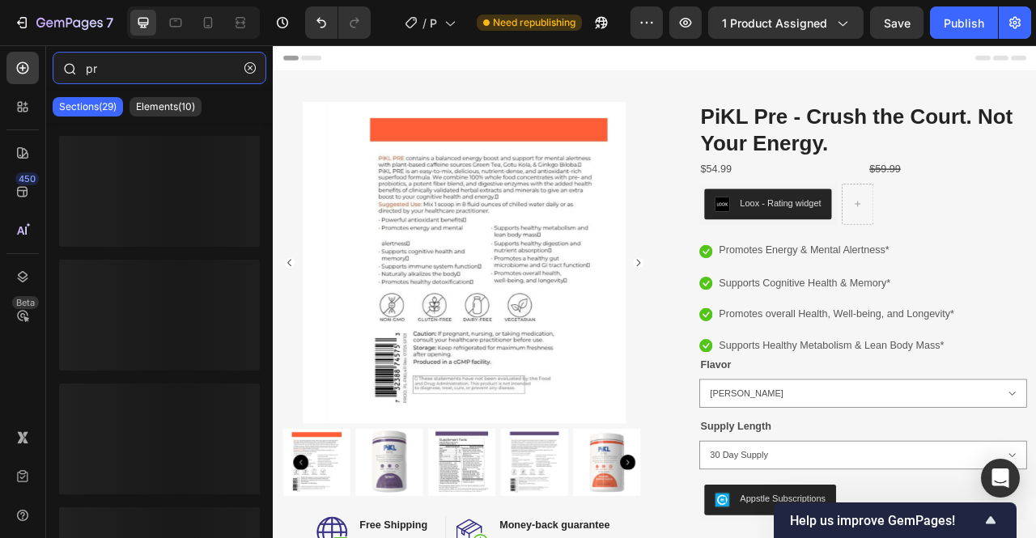
type input "p"
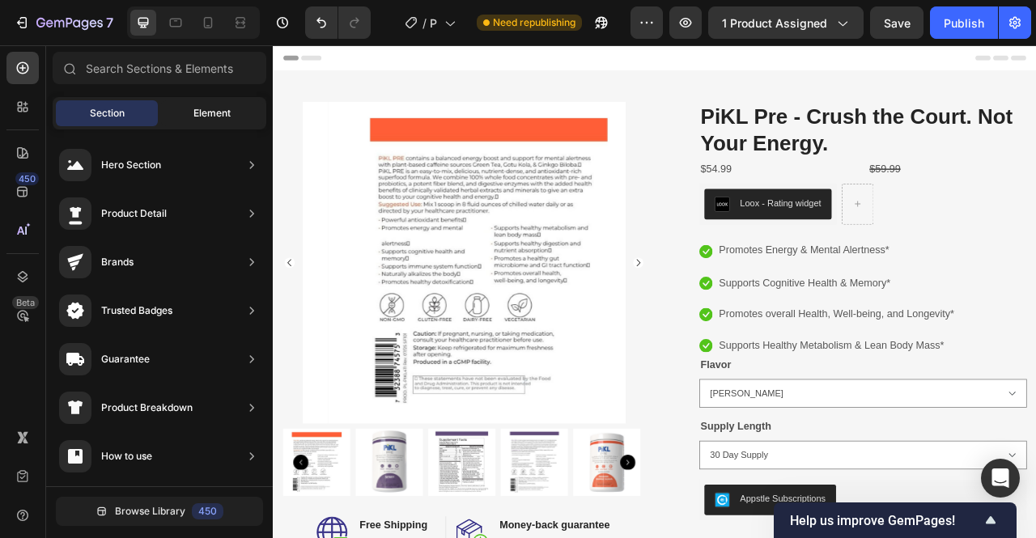
click at [206, 104] on div "Element" at bounding box center [212, 113] width 102 height 26
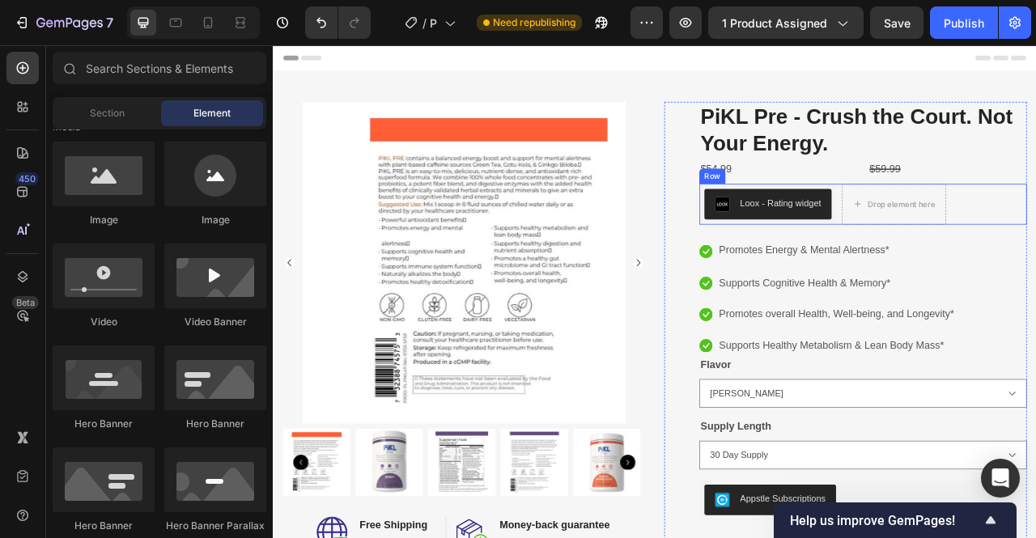
click at [1035, 249] on div "Loox - Rating widget Loox Drop element here Row" at bounding box center [1023, 248] width 417 height 52
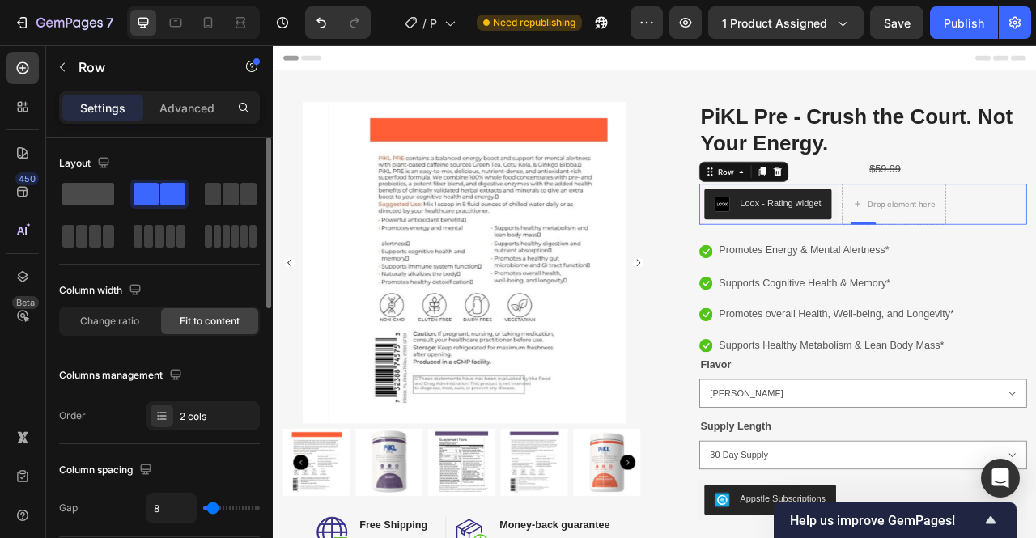
click at [101, 188] on span at bounding box center [88, 194] width 52 height 23
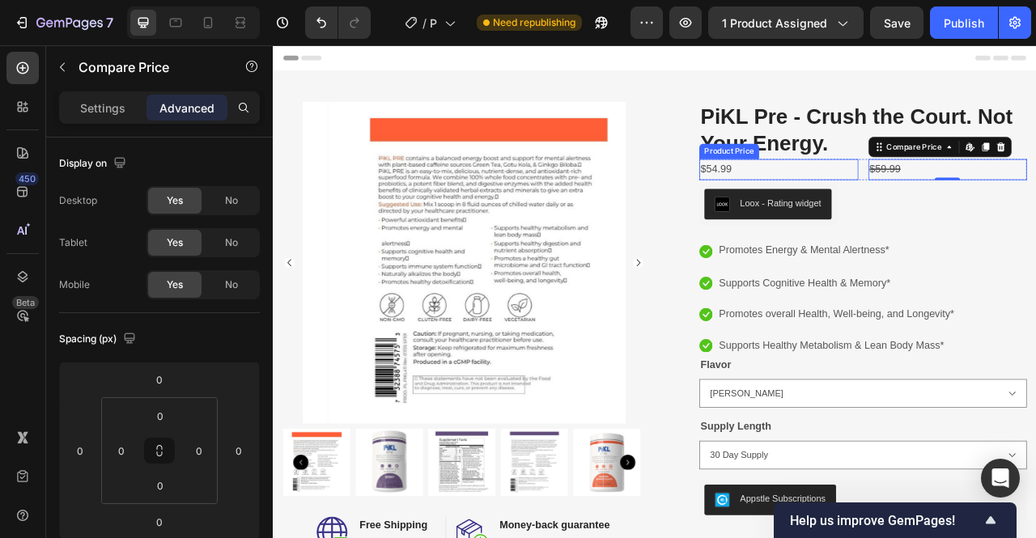
click at [973, 203] on div "$54.99" at bounding box center [916, 203] width 202 height 27
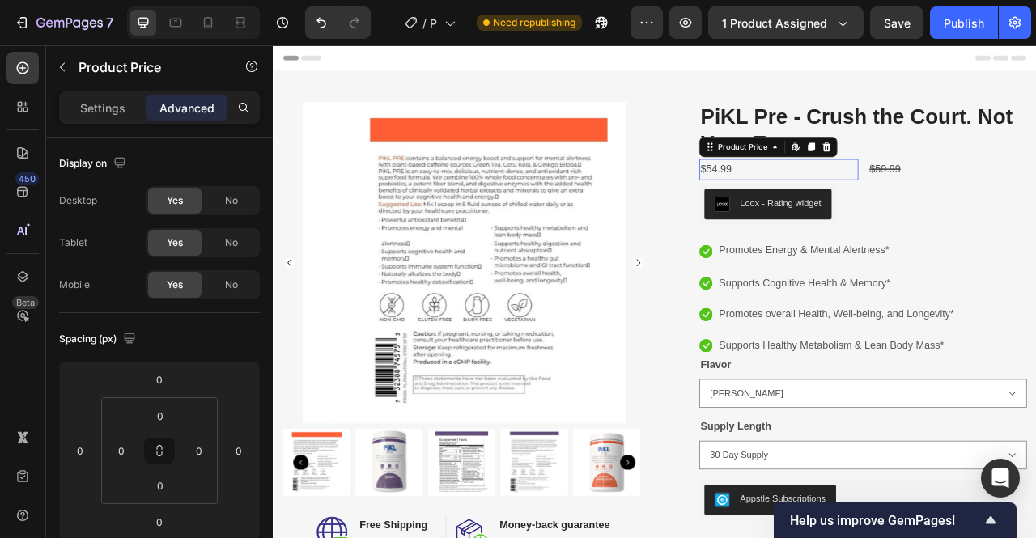
scroll to position [534, 0]
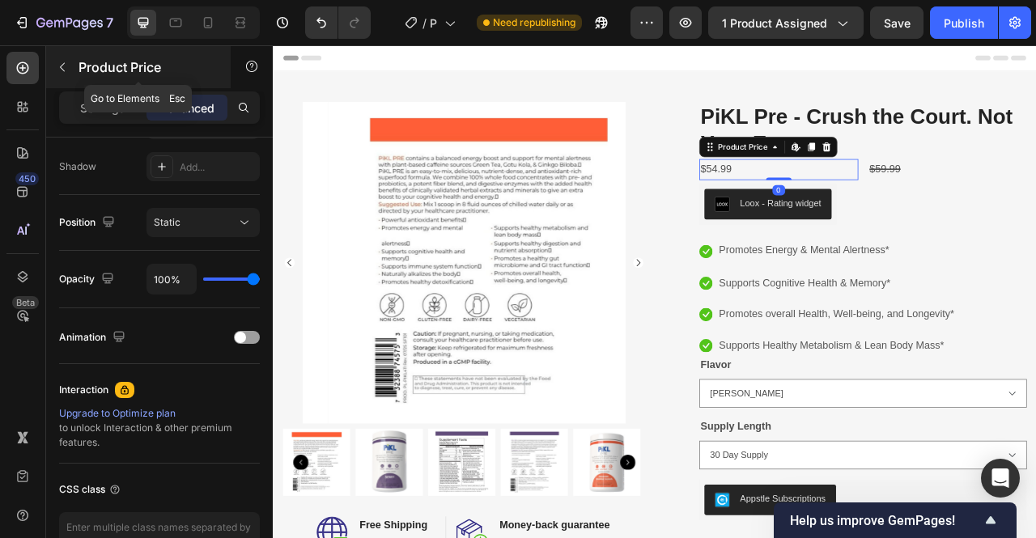
click at [61, 78] on button "button" at bounding box center [62, 67] width 26 height 26
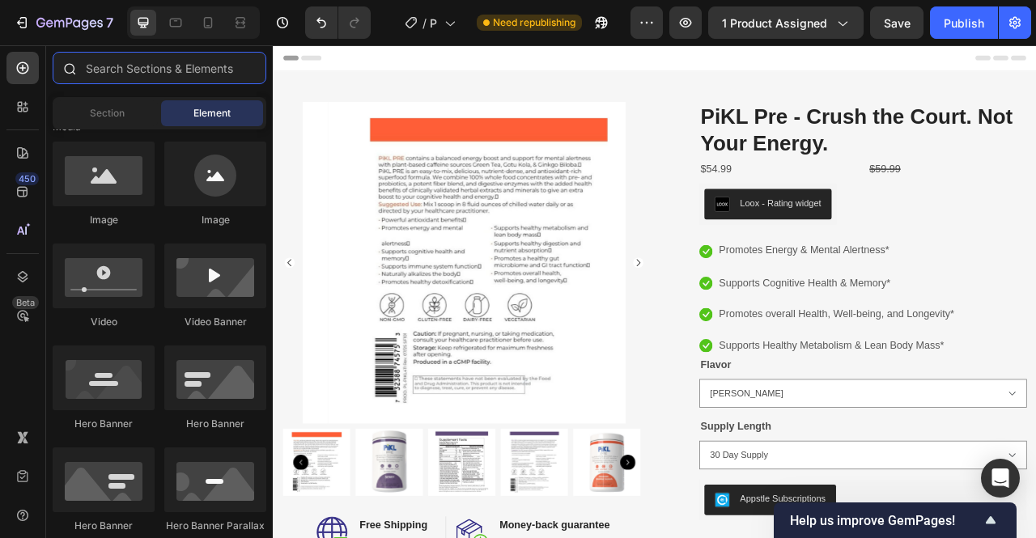
click at [213, 72] on input "text" at bounding box center [160, 68] width 214 height 32
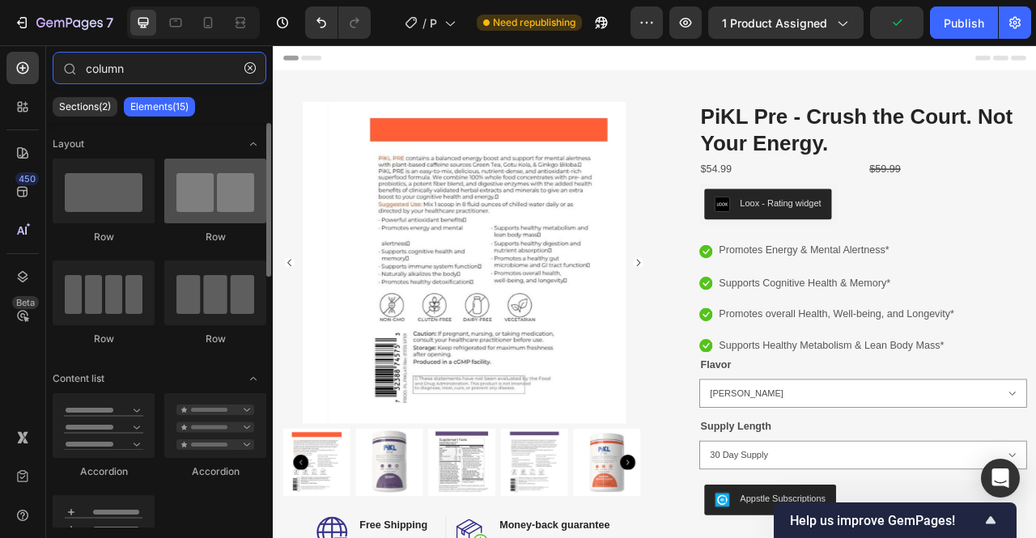
type input "column"
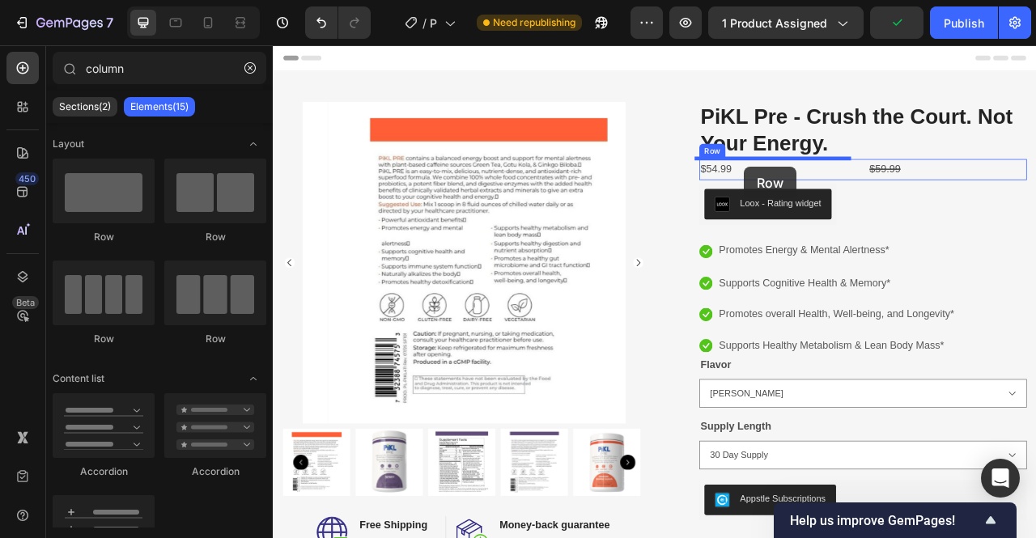
drag, startPoint x: 503, startPoint y: 238, endPoint x: 871, endPoint y: 200, distance: 369.3
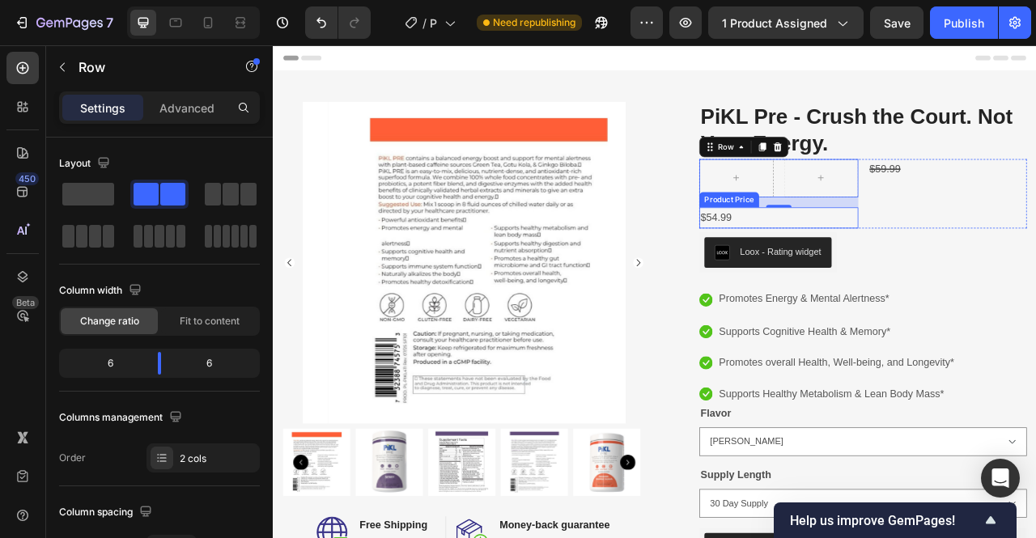
click at [837, 272] on div "$54.99" at bounding box center [916, 265] width 202 height 27
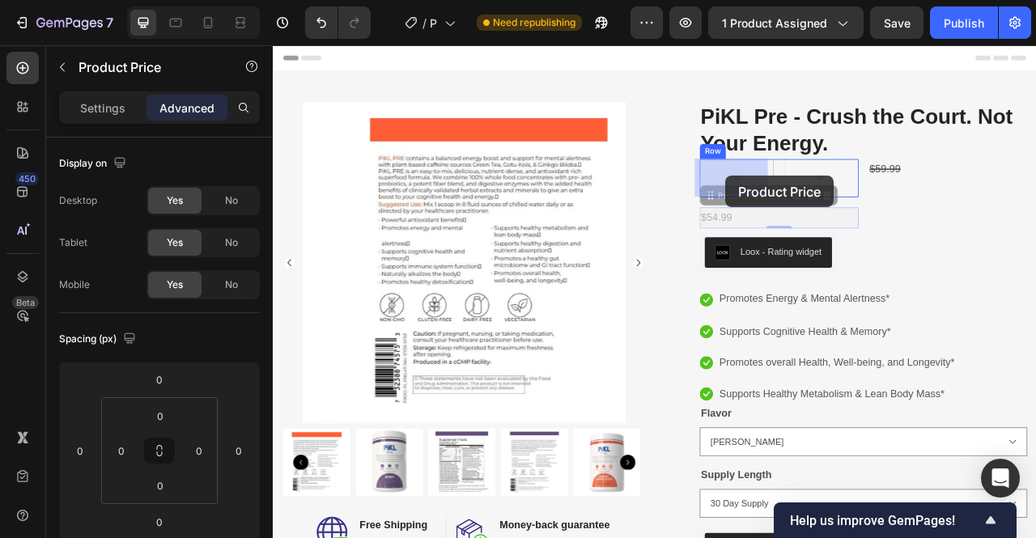
drag, startPoint x: 841, startPoint y: 270, endPoint x: 848, endPoint y: 211, distance: 59.4
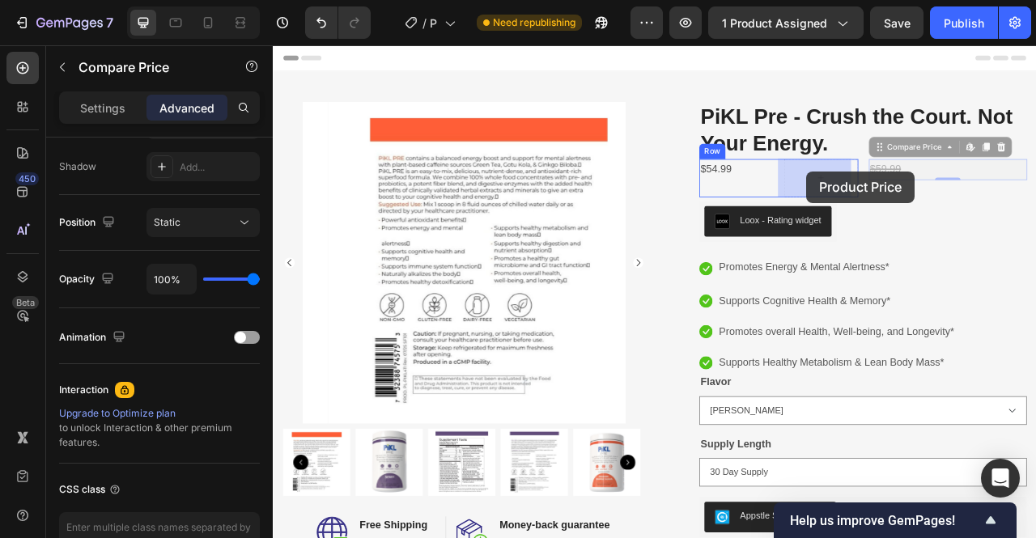
drag, startPoint x: 1054, startPoint y: 206, endPoint x: 952, endPoint y: 206, distance: 102.8
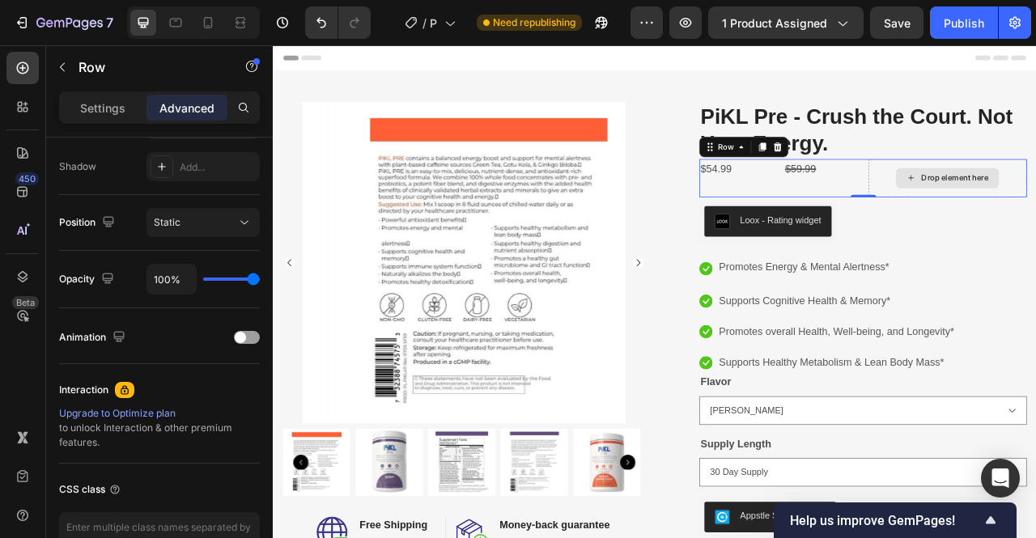
scroll to position [0, 0]
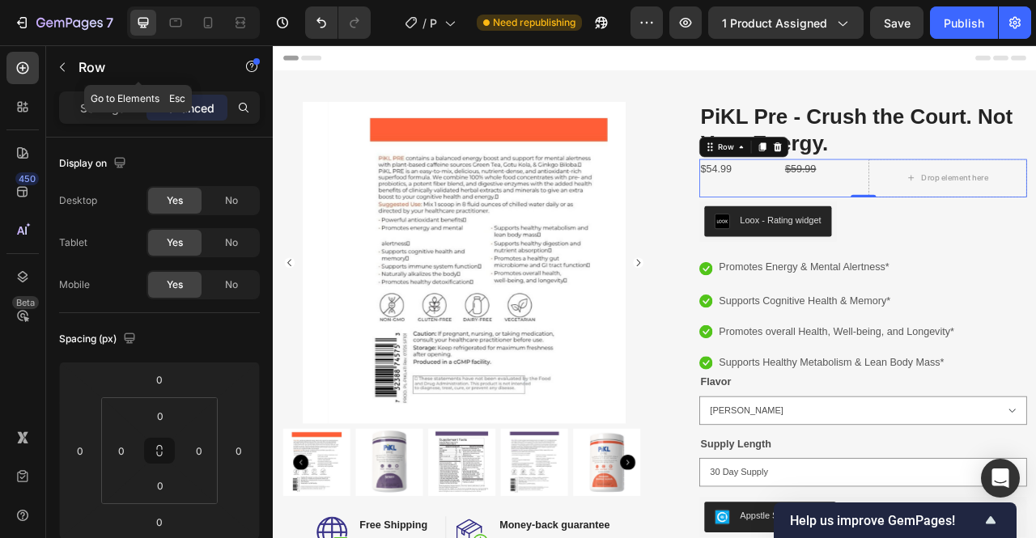
click at [60, 66] on icon "button" at bounding box center [62, 67] width 13 height 13
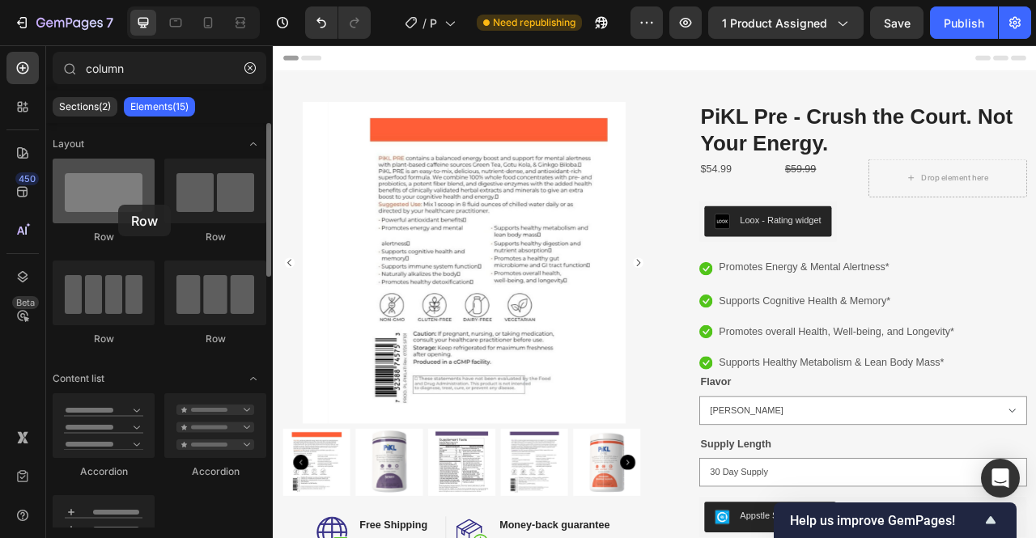
click at [118, 205] on div at bounding box center [104, 191] width 102 height 65
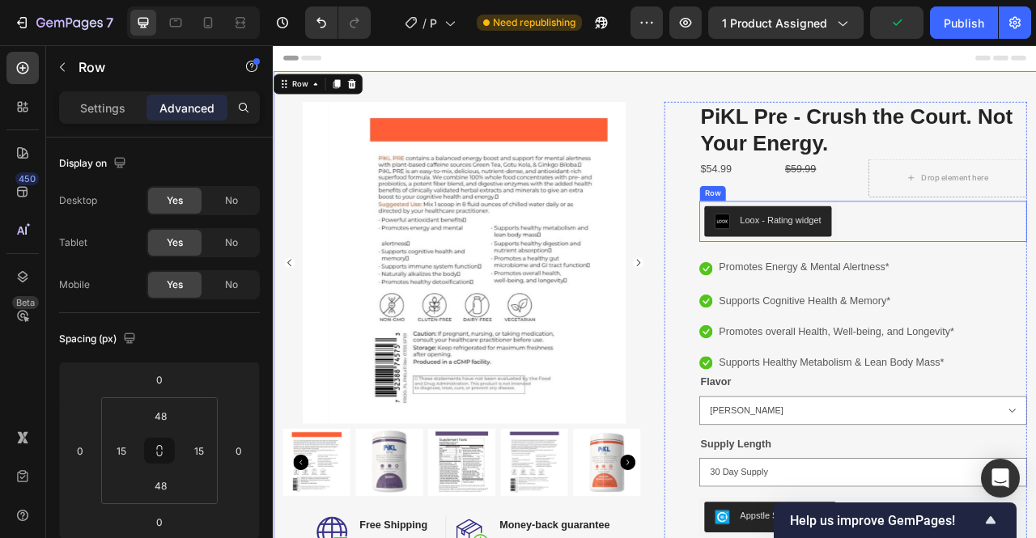
click at [1035, 291] on div "Loox - Rating widget Loox Row" at bounding box center [1023, 270] width 417 height 52
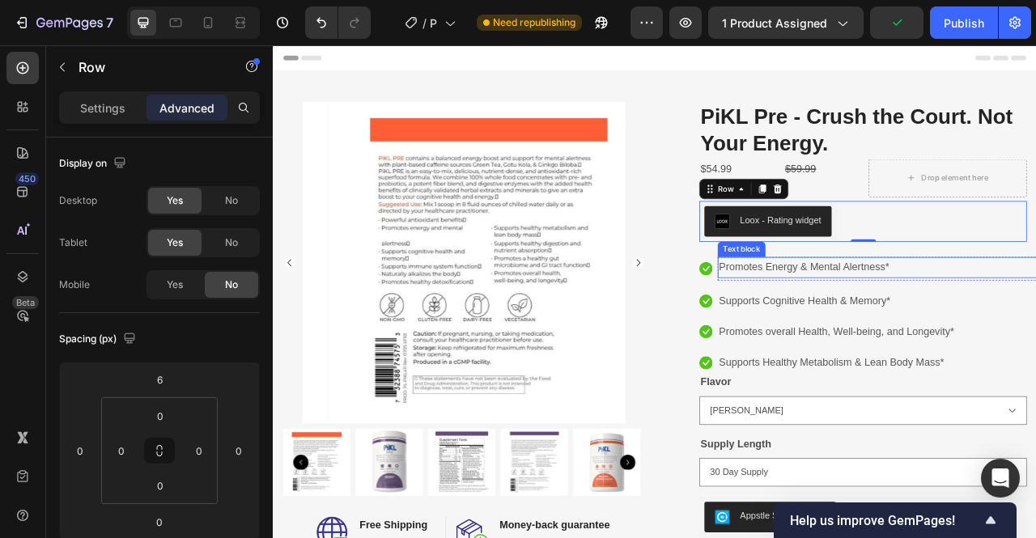
click at [1035, 325] on p "Promotes Energy & Mental Alertness*" at bounding box center [1046, 327] width 413 height 23
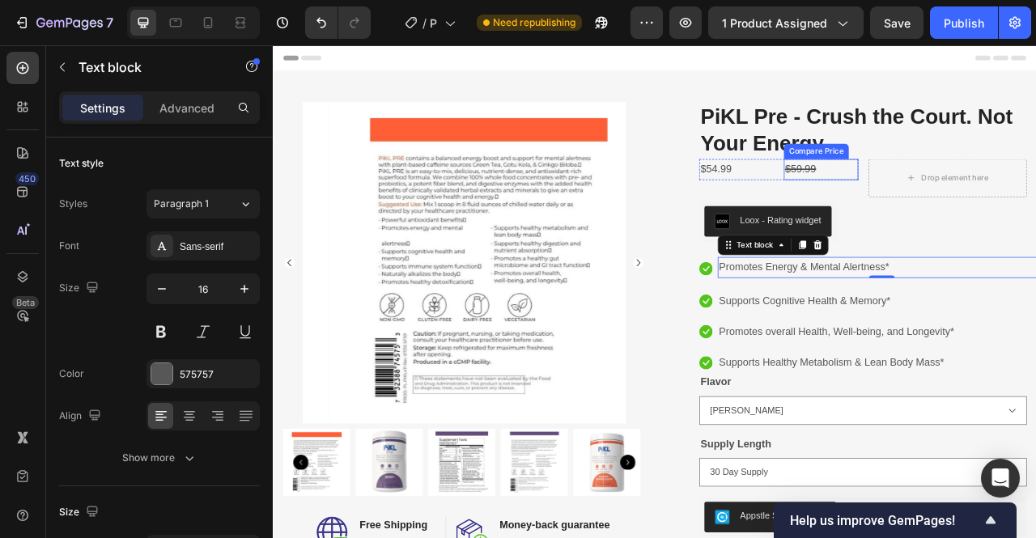
click at [922, 211] on div "$59.99" at bounding box center [969, 203] width 95 height 27
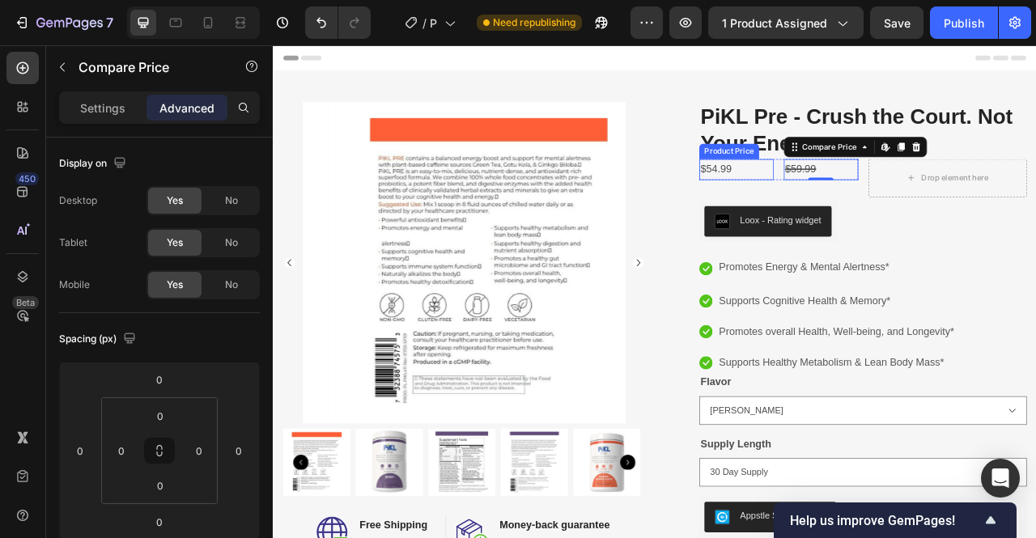
click at [890, 209] on div "$54.99" at bounding box center [862, 203] width 95 height 27
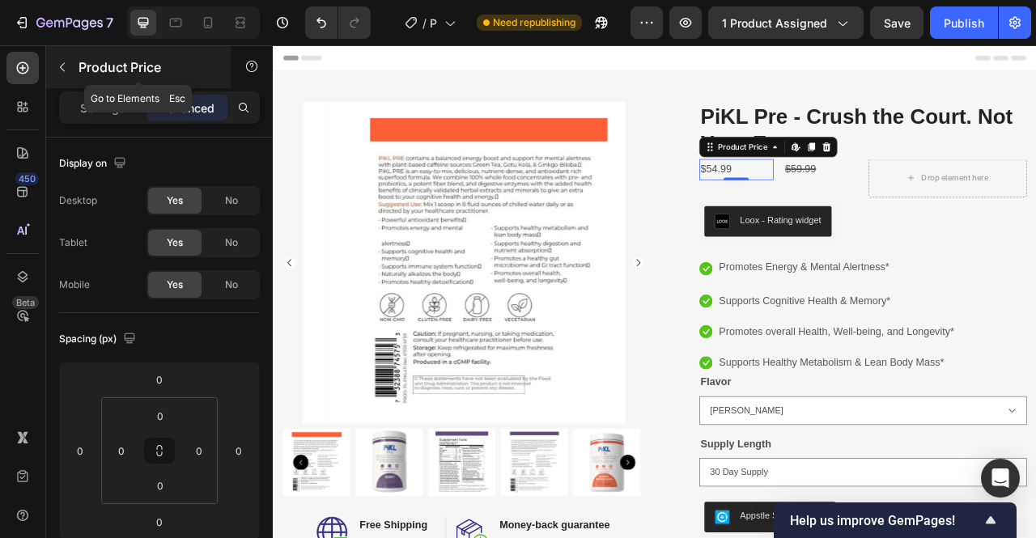
click at [66, 66] on icon "button" at bounding box center [62, 67] width 13 height 13
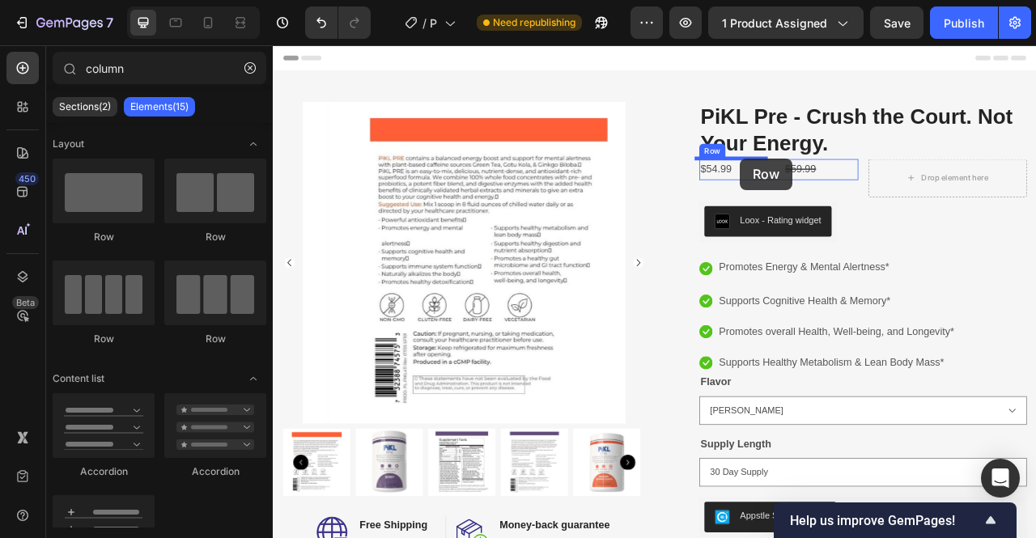
drag, startPoint x: 479, startPoint y: 350, endPoint x: 867, endPoint y: 189, distance: 419.7
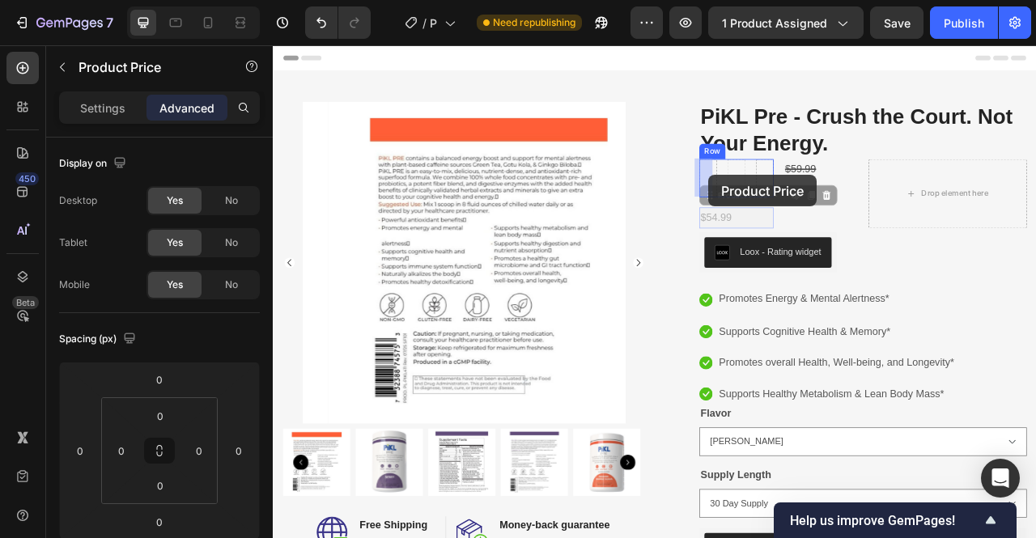
drag, startPoint x: 834, startPoint y: 264, endPoint x: 826, endPoint y: 210, distance: 54.0
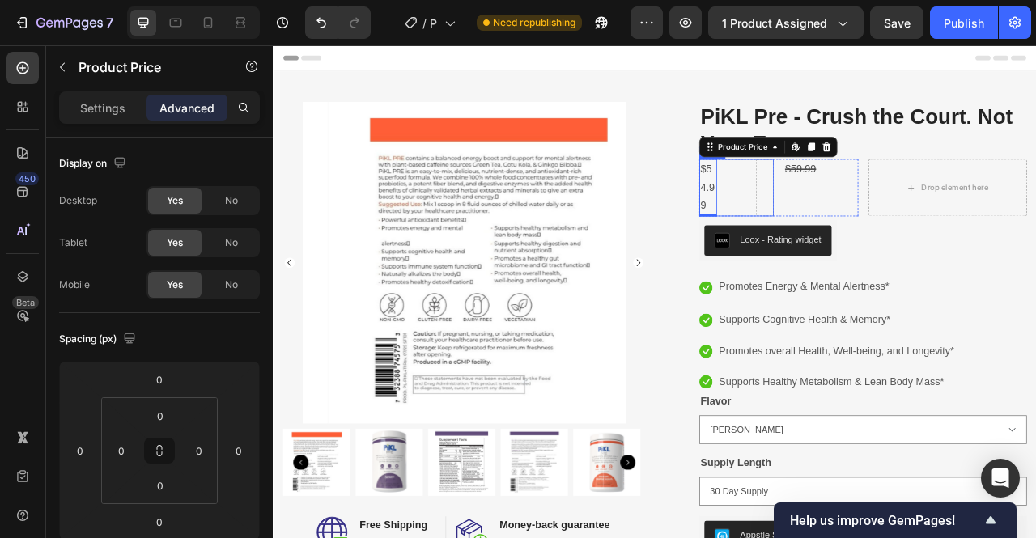
click at [873, 223] on div "$54.99 Product Price Edit content in Shopify 0 Product Price Edit content in Sh…" at bounding box center [862, 226] width 95 height 73
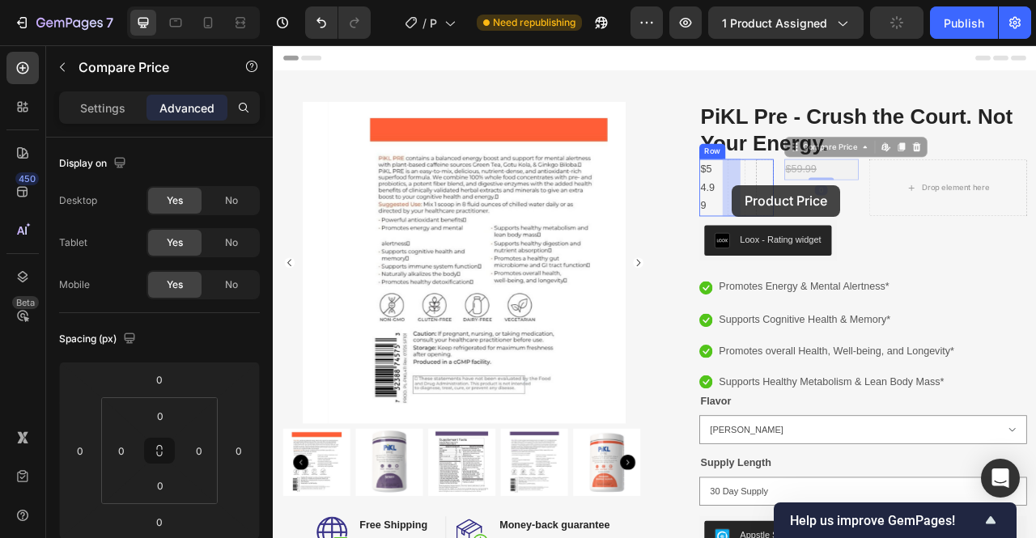
drag, startPoint x: 947, startPoint y: 207, endPoint x: 857, endPoint y: 223, distance: 91.3
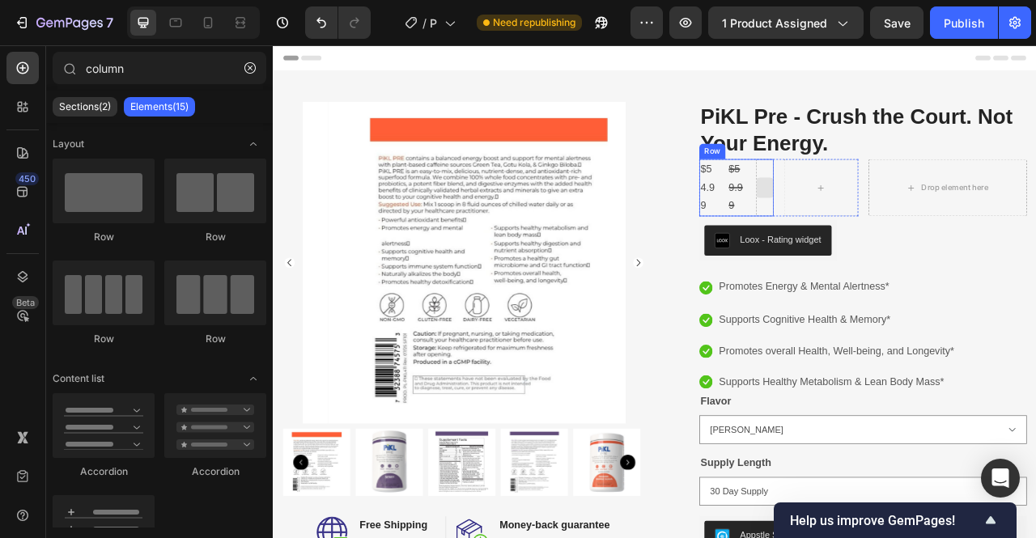
click at [888, 236] on div at bounding box center [898, 227] width 26 height 26
click at [892, 223] on div at bounding box center [898, 227] width 26 height 26
click at [969, 214] on div at bounding box center [969, 227] width 39 height 26
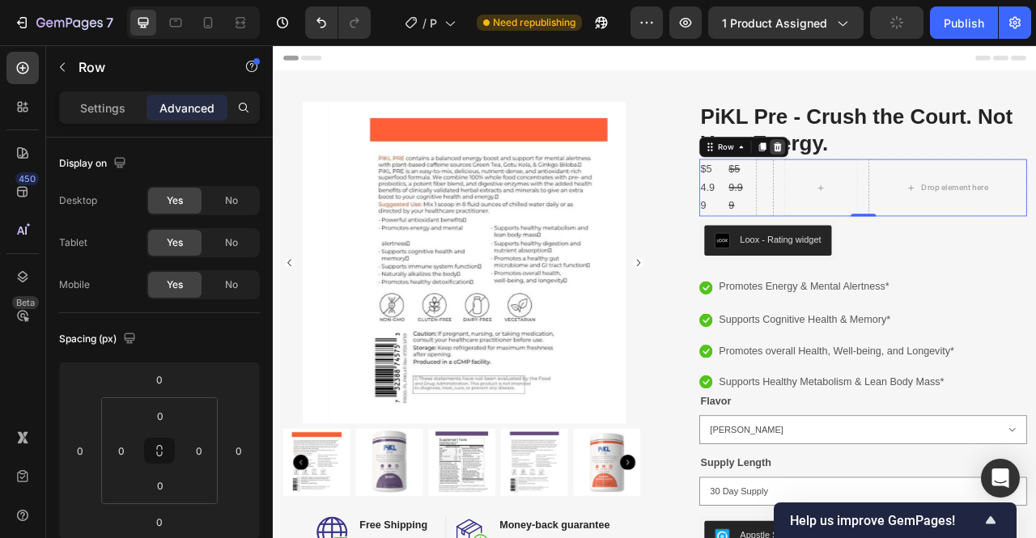
click at [911, 174] on icon at bounding box center [914, 174] width 11 height 11
